Goal: Task Accomplishment & Management: Use online tool/utility

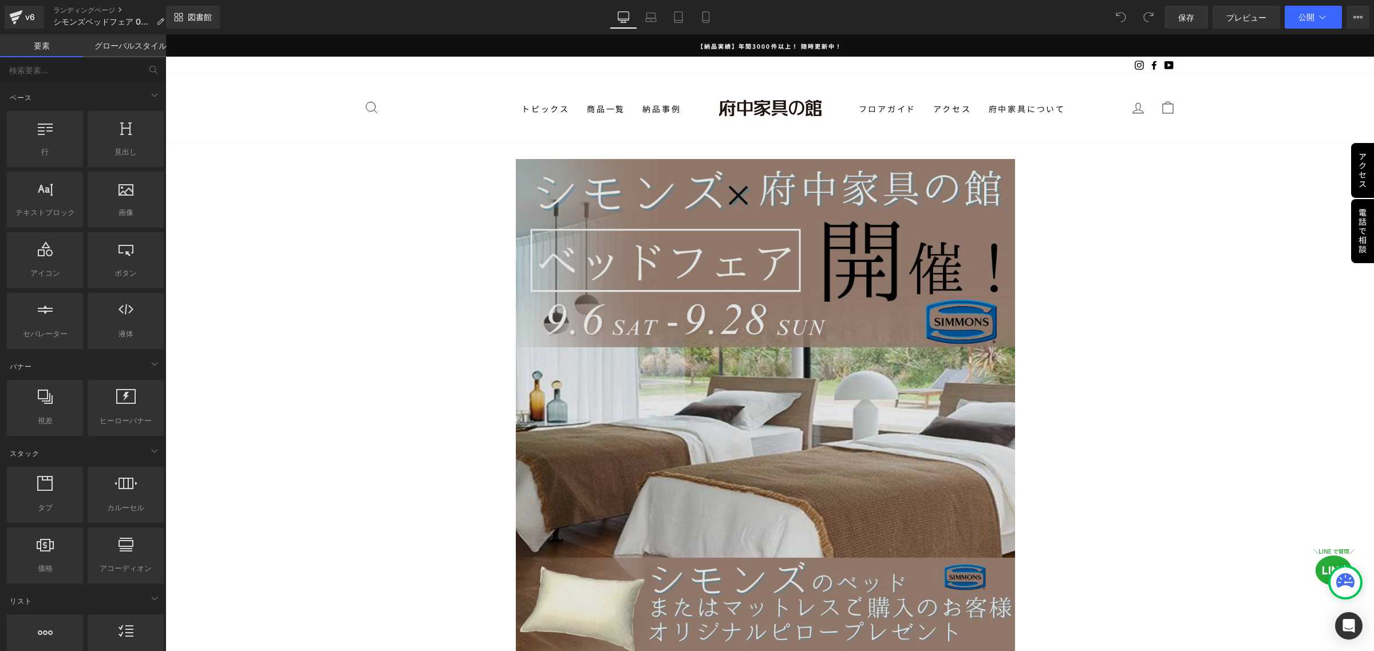
click at [764, 382] on img at bounding box center [770, 408] width 508 height 499
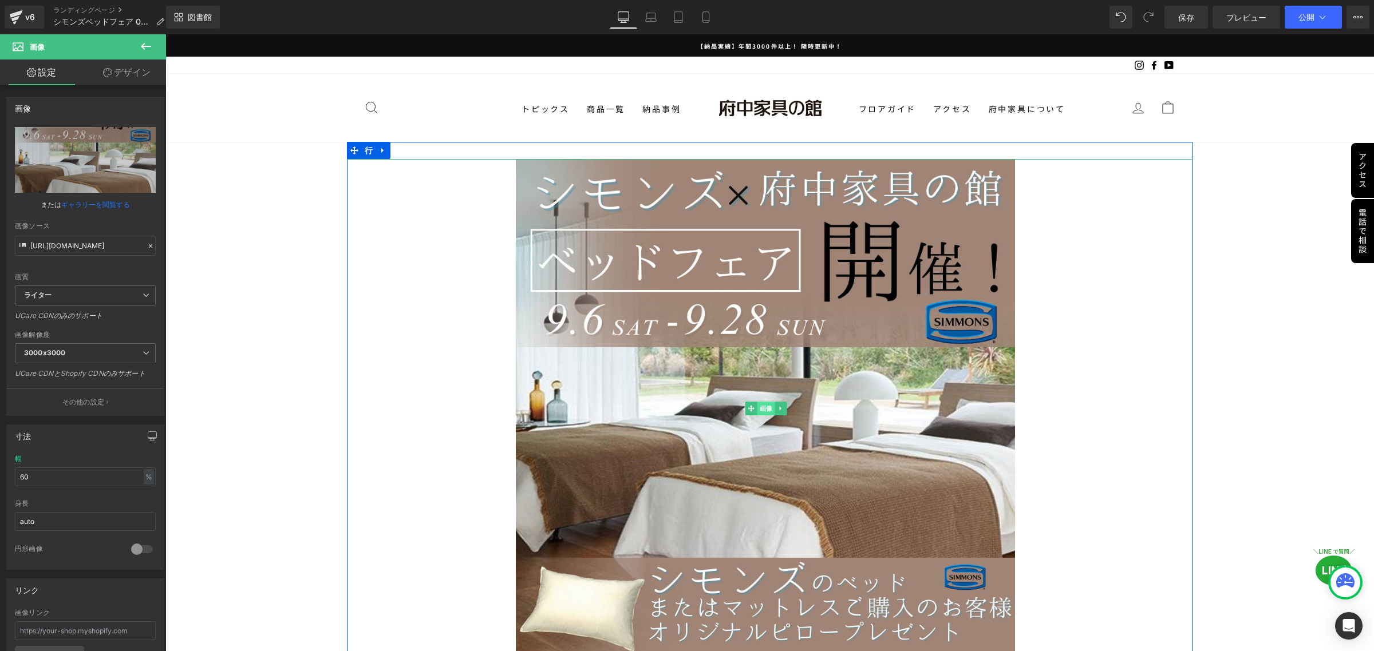
click at [766, 405] on font "画像" at bounding box center [766, 408] width 13 height 7
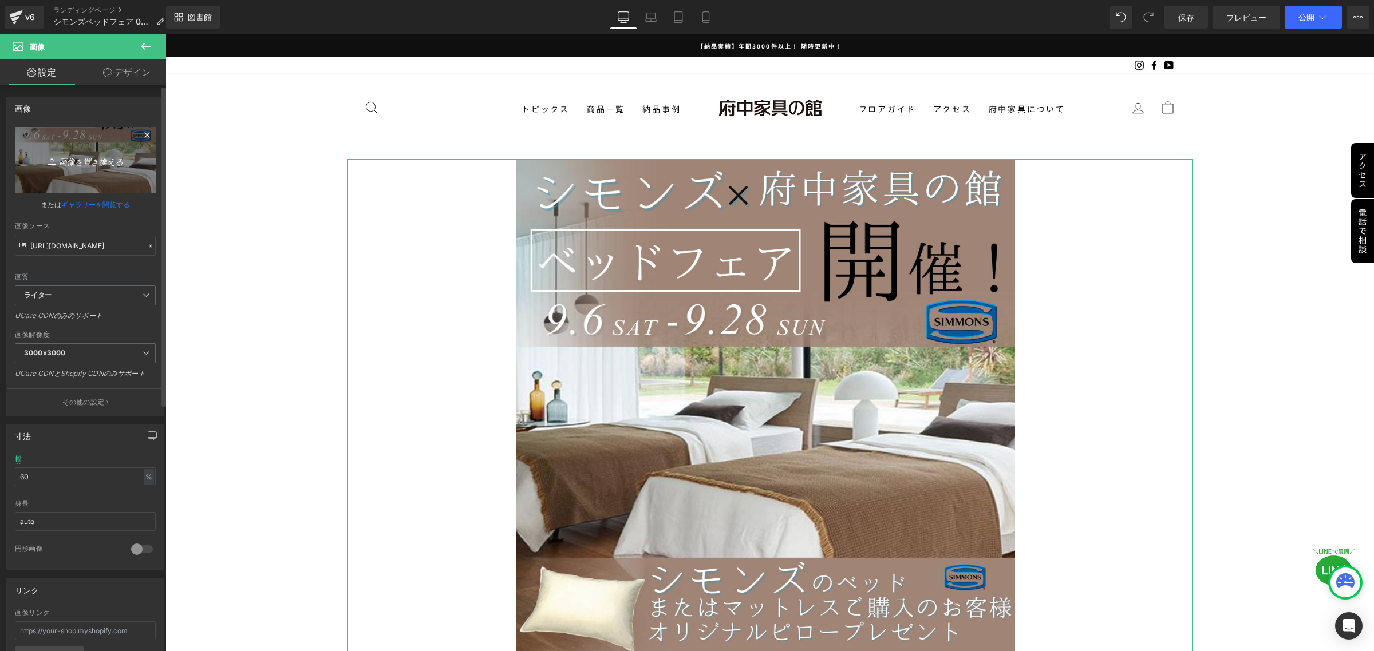
click at [67, 159] on font "画像を置き換える" at bounding box center [91, 161] width 64 height 10
type input "C:\fakepath\複製済みGWセール_本社_正方形（1080 × 1080） (4).png"
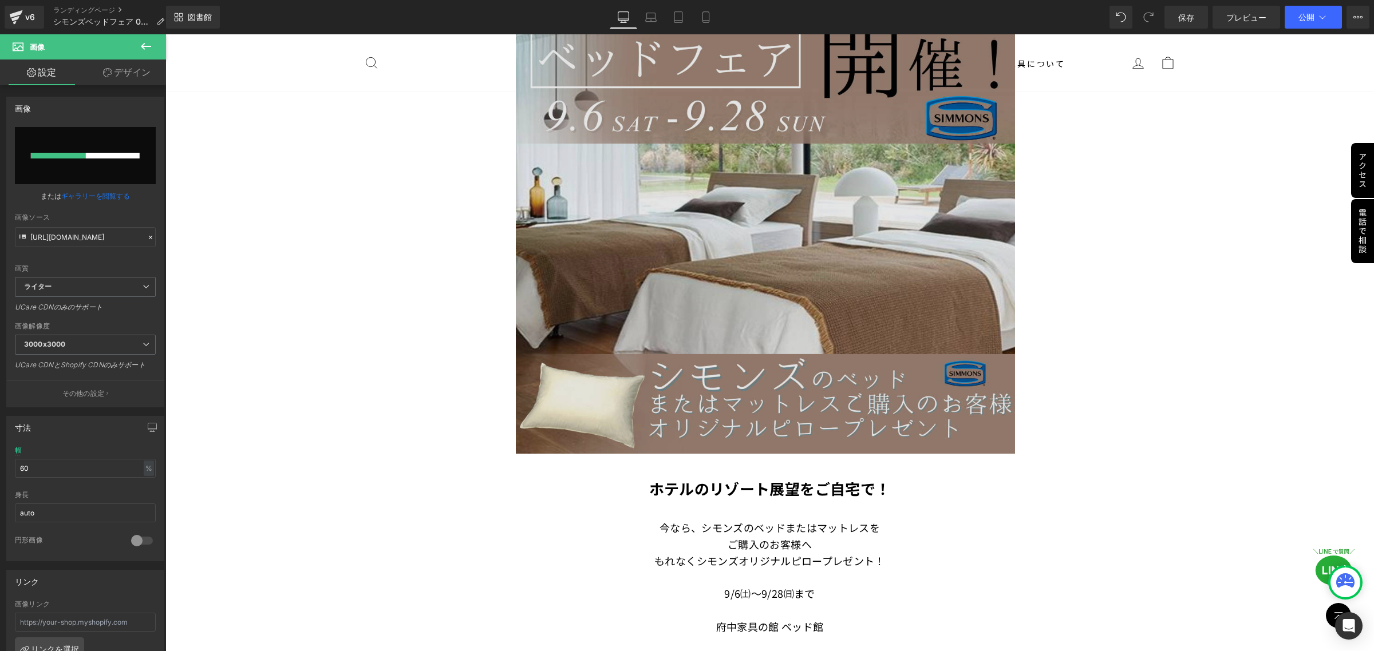
scroll to position [215, 0]
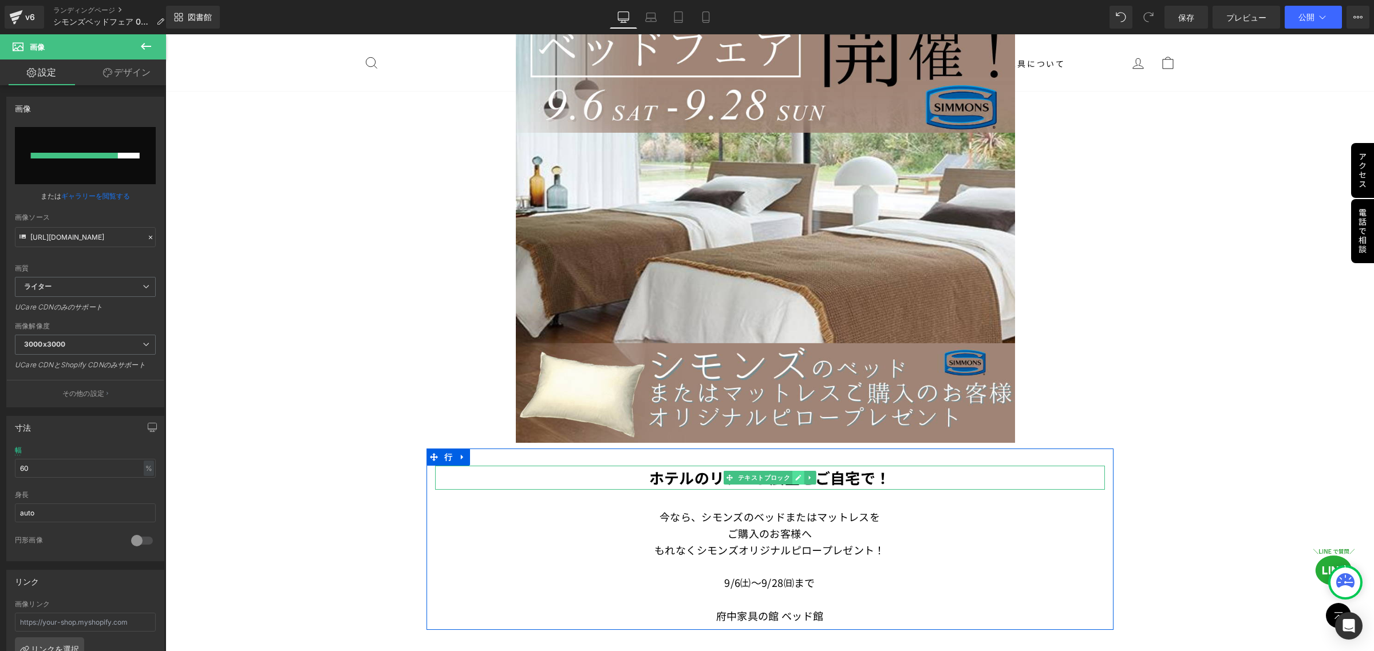
click at [795, 475] on icon at bounding box center [798, 478] width 6 height 7
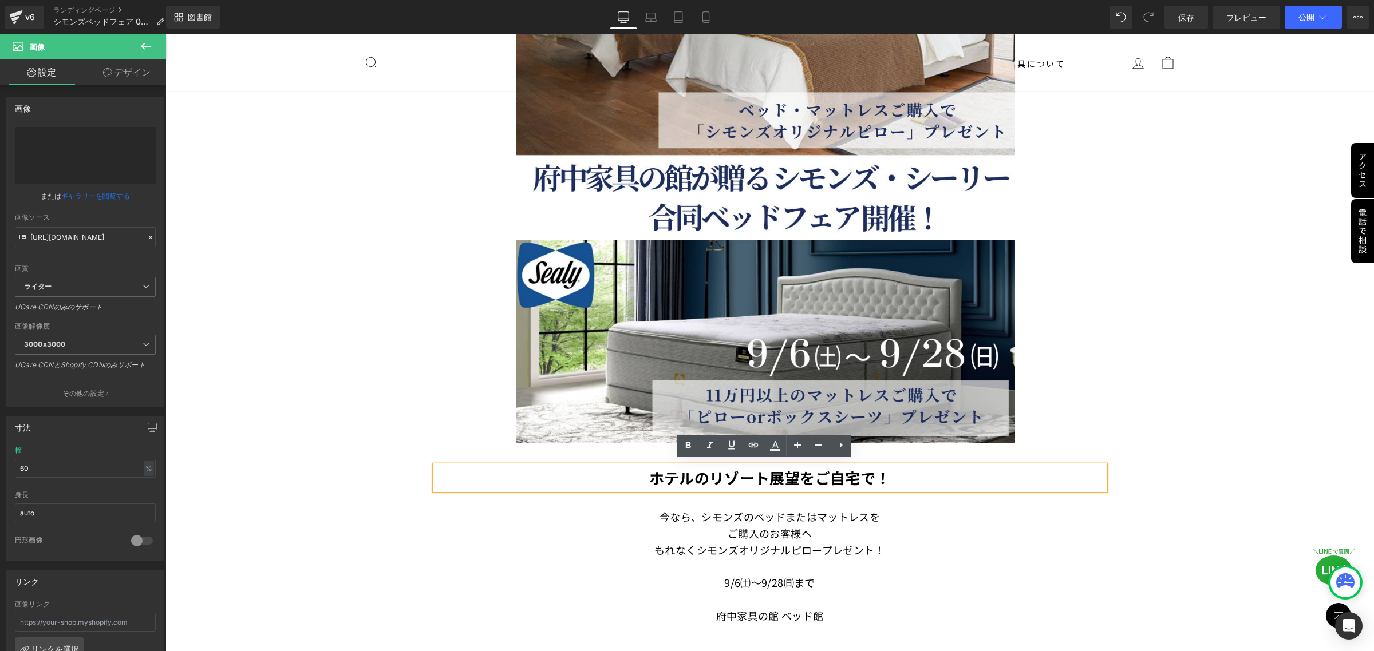
type input "https://ucarecdn.com/a7a20aab-d6ea-44e2-a4f7-48ad448771de/-/format/auto/-/previ…"
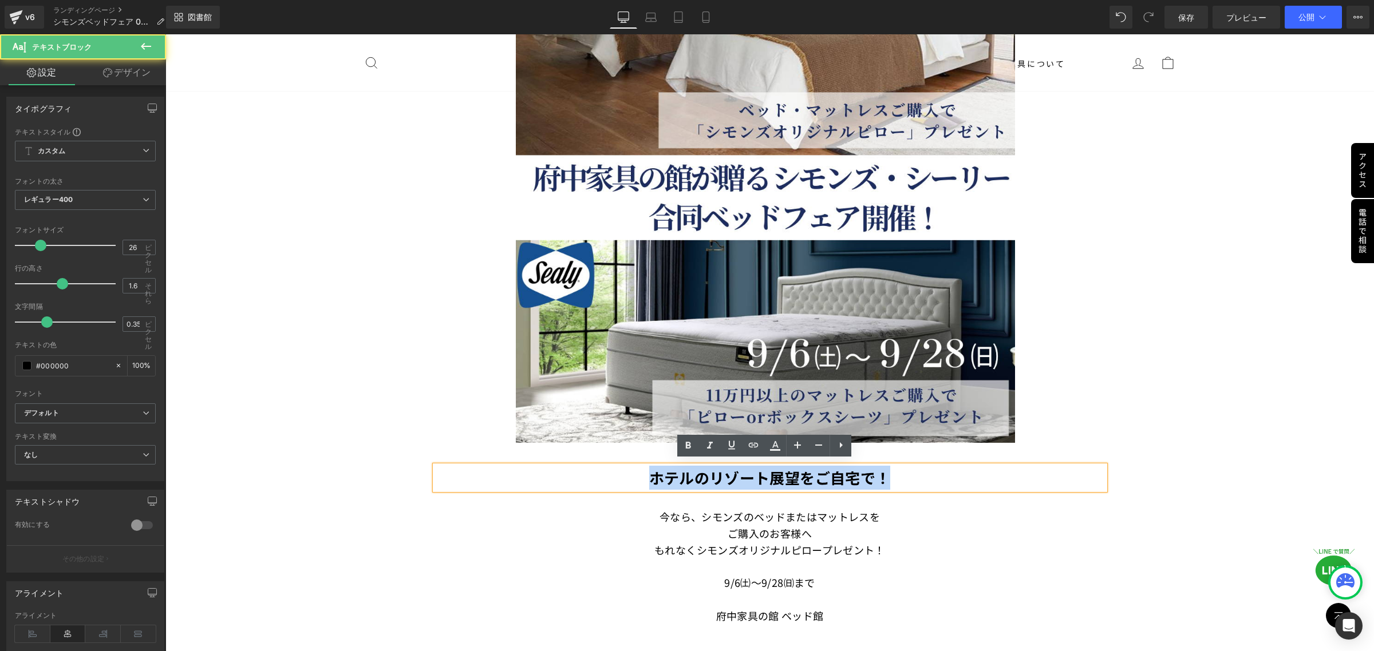
drag, startPoint x: 892, startPoint y: 479, endPoint x: 642, endPoint y: 467, distance: 250.4
click at [642, 467] on p "ホテルのリゾート展望をご自宅で！" at bounding box center [770, 478] width 670 height 24
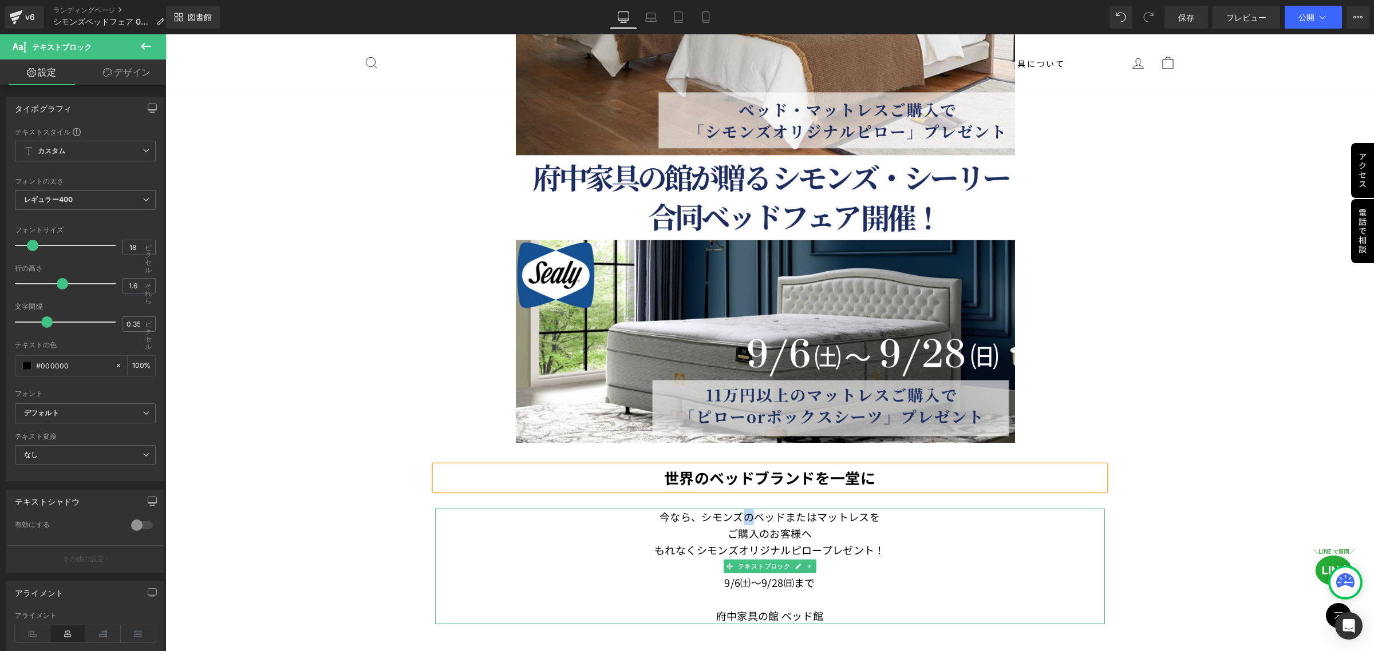
drag, startPoint x: 740, startPoint y: 513, endPoint x: 746, endPoint y: 513, distance: 6.3
click at [746, 513] on font "シモンズのベッドまたはマットレスを" at bounding box center [790, 516] width 179 height 15
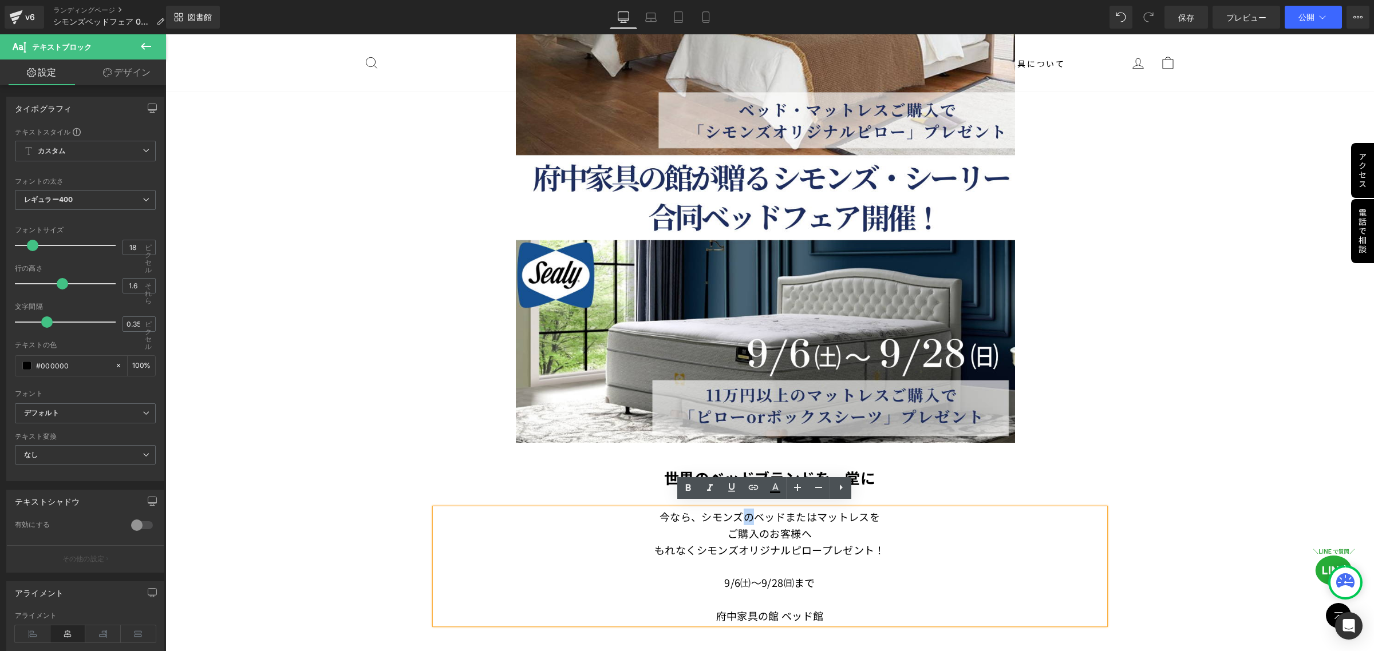
click at [883, 559] on p at bounding box center [770, 566] width 670 height 17
click at [887, 548] on p "もれなくシモンズオリジナルピロープレゼント！" at bounding box center [770, 550] width 670 height 17
click at [866, 559] on p at bounding box center [770, 566] width 670 height 17
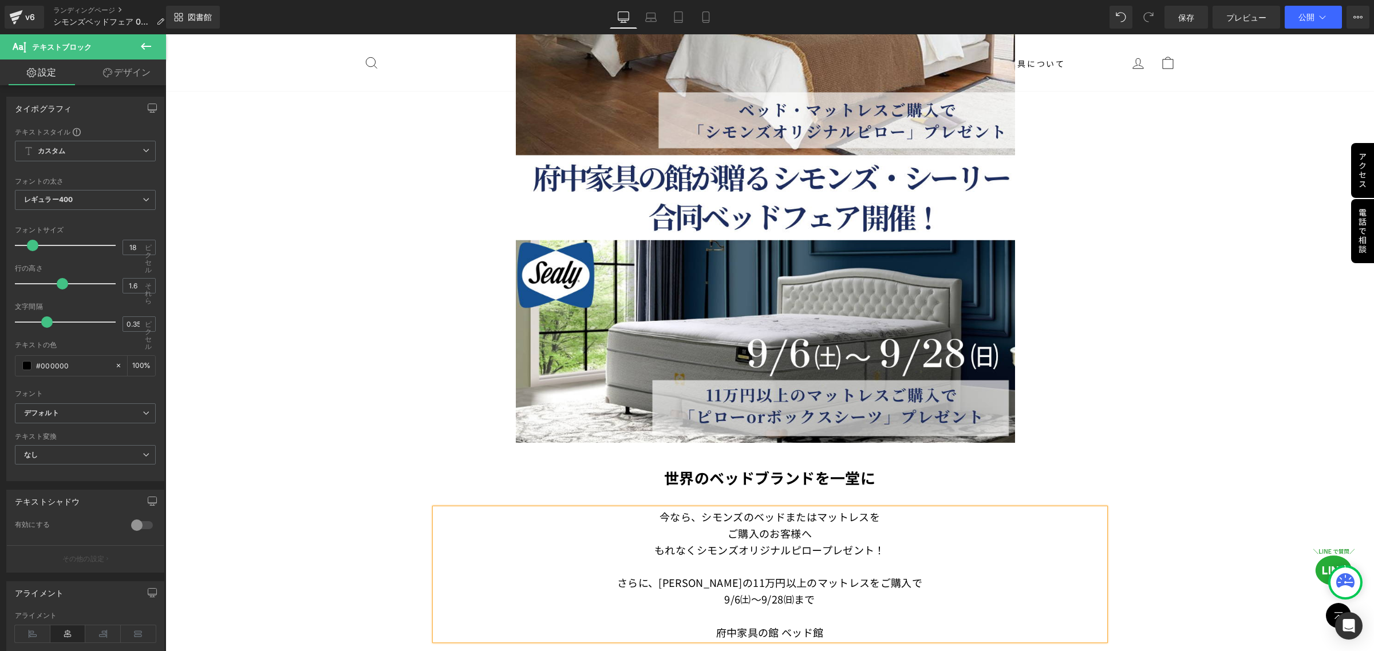
click at [816, 546] on font "もれなくシモンズオリジナルピロープレゼント！" at bounding box center [769, 550] width 231 height 15
click at [903, 579] on p "さらに、[PERSON_NAME]の11万円以上のマットレスをご購入で" at bounding box center [770, 583] width 670 height 17
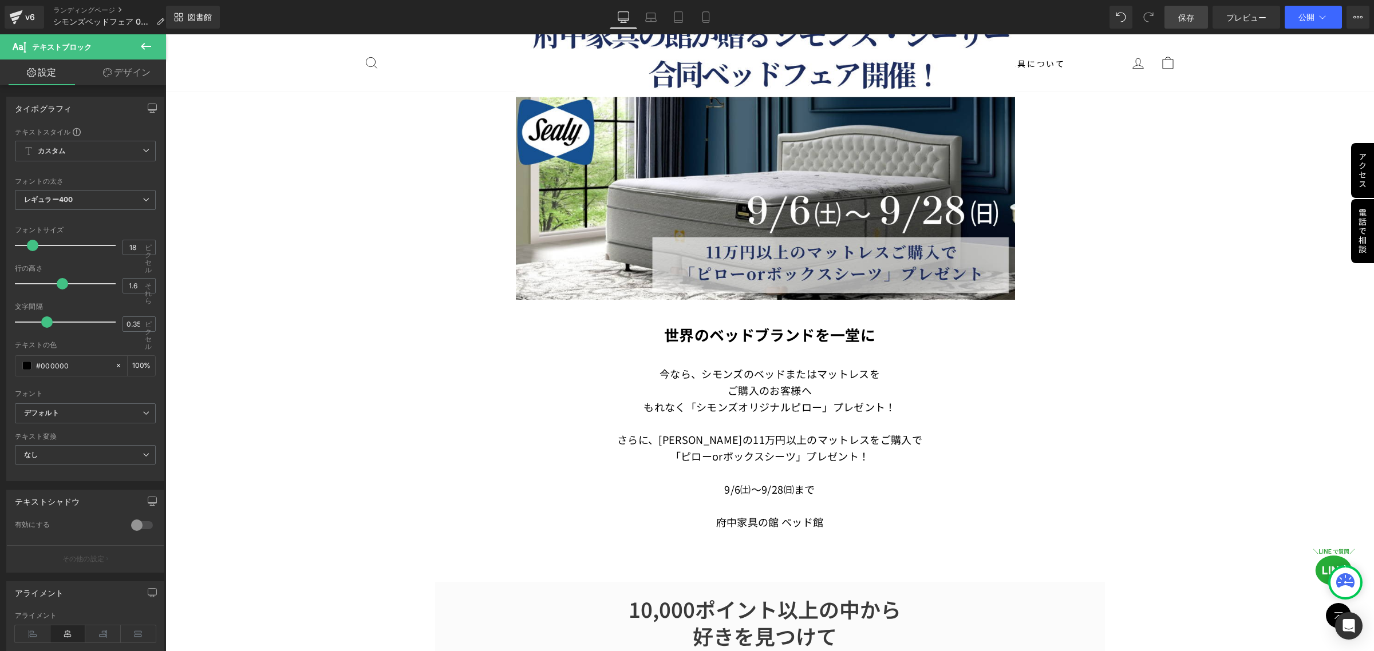
click at [1175, 13] on link "保存" at bounding box center [1186, 17] width 44 height 23
click at [702, 21] on icon at bounding box center [705, 21] width 6 height 0
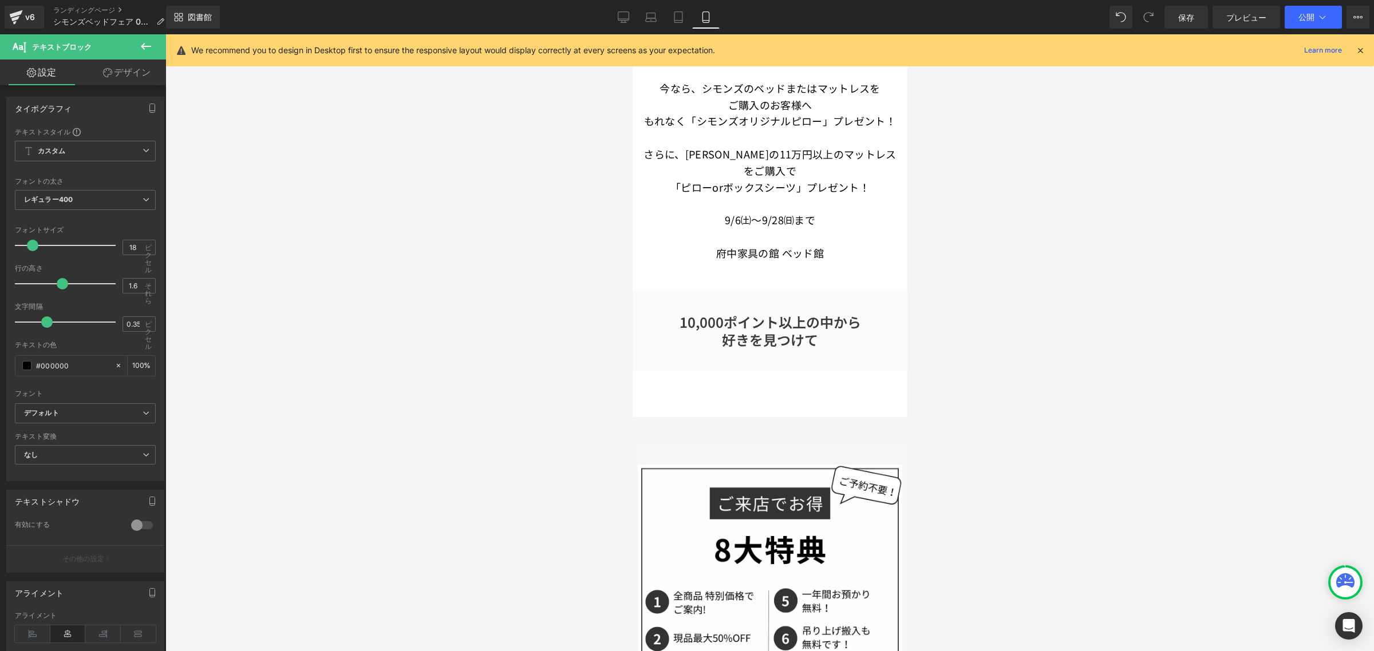
scroll to position [98, 0]
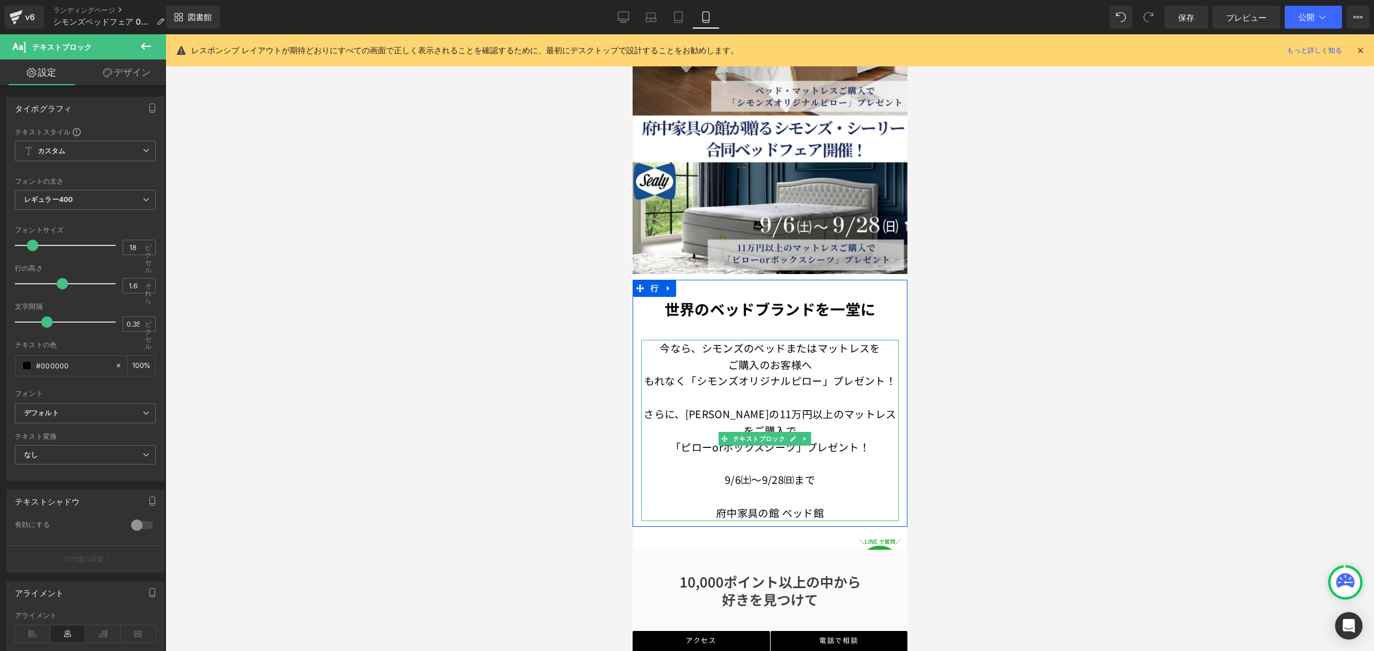
click at [836, 373] on font "もれなく「シモンズオリジナルピロー」プレゼント！" at bounding box center [769, 380] width 252 height 15
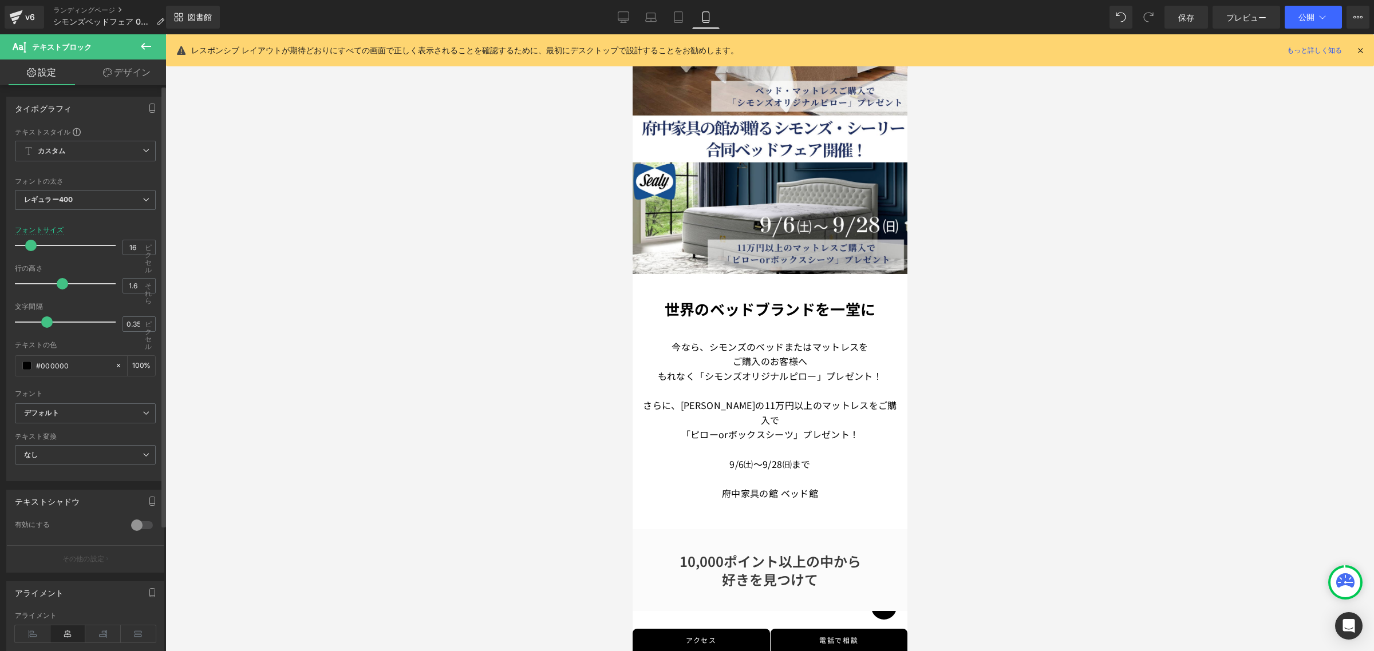
click at [30, 247] on span at bounding box center [30, 245] width 11 height 11
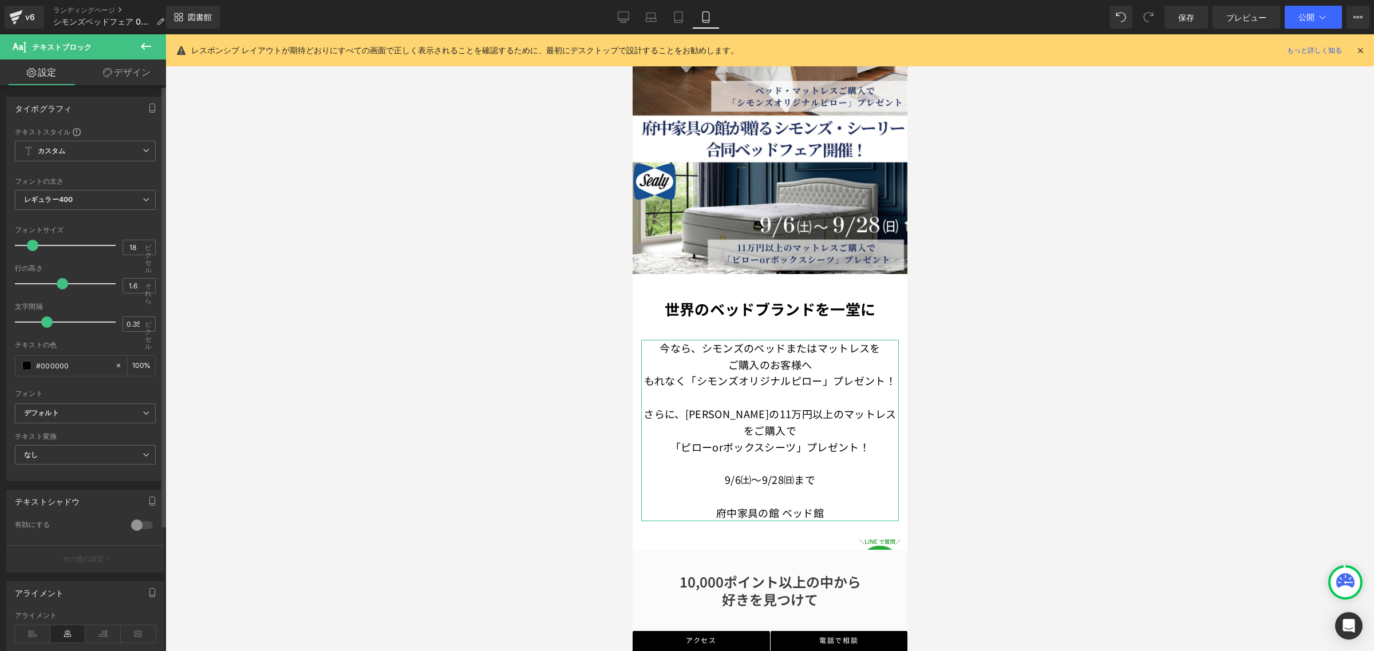
type input "17"
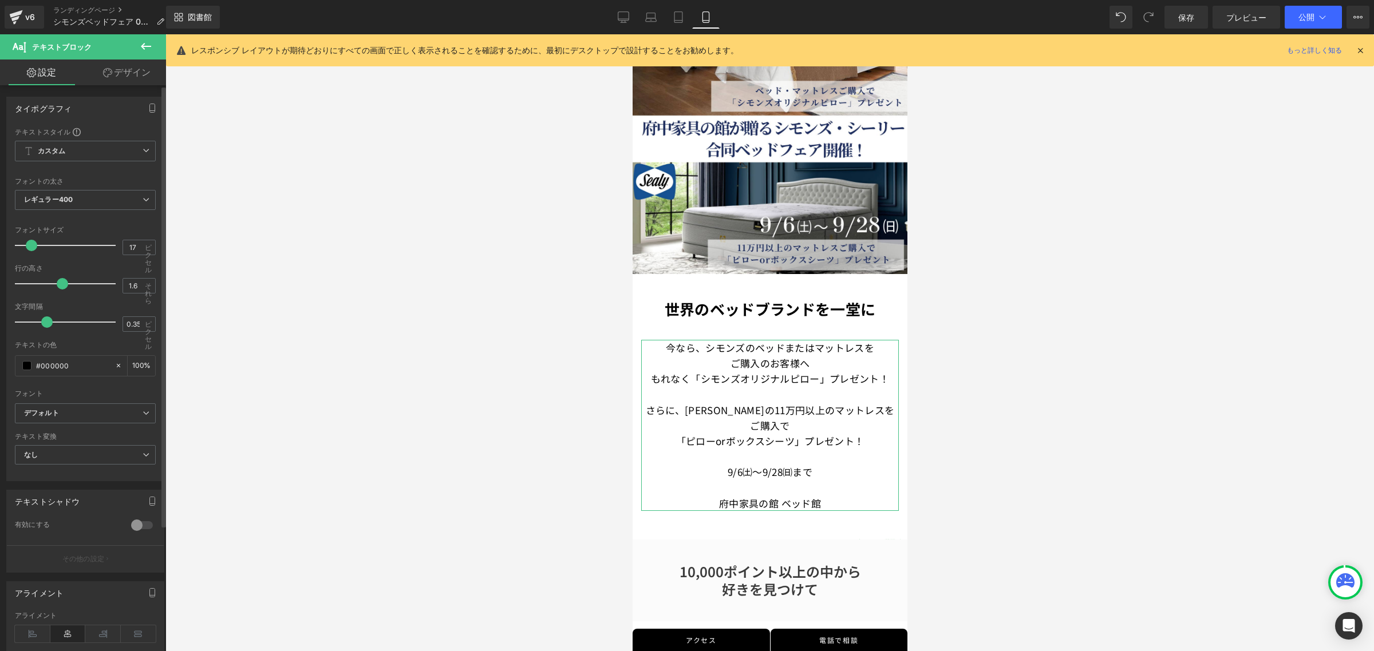
click at [30, 248] on span at bounding box center [31, 245] width 11 height 11
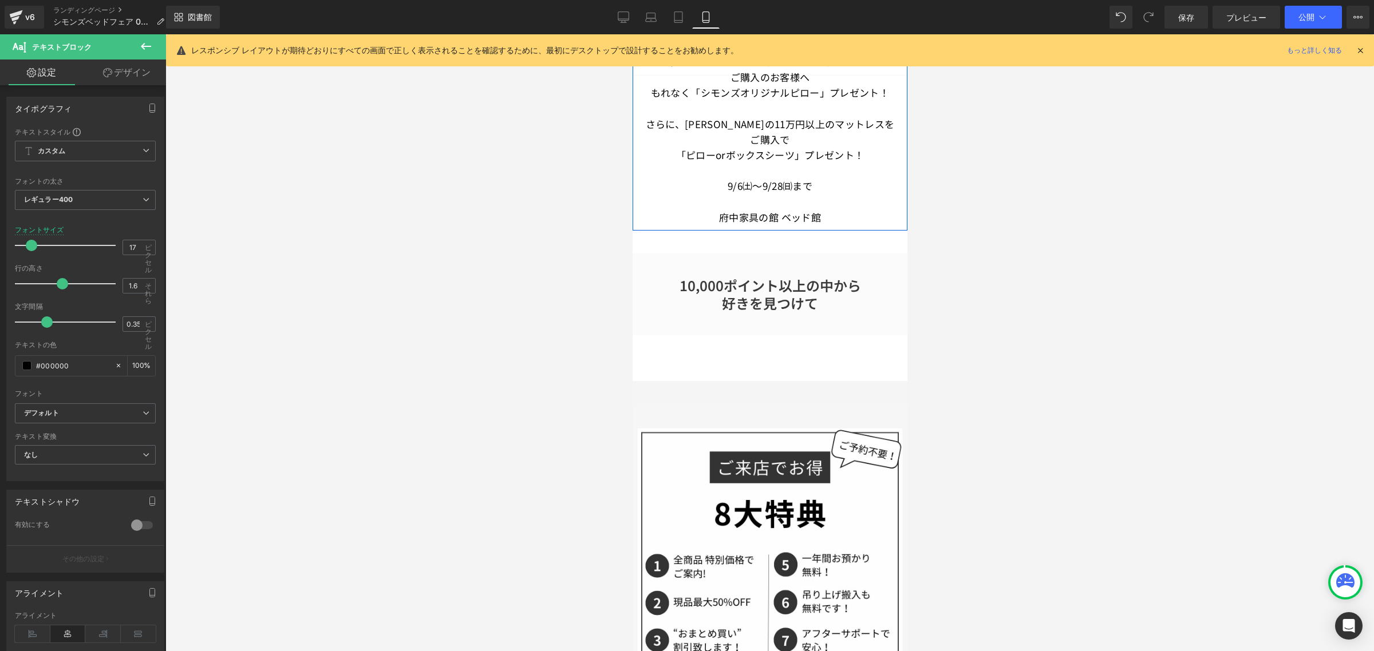
scroll to position [26, 0]
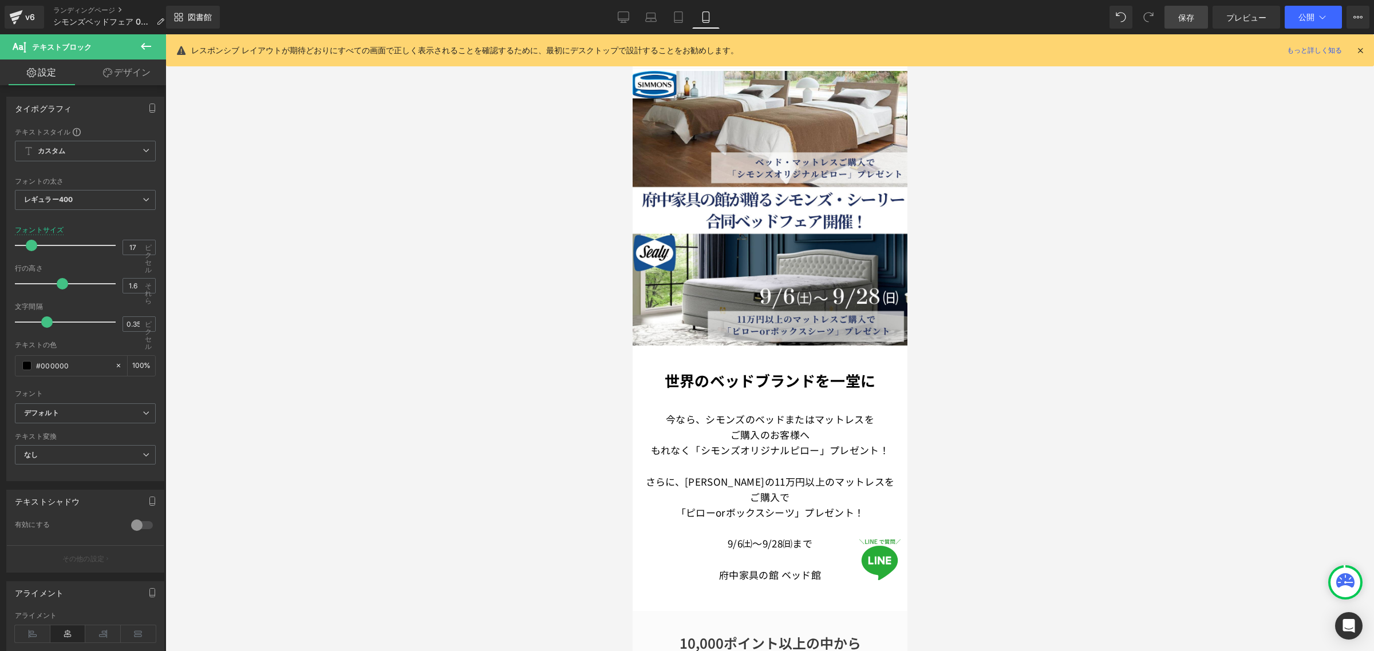
click at [1173, 15] on link "保存" at bounding box center [1186, 17] width 44 height 23
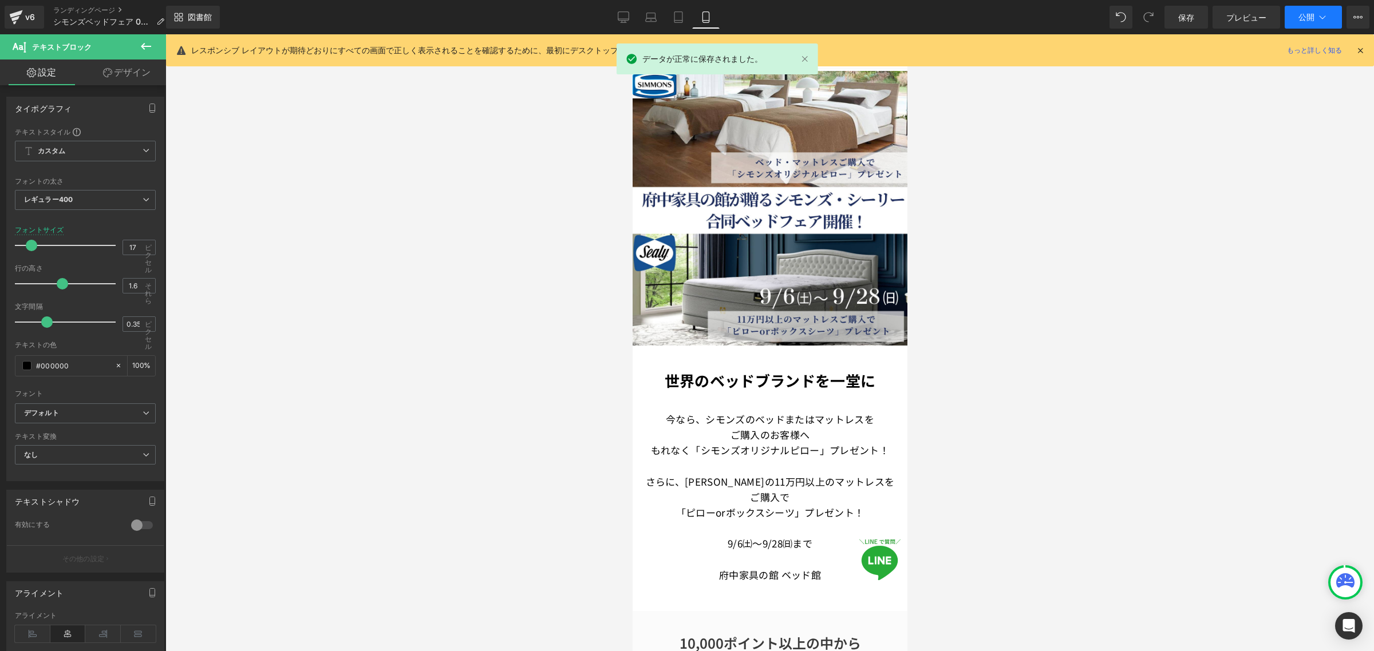
click at [1305, 10] on button "公開" at bounding box center [1313, 17] width 57 height 23
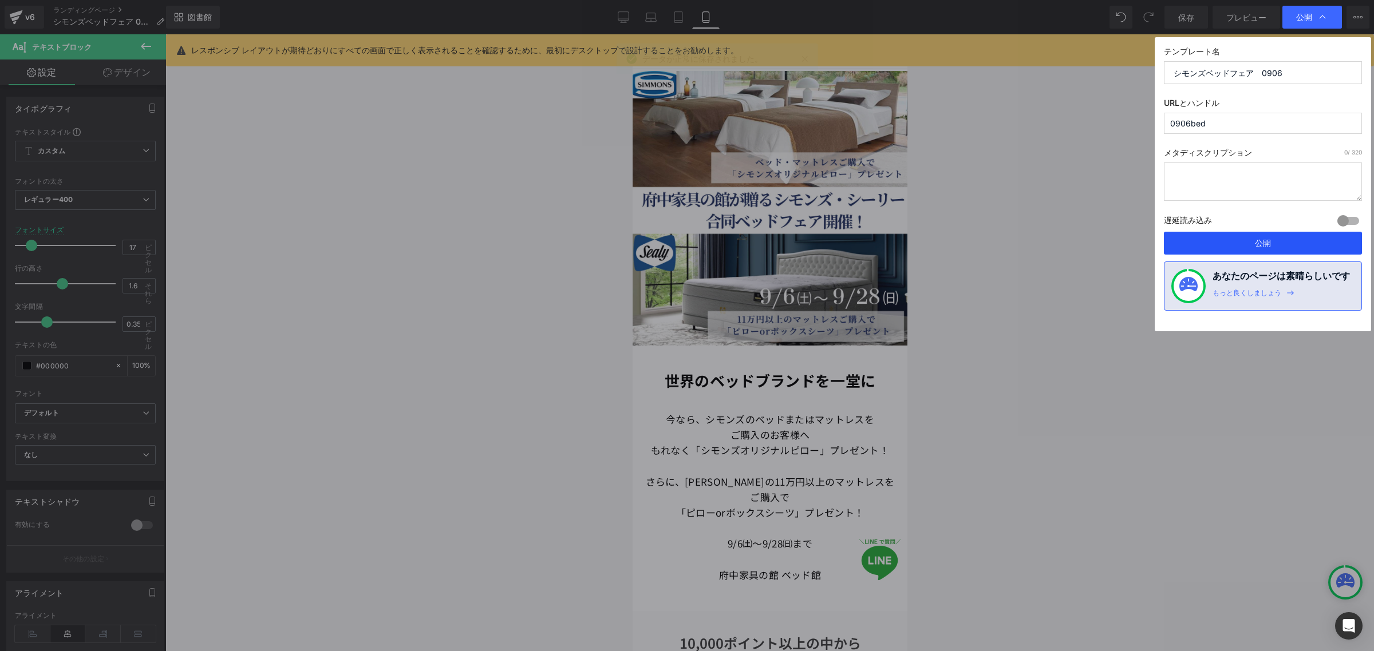
click at [1254, 243] on button "公開" at bounding box center [1263, 243] width 198 height 23
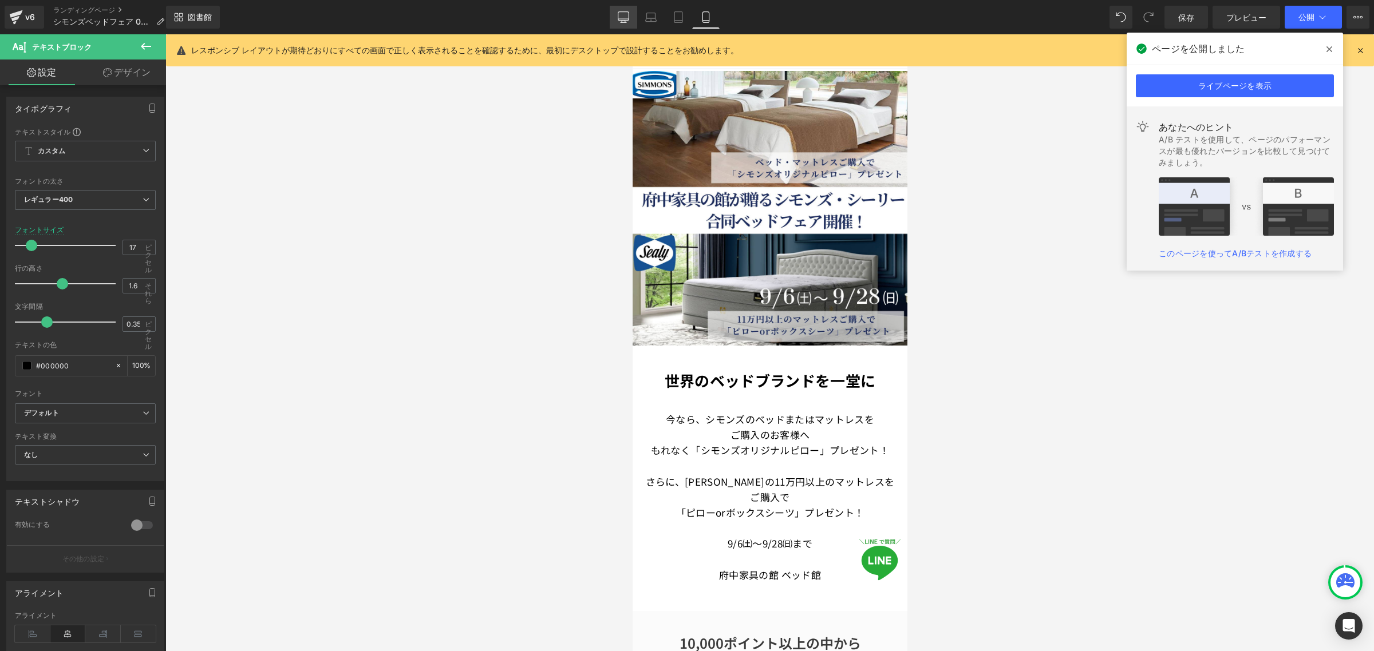
click at [619, 15] on icon at bounding box center [623, 16] width 11 height 9
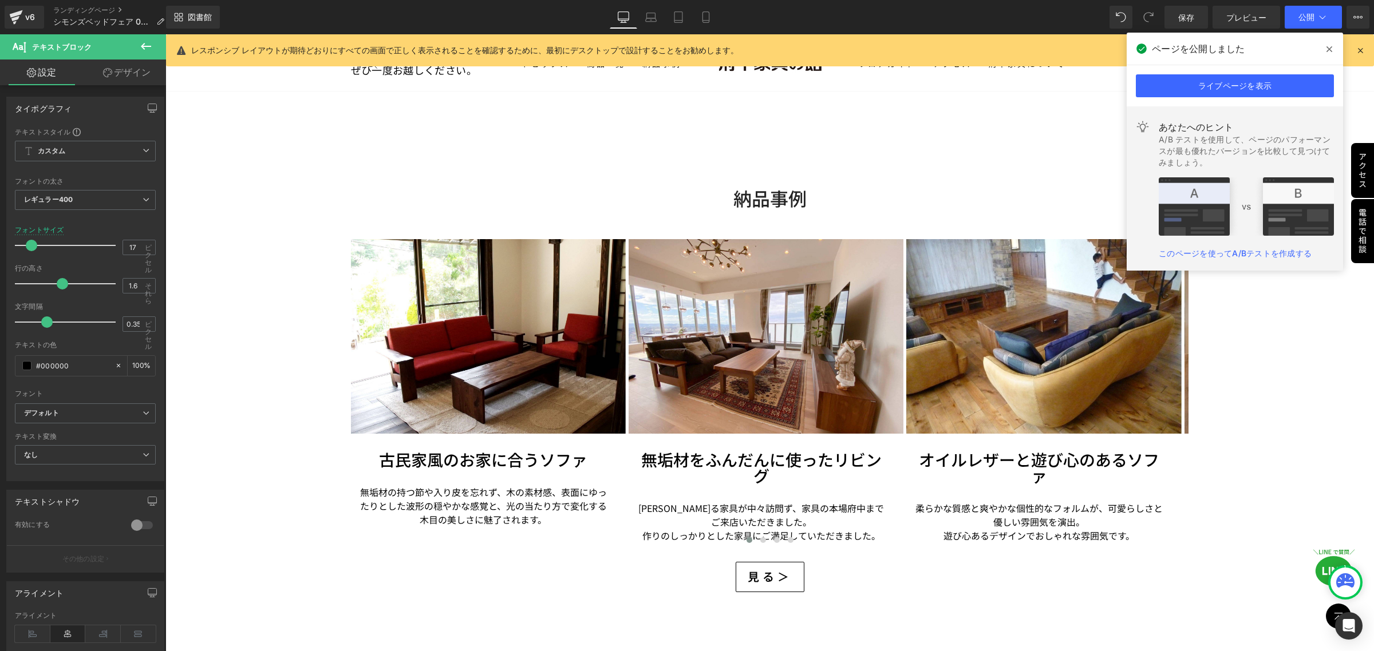
scroll to position [2654, 0]
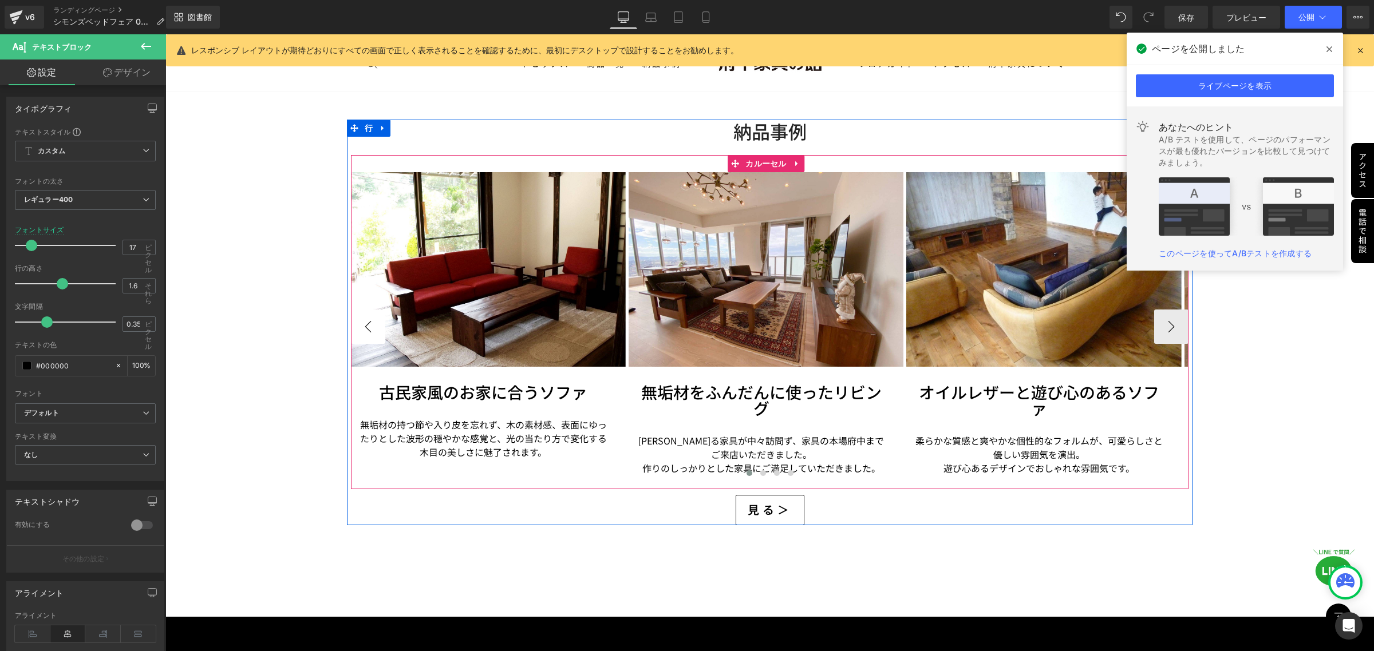
click at [372, 319] on button "‹" at bounding box center [368, 327] width 34 height 34
click at [363, 313] on button "‹" at bounding box center [368, 327] width 34 height 34
click at [1169, 317] on button "›" at bounding box center [1171, 327] width 34 height 34
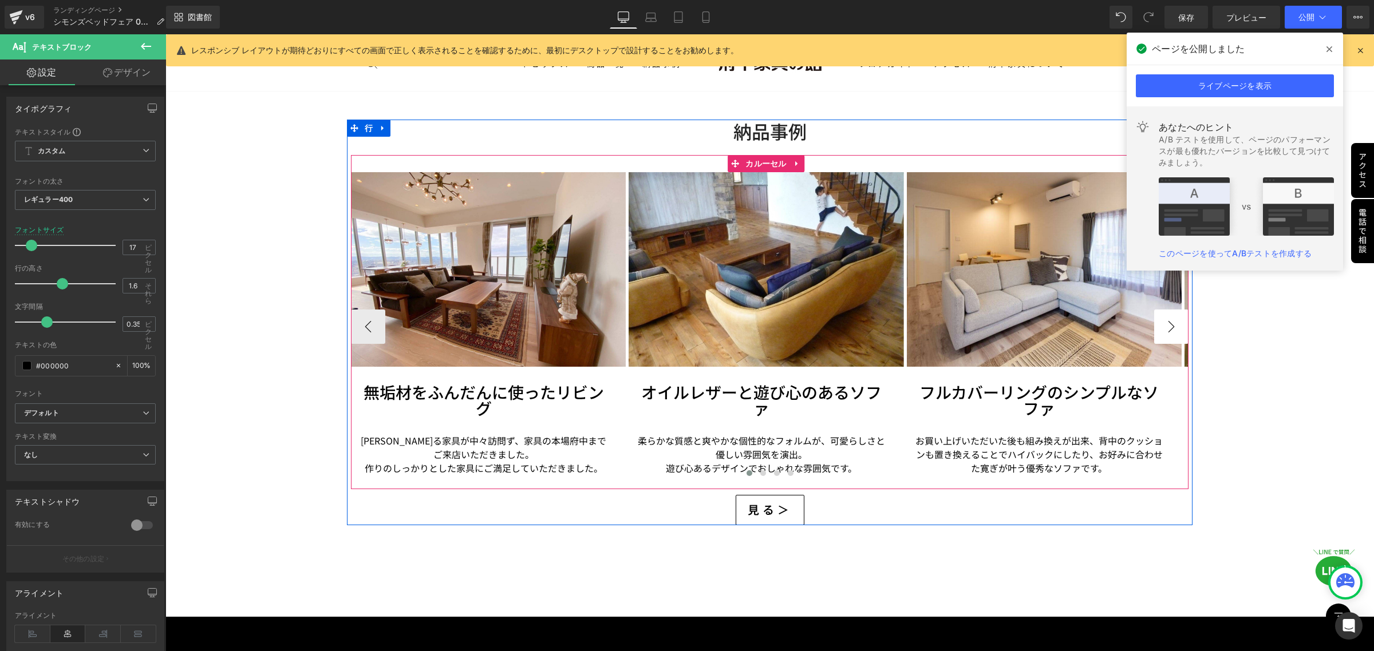
click at [1169, 317] on button "›" at bounding box center [1171, 327] width 34 height 34
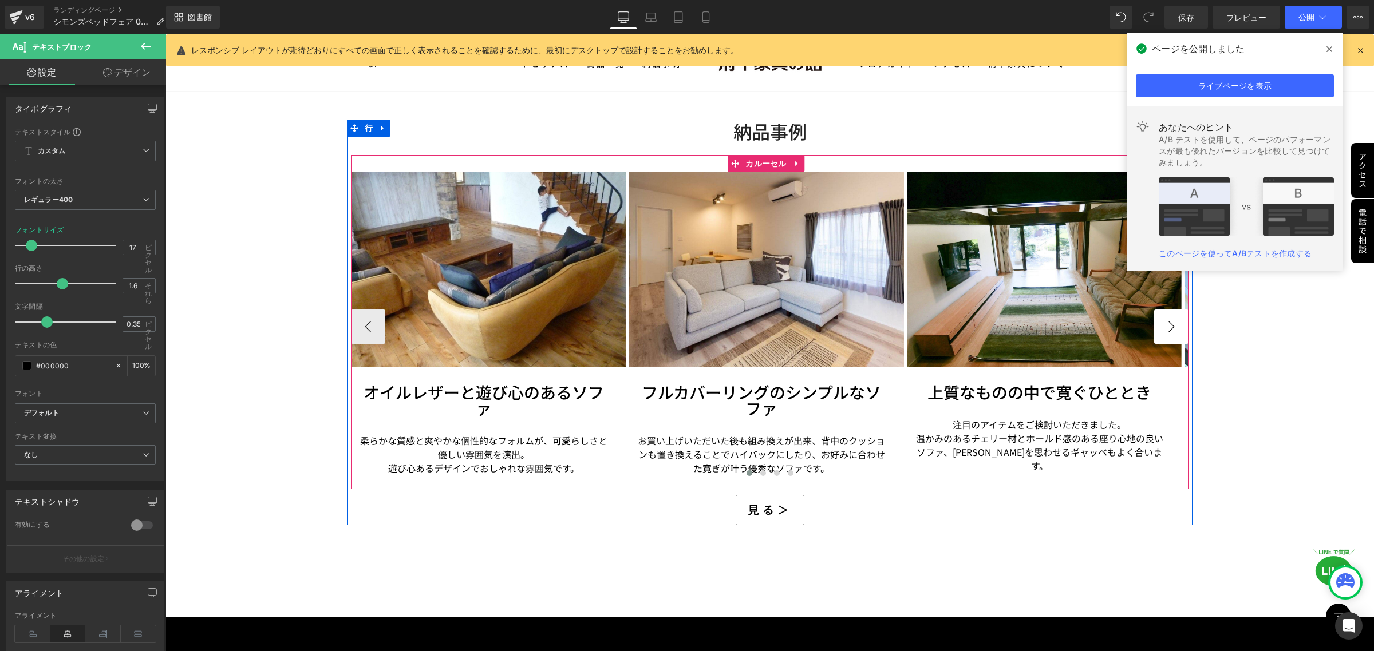
click at [1169, 317] on button "›" at bounding box center [1171, 327] width 34 height 34
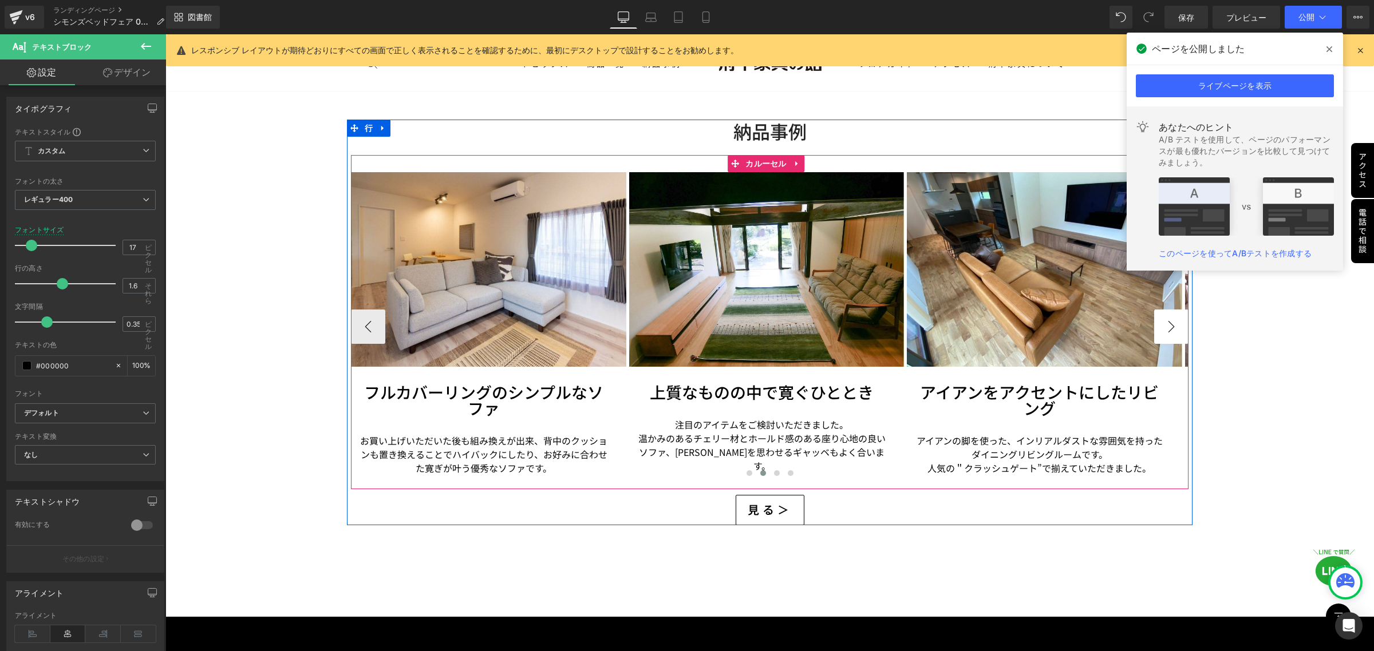
click at [1169, 317] on button "›" at bounding box center [1171, 327] width 34 height 34
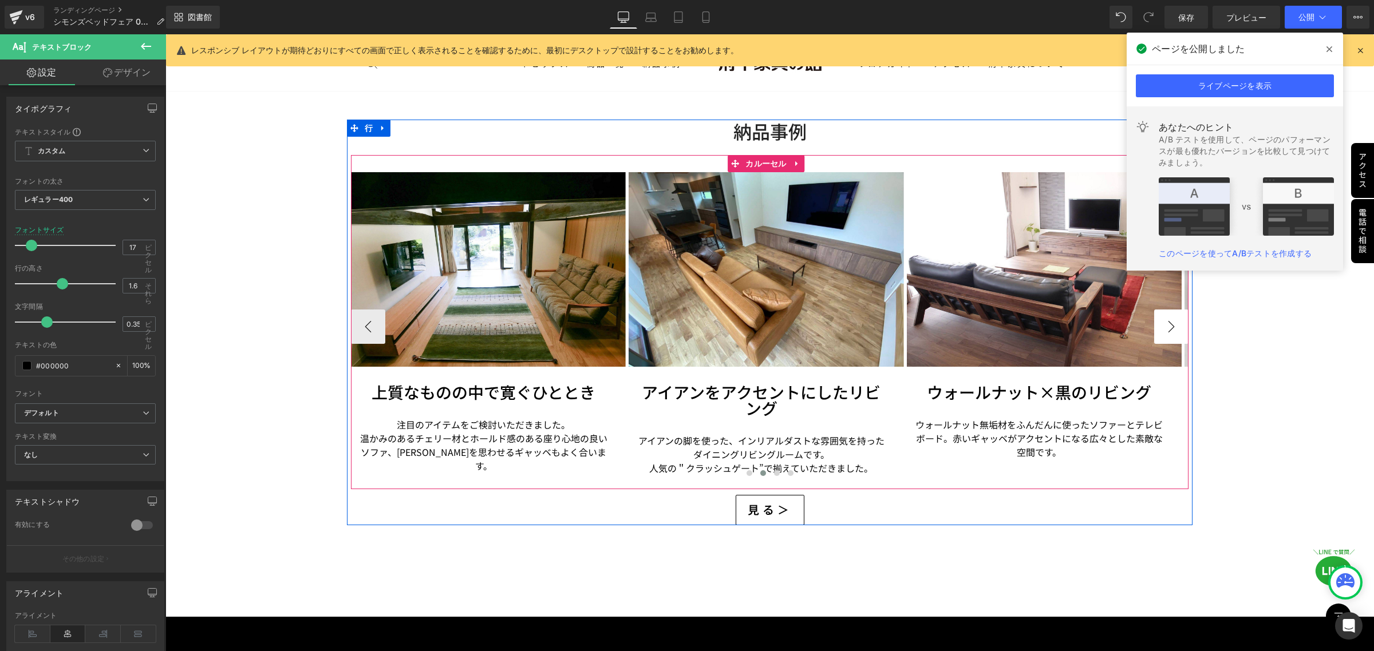
click at [1169, 317] on button "›" at bounding box center [1171, 327] width 34 height 34
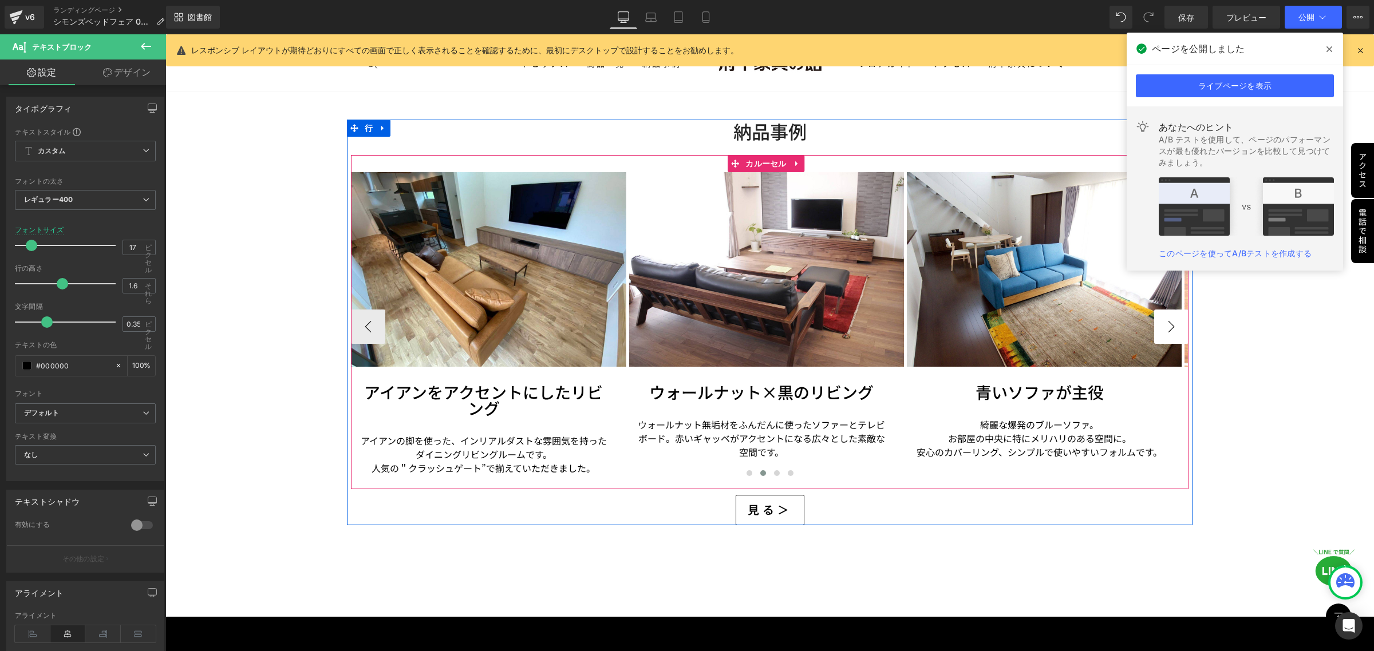
click at [1169, 317] on button "›" at bounding box center [1171, 327] width 34 height 34
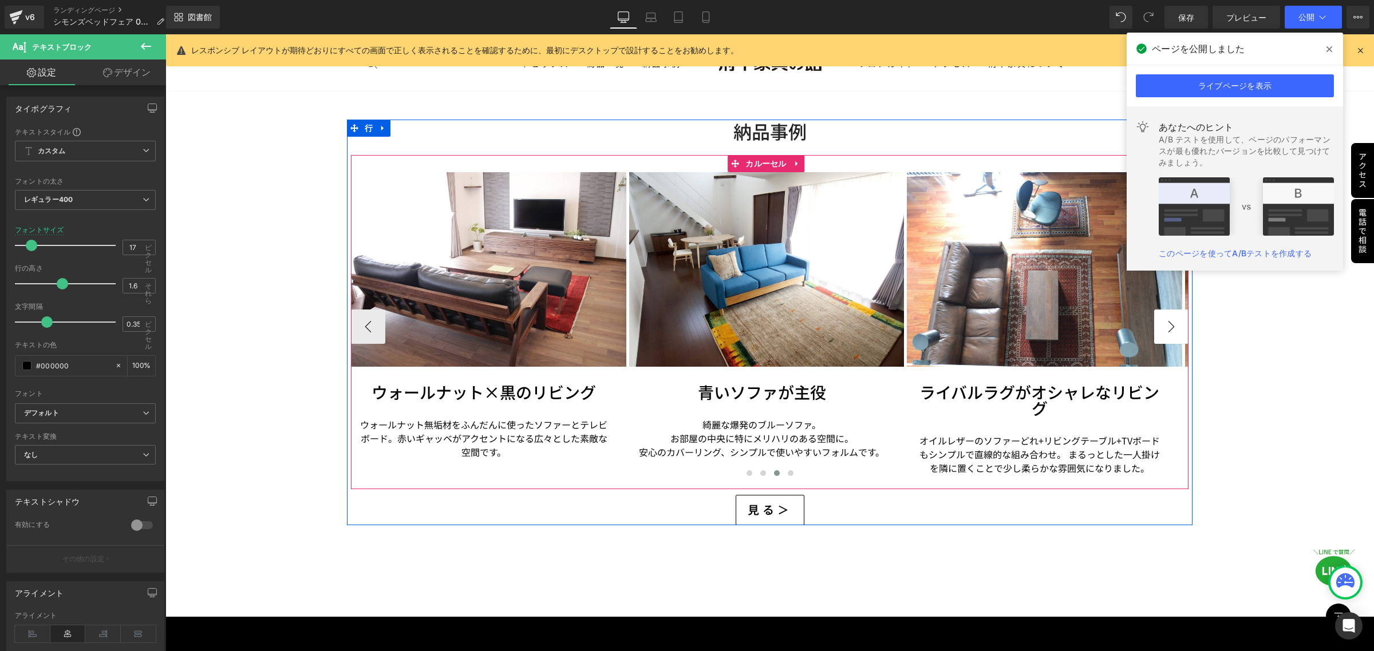
click at [1169, 317] on button "›" at bounding box center [1171, 327] width 34 height 34
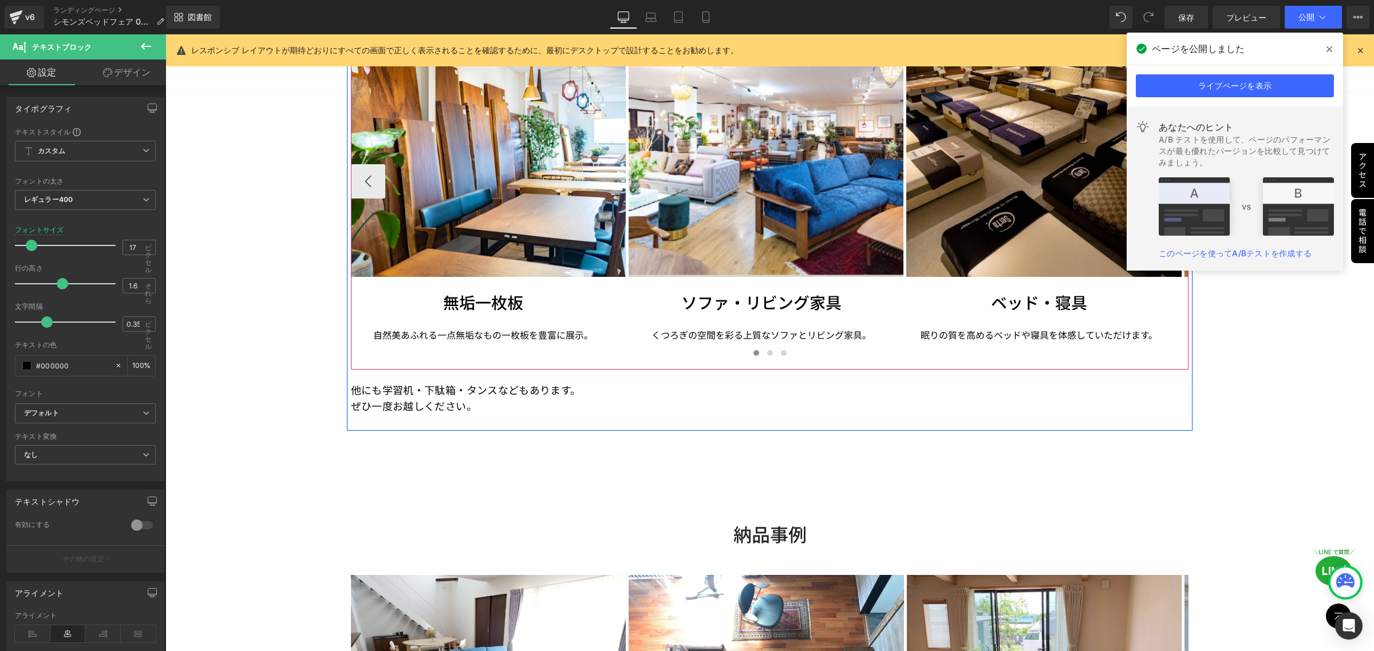
scroll to position [2440, 0]
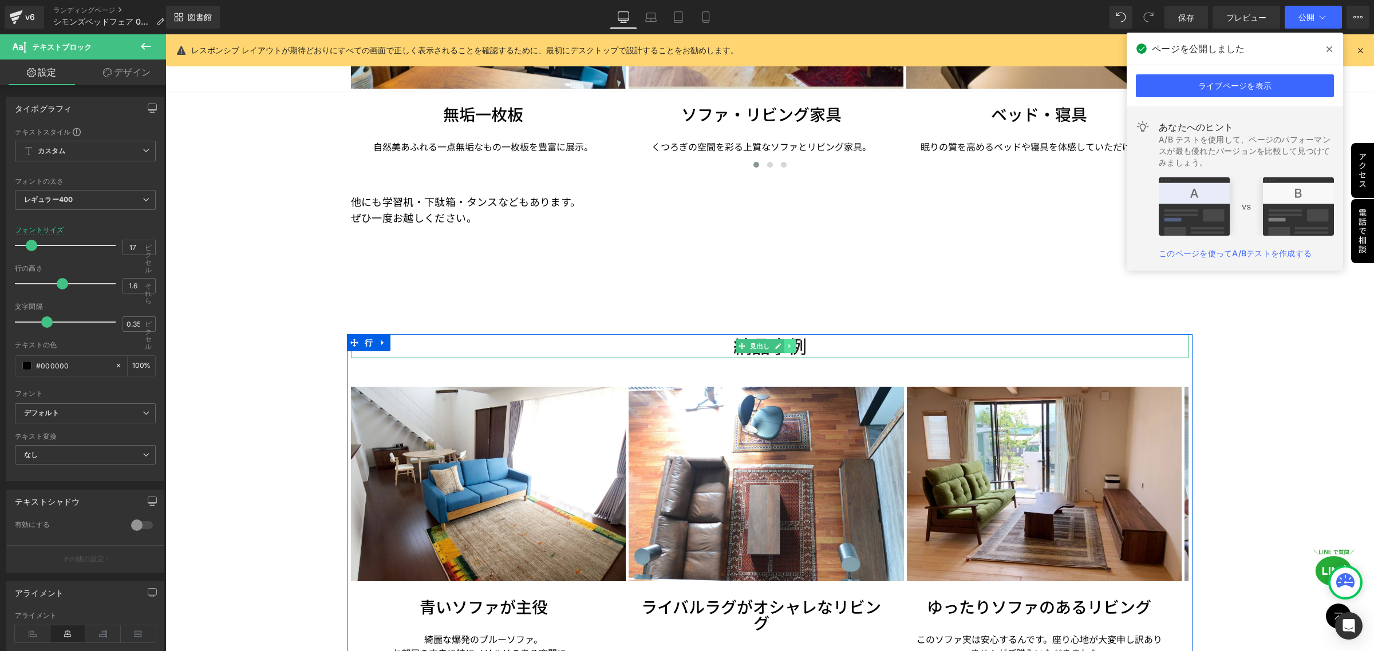
click at [788, 344] on icon at bounding box center [789, 346] width 2 height 4
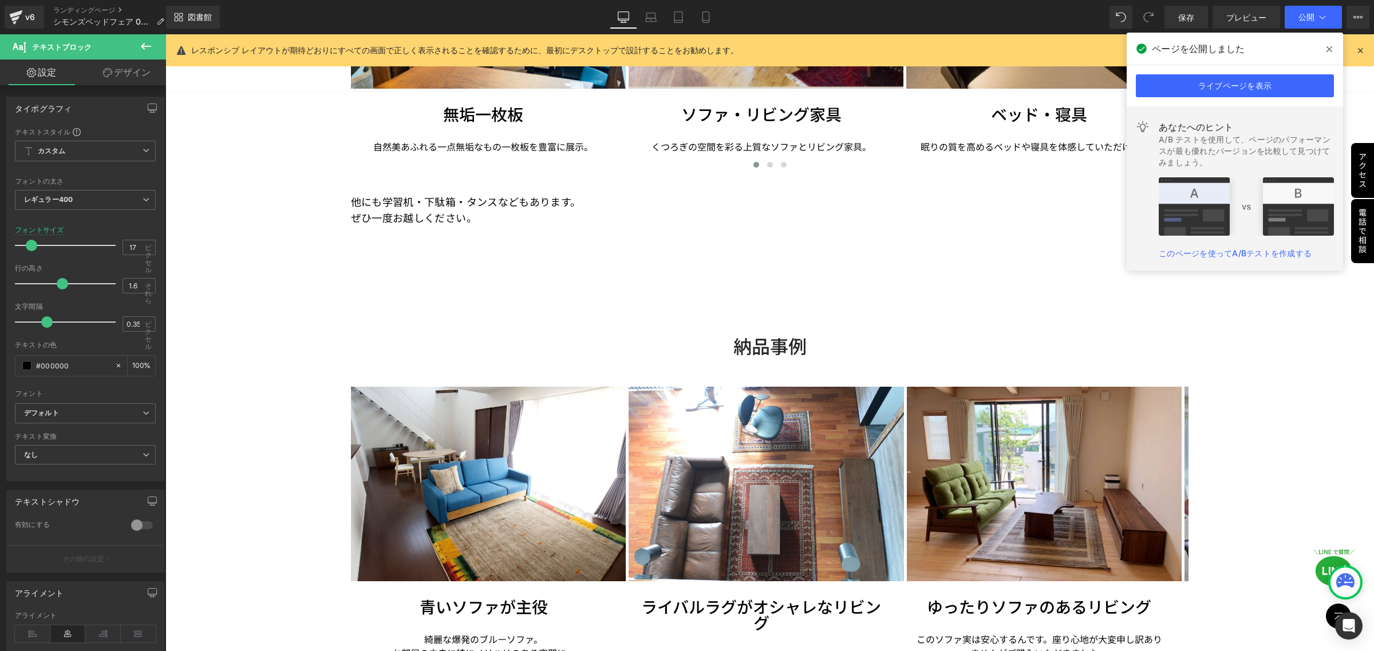
click at [1357, 17] on div at bounding box center [687, 17] width 1374 height 0
click at [7, 84] on input "英語は常に翻訳しない" at bounding box center [3, 86] width 7 height 7
checkbox input "true"
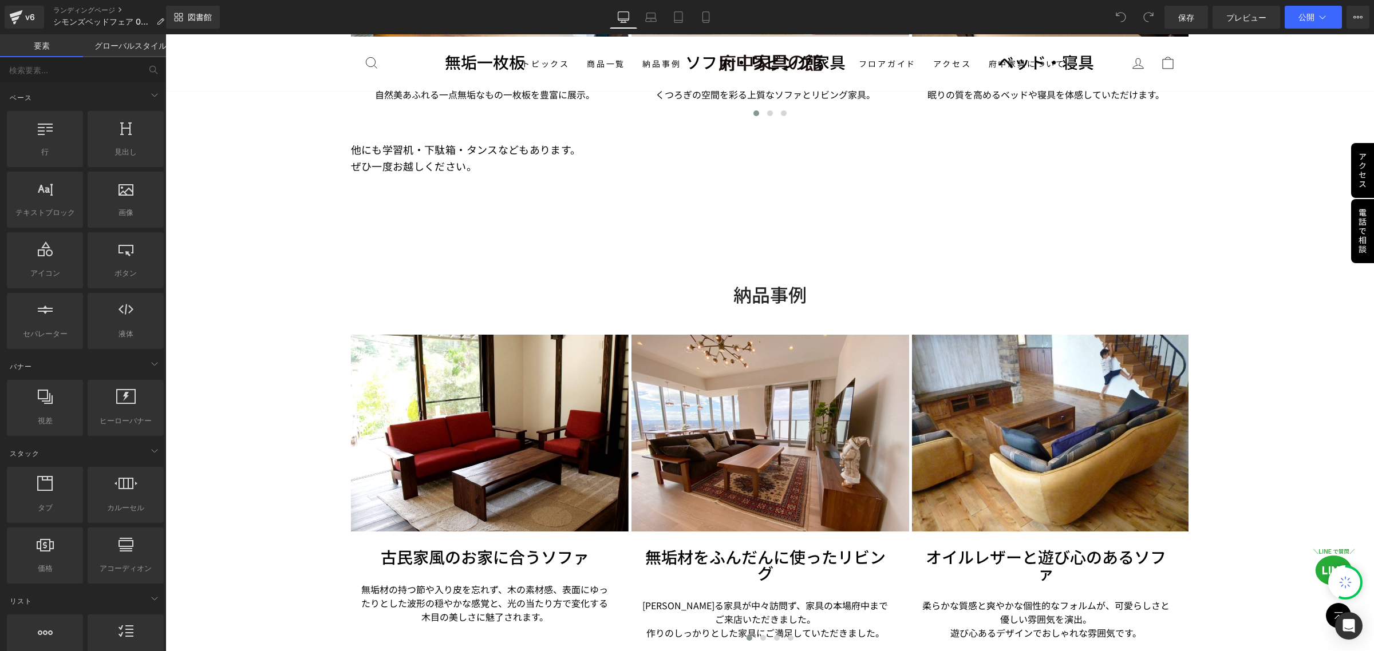
scroll to position [2504, 0]
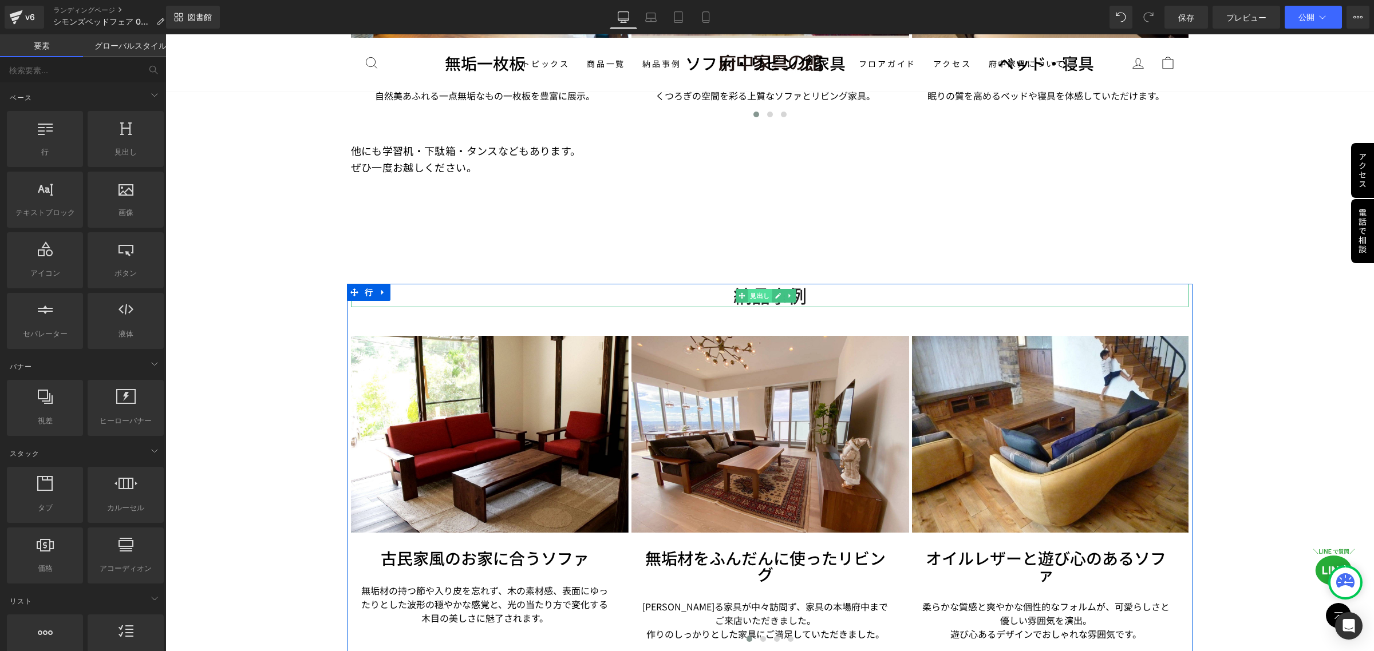
click at [751, 292] on font "見出し" at bounding box center [759, 295] width 19 height 7
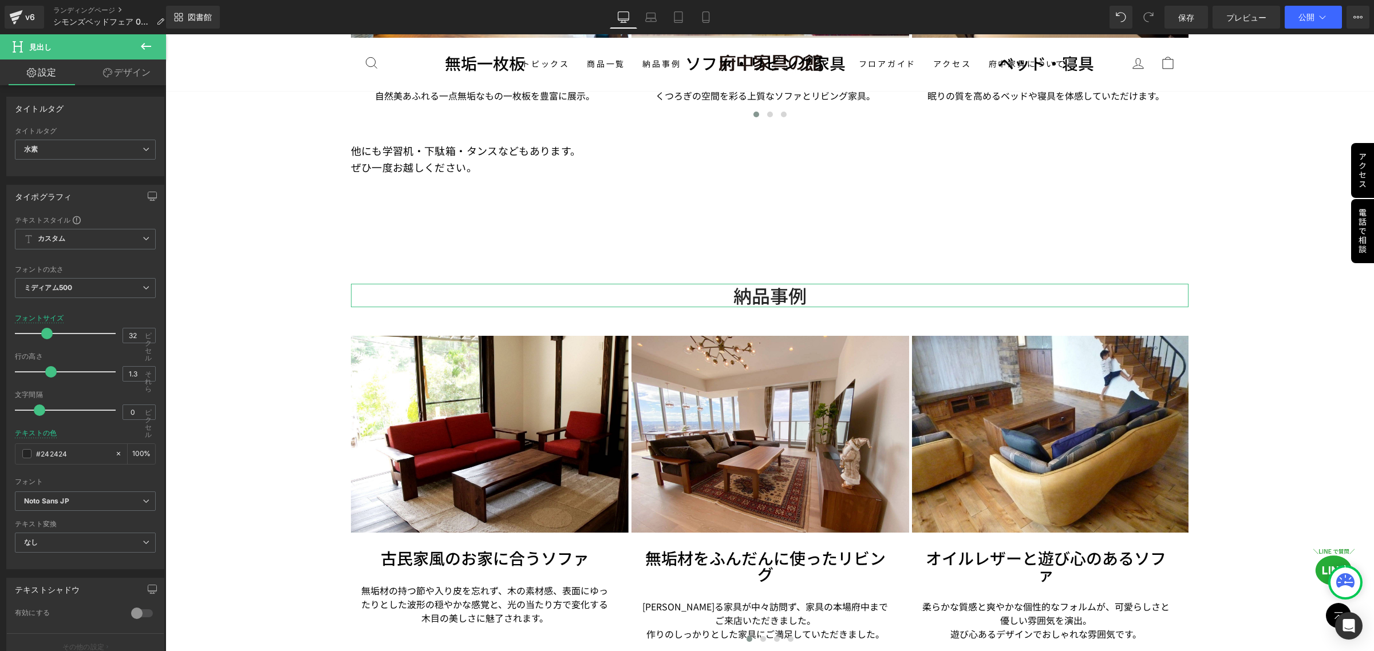
click at [126, 73] on font "デザイン" at bounding box center [132, 71] width 37 height 11
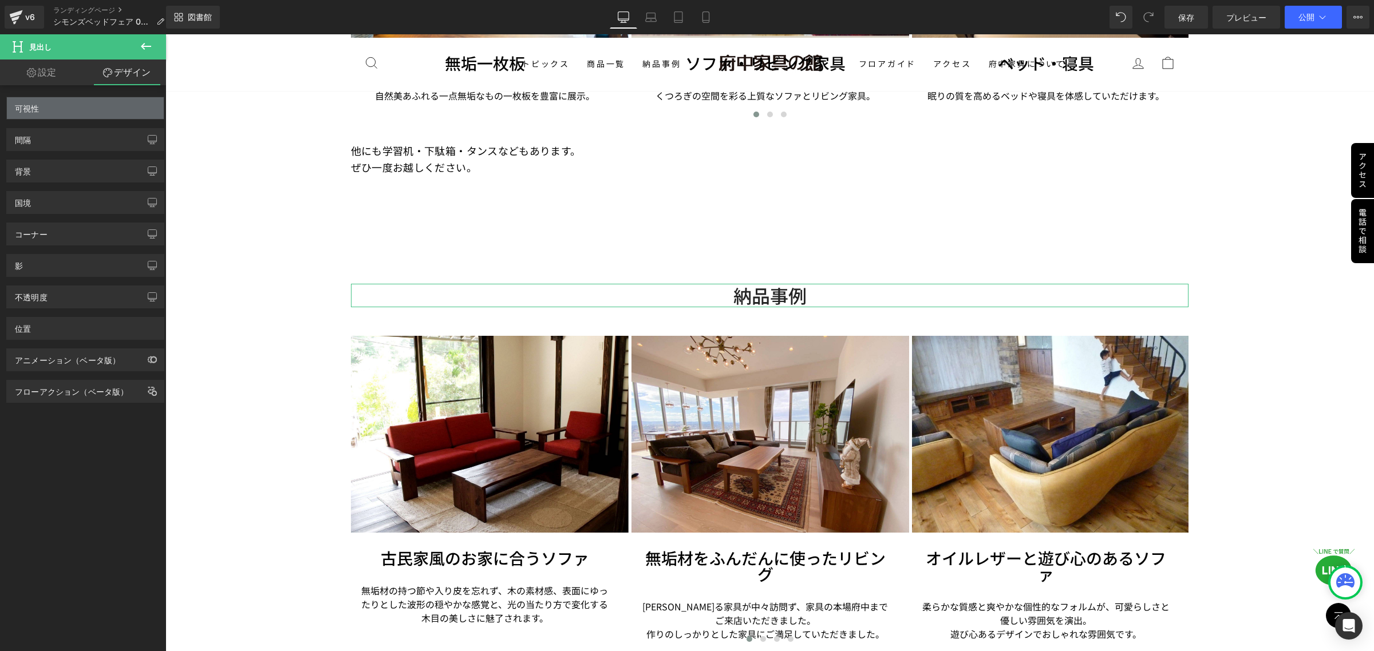
click at [94, 112] on div "可視性" at bounding box center [85, 108] width 157 height 22
click at [45, 110] on div "可視性" at bounding box center [85, 108] width 157 height 22
click at [43, 110] on div "可視性" at bounding box center [85, 108] width 157 height 22
click at [41, 136] on div "間隔" at bounding box center [85, 140] width 157 height 22
click at [120, 64] on link "デザイン" at bounding box center [126, 73] width 83 height 26
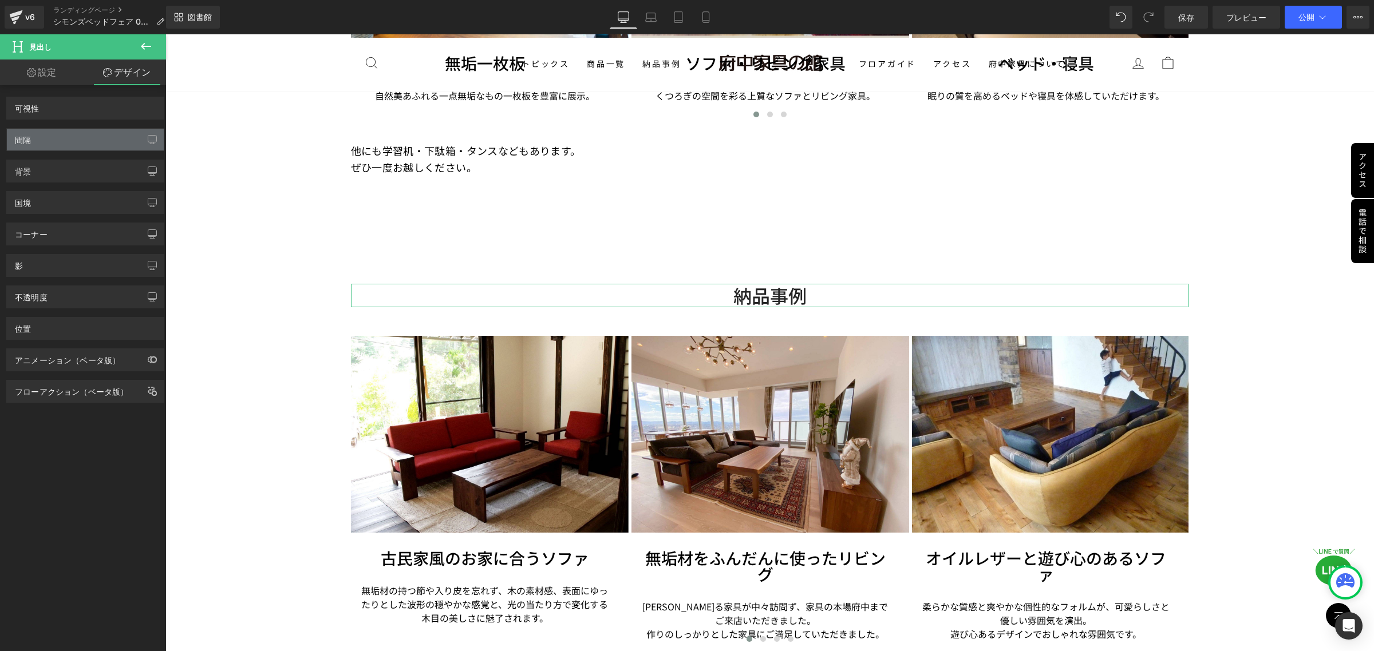
click at [92, 144] on div "間隔" at bounding box center [85, 140] width 157 height 22
click at [107, 110] on div "可視性" at bounding box center [85, 108] width 157 height 22
click at [365, 289] on font "行" at bounding box center [369, 293] width 8 height 9
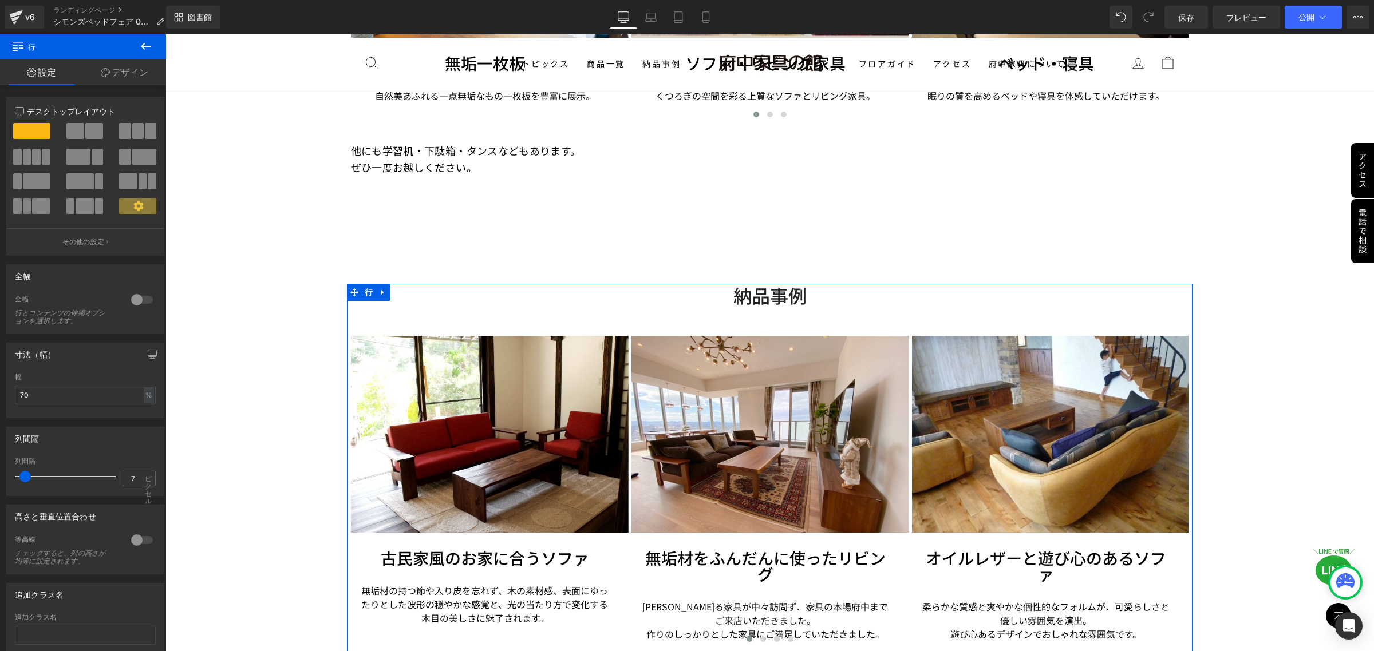
click at [131, 69] on font "デザイン" at bounding box center [130, 71] width 37 height 11
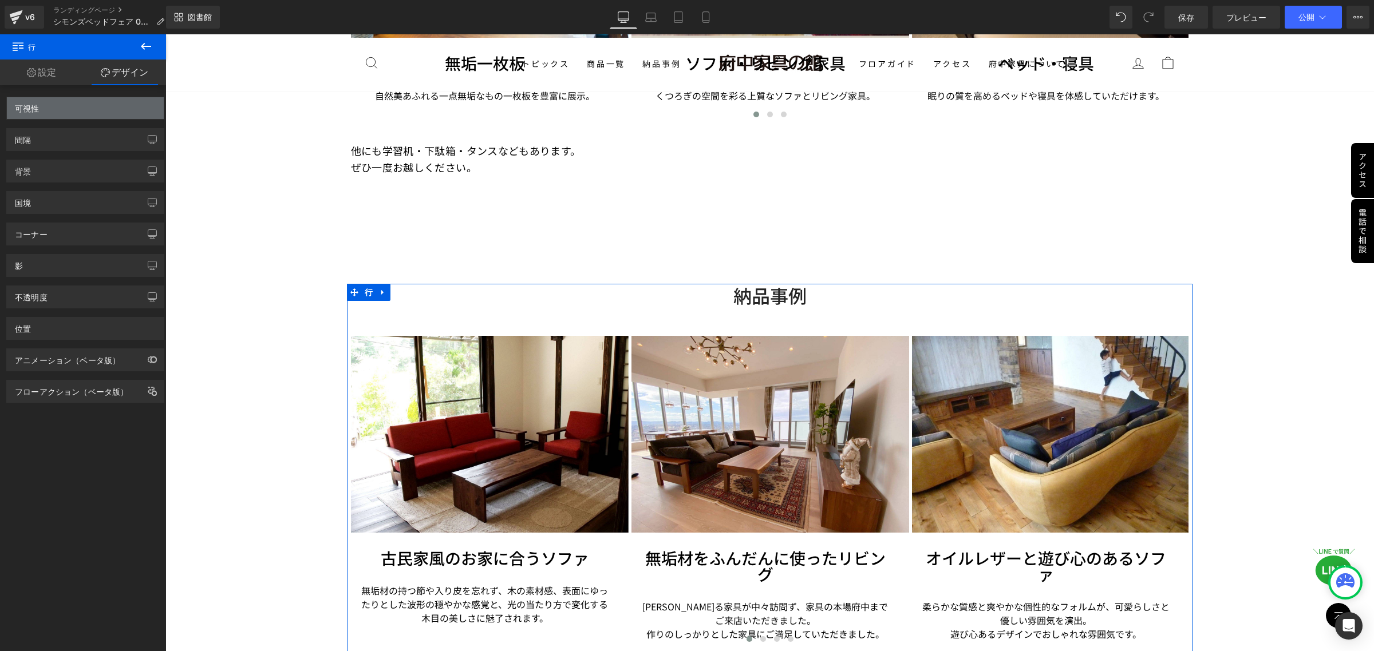
click at [109, 106] on div "可視性" at bounding box center [85, 108] width 157 height 22
click at [52, 106] on div "可視性" at bounding box center [85, 108] width 157 height 22
click at [20, 138] on font "間隔" at bounding box center [23, 140] width 16 height 10
click at [1356, 18] on icon at bounding box center [1357, 17] width 9 height 9
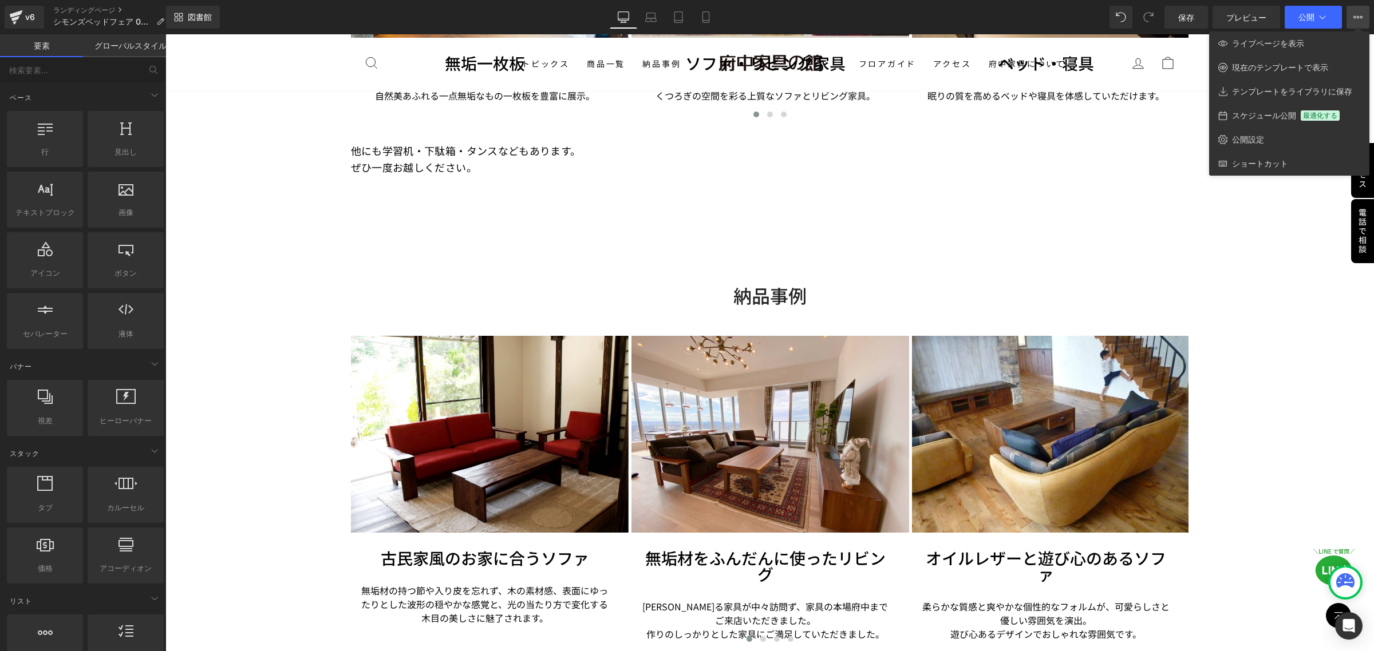
click at [1178, 189] on div at bounding box center [769, 342] width 1208 height 617
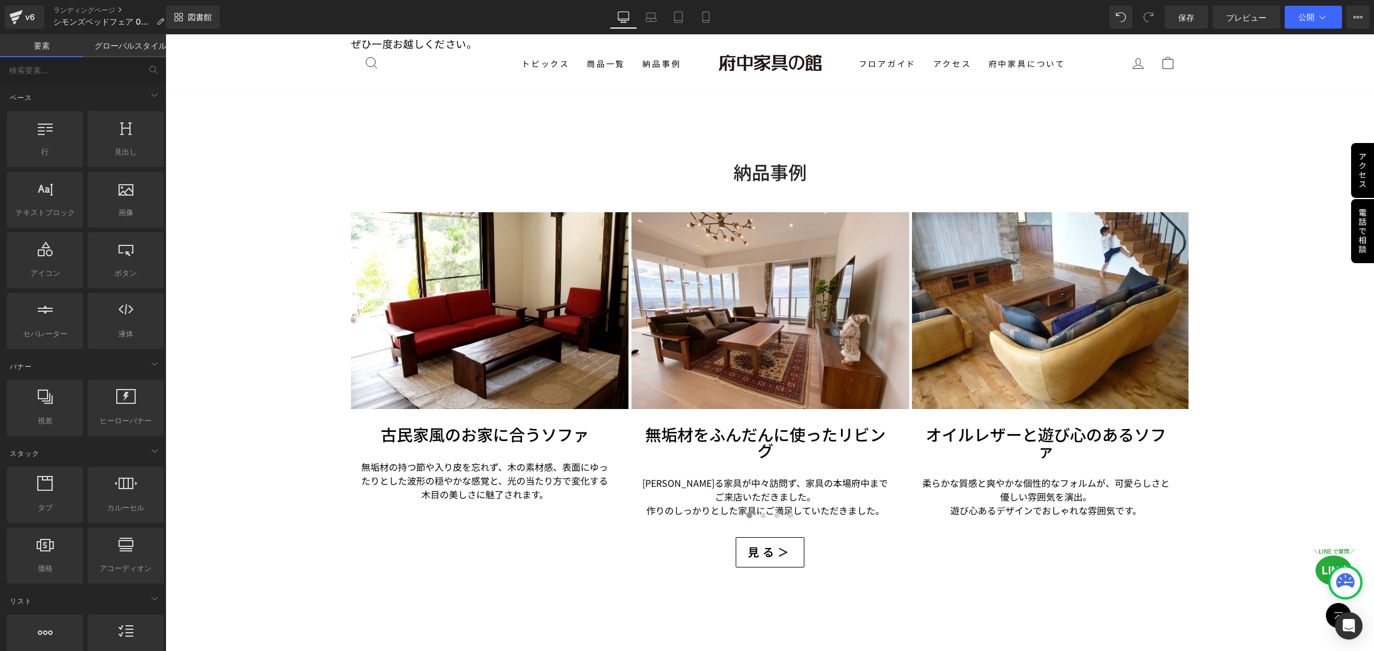
scroll to position [2719, 0]
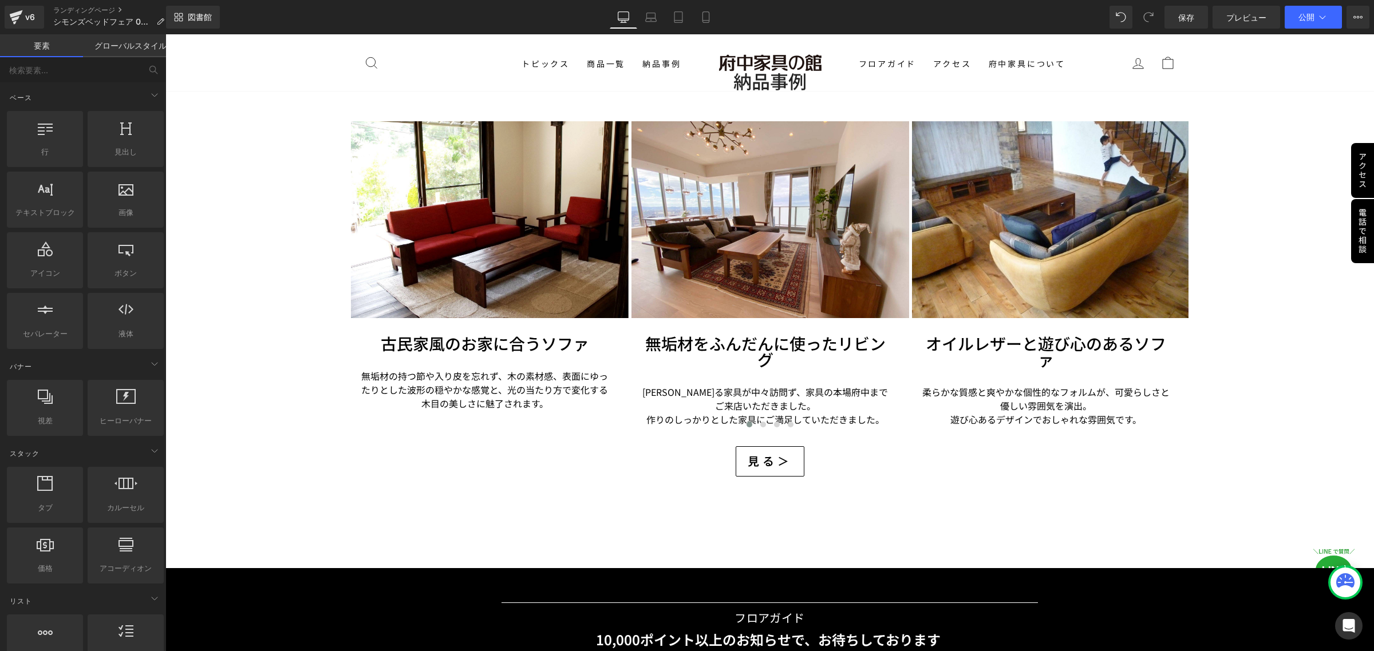
click at [1361, 17] on div at bounding box center [687, 17] width 1374 height 0
click at [183, 41] on div at bounding box center [91, 41] width 183 height 0
click at [183, 41] on div "英語に翻訳する" at bounding box center [91, 35] width 183 height 12
click at [183, 17] on div at bounding box center [91, 17] width 183 height 0
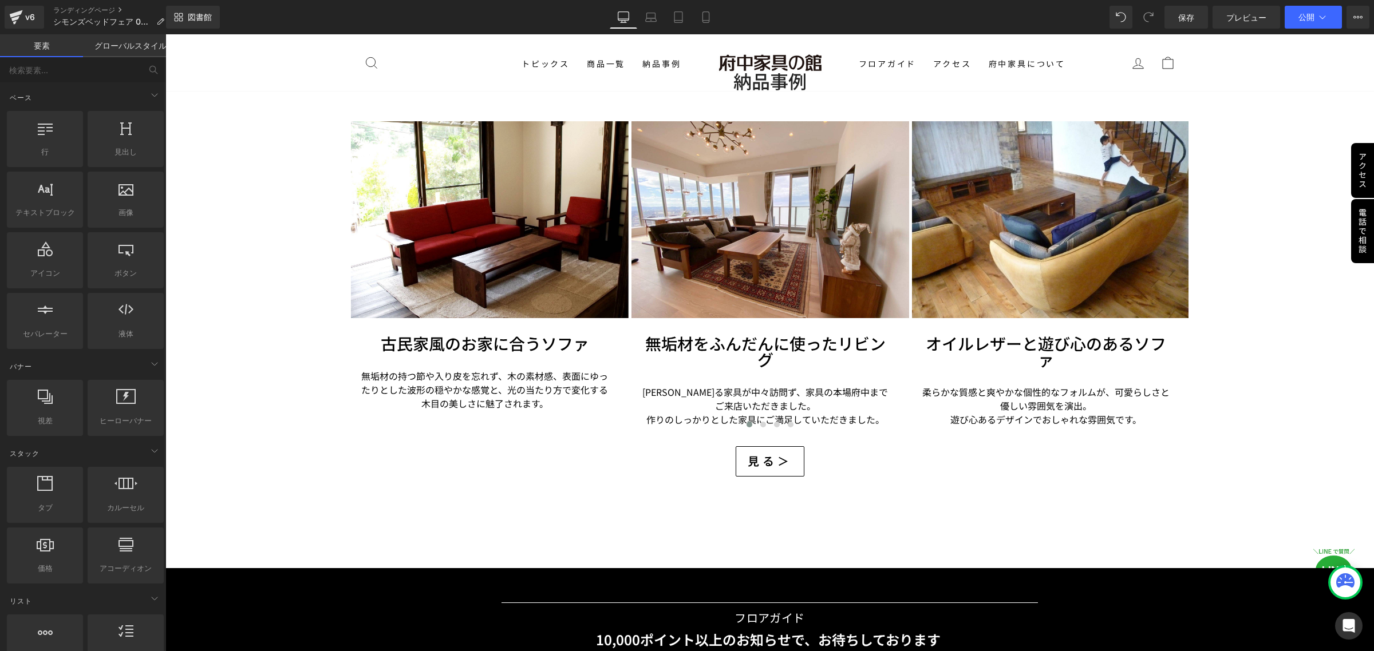
click at [0, 17] on div "このページは日本語です アイスランド語 アゼルバイジャン語 アフリカーンス語 アムハラ語 アラビア語 アルバニア語 アルメニア語 イタリア語 インドネシア語 …" at bounding box center [0, 17] width 0 height 0
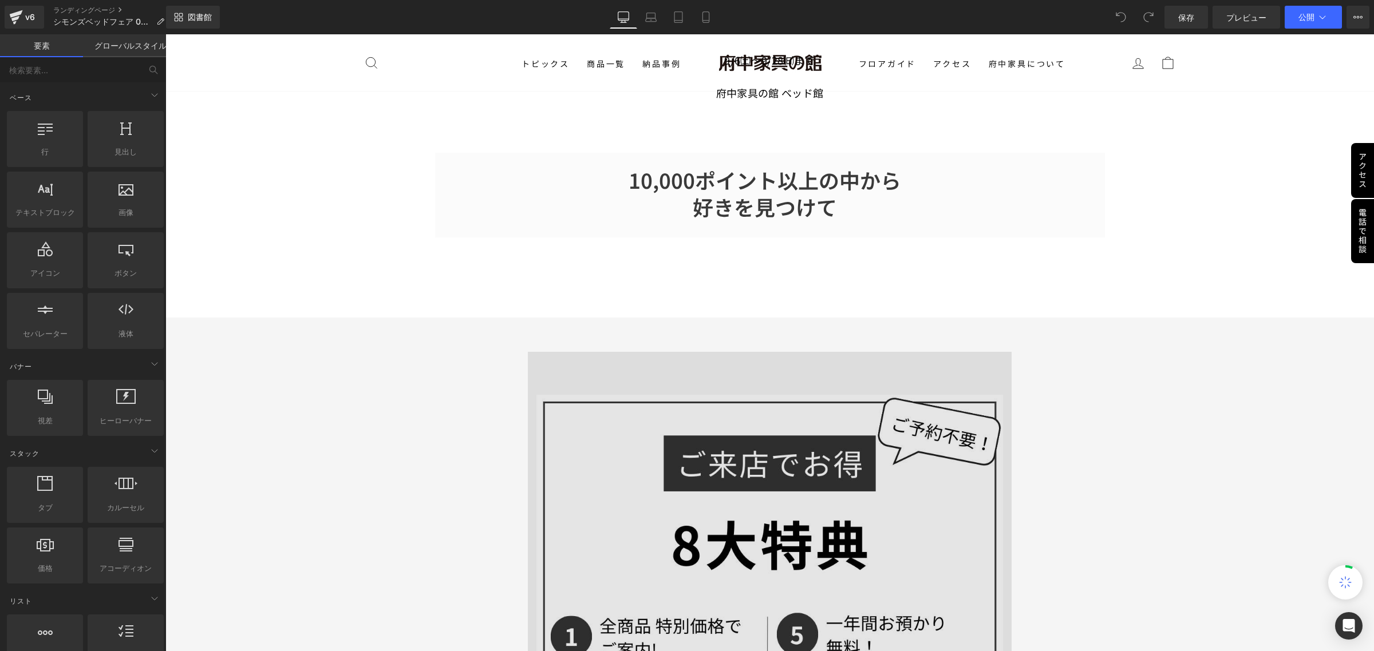
scroll to position [1216, 0]
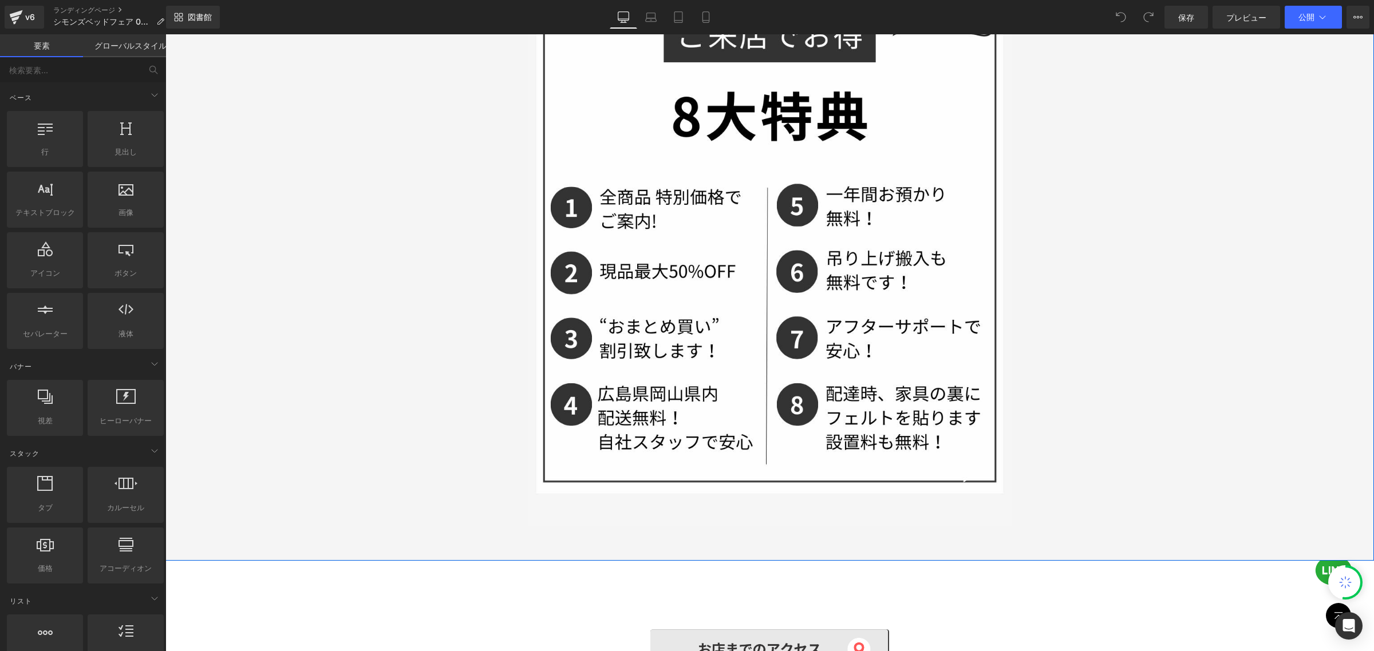
drag, startPoint x: 262, startPoint y: 330, endPoint x: 256, endPoint y: 328, distance: 6.5
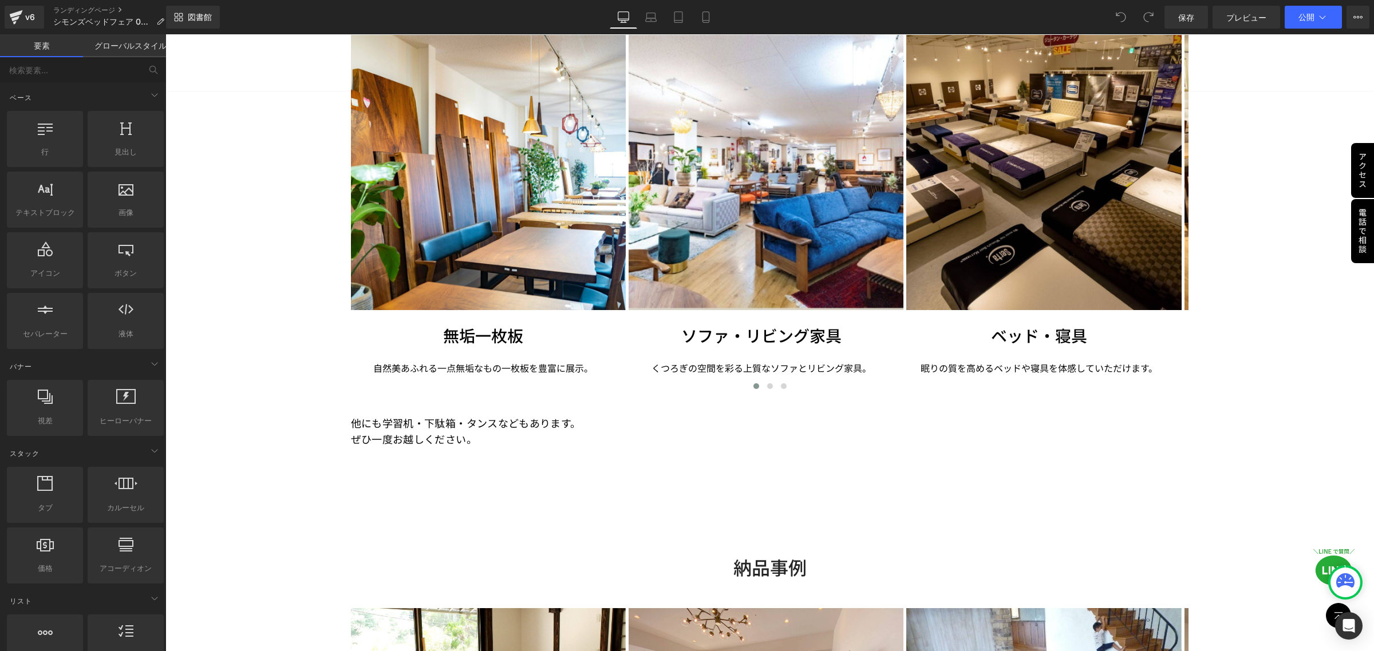
scroll to position [2504, 0]
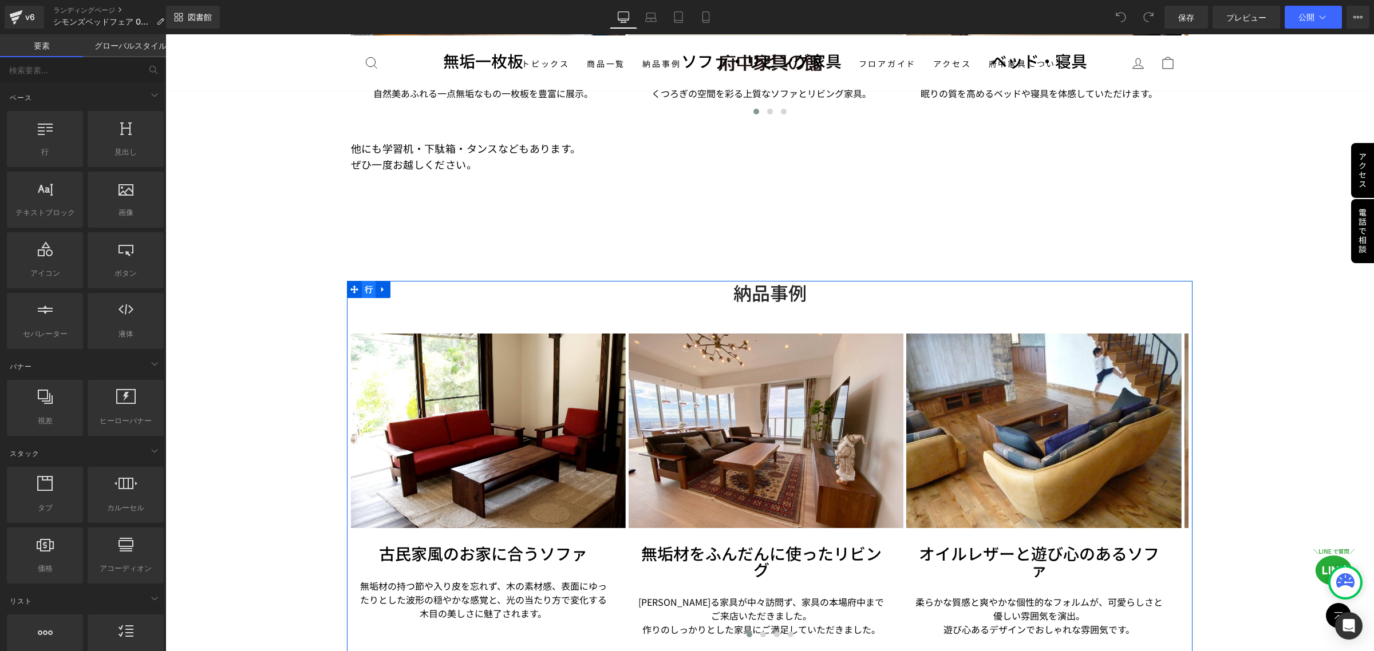
click at [367, 285] on font "行" at bounding box center [369, 289] width 8 height 9
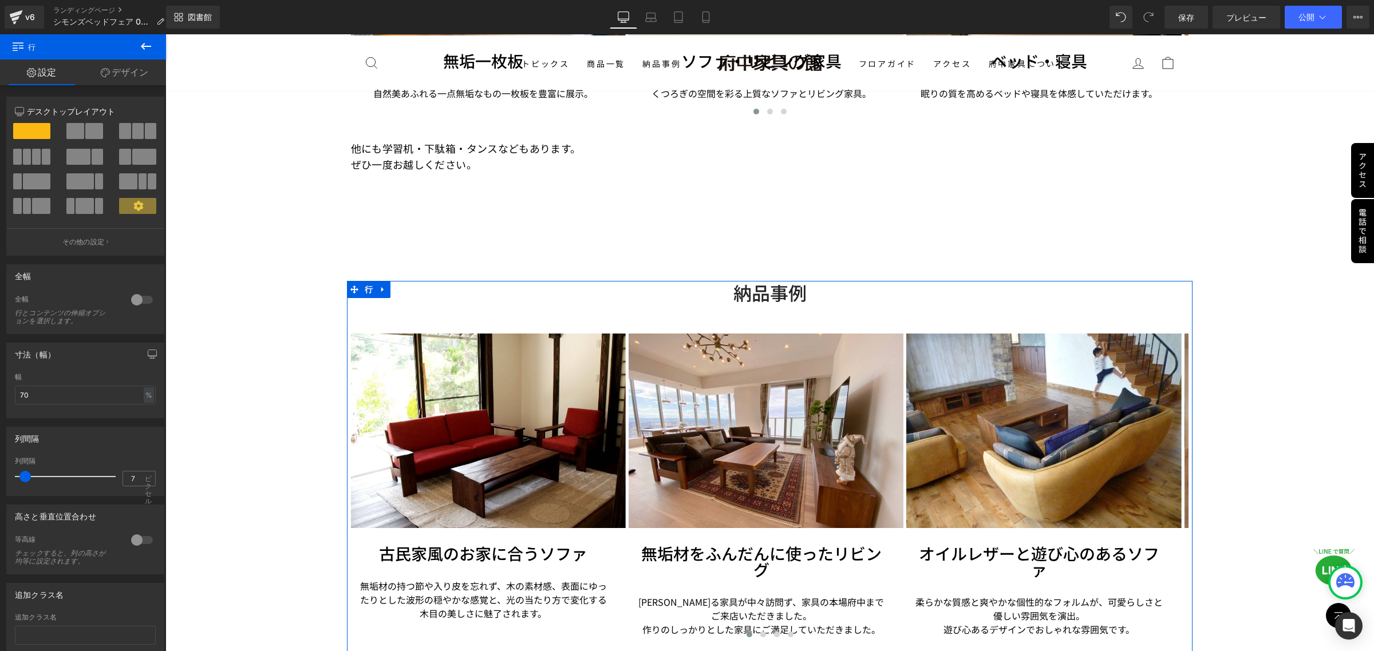
click at [129, 72] on font "デザイン" at bounding box center [130, 71] width 37 height 11
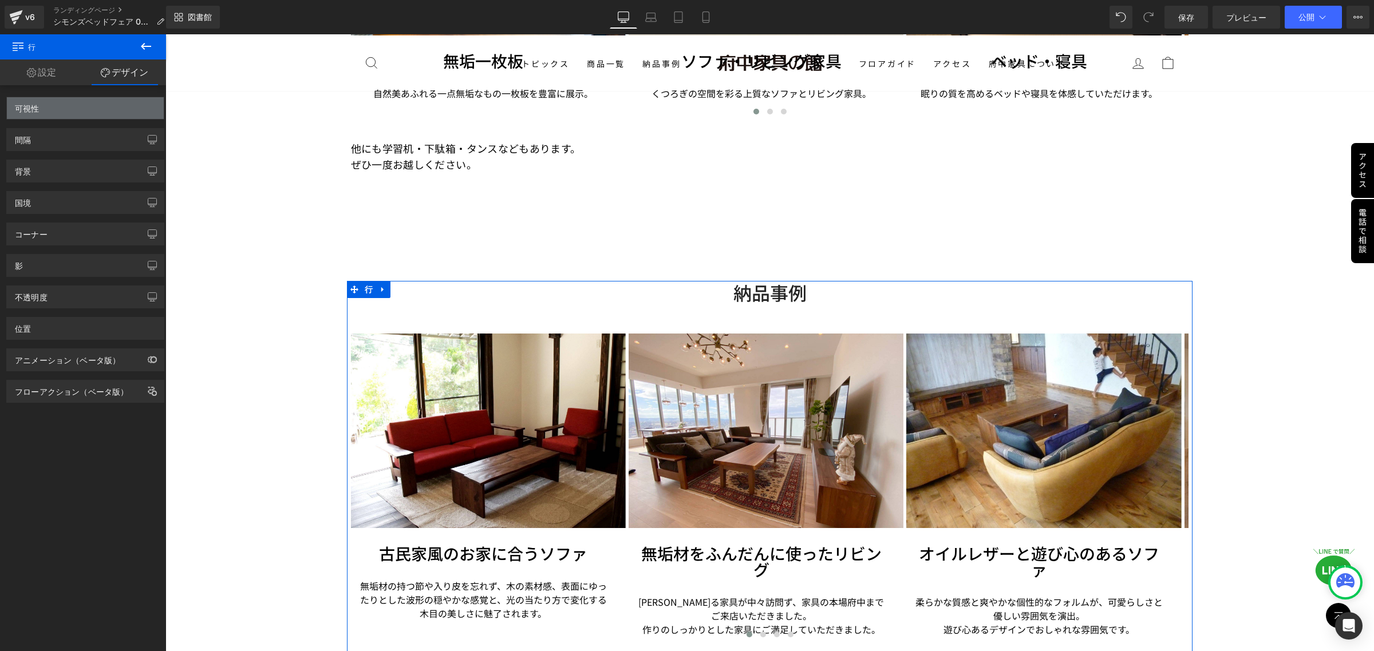
click at [107, 107] on div "可視性" at bounding box center [85, 108] width 157 height 22
click at [76, 136] on div "間隔" at bounding box center [85, 140] width 157 height 22
click at [72, 172] on div "背景" at bounding box center [85, 171] width 157 height 22
click at [73, 170] on div "背景" at bounding box center [85, 171] width 157 height 22
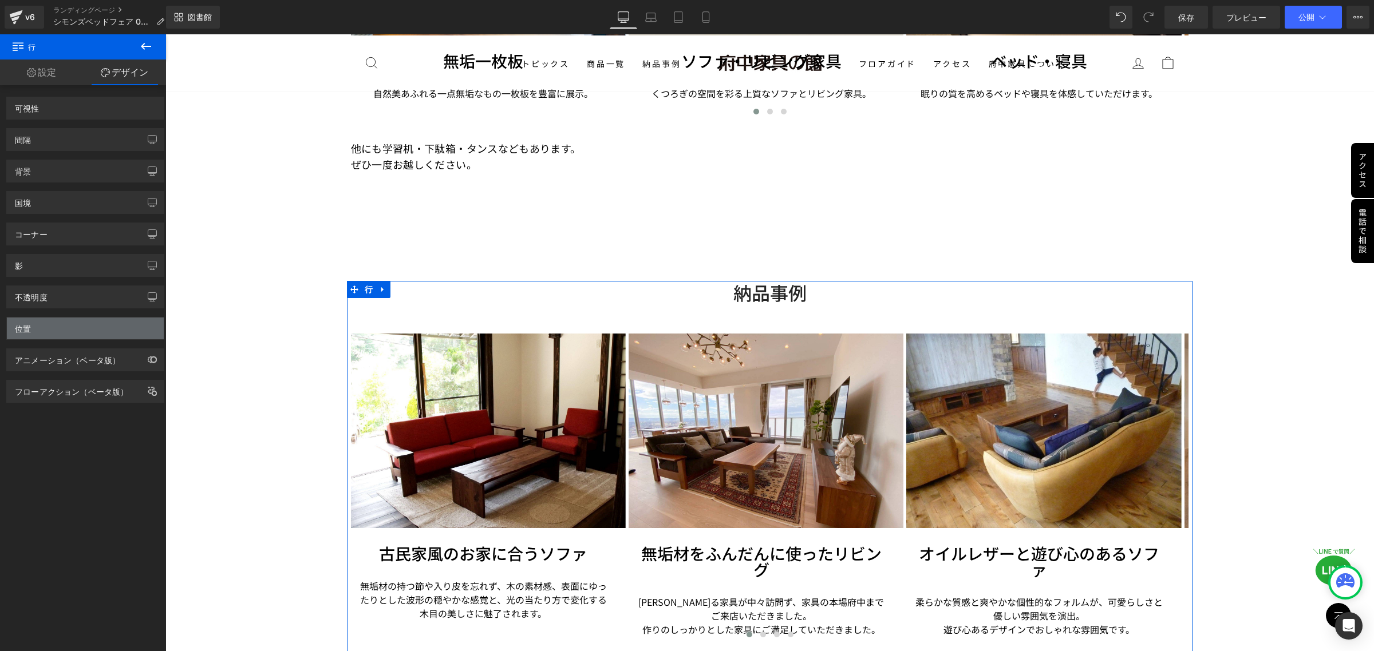
click at [86, 319] on div "位置" at bounding box center [85, 329] width 157 height 22
click at [83, 299] on div "不透明度" at bounding box center [85, 297] width 157 height 22
click at [80, 262] on div "影" at bounding box center [85, 266] width 157 height 22
click at [40, 67] on font "設定" at bounding box center [47, 71] width 18 height 11
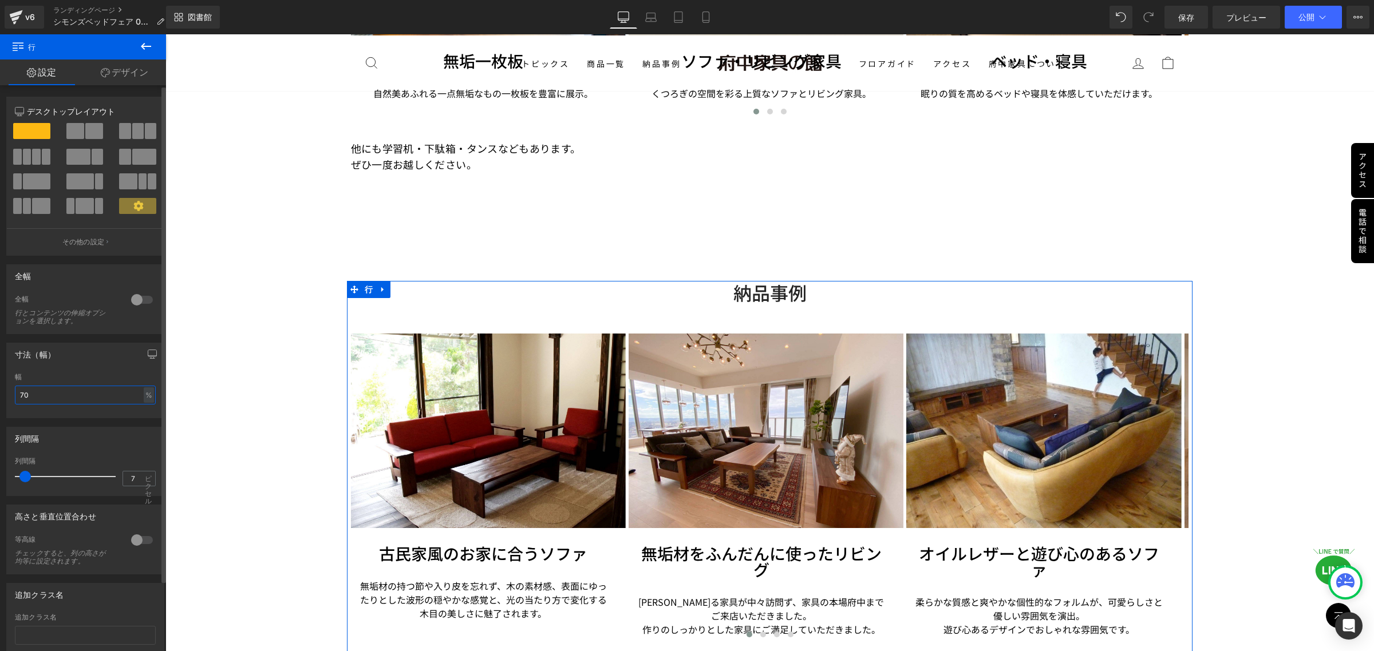
click at [46, 393] on input "70" at bounding box center [85, 395] width 141 height 19
click at [127, 78] on link "デザイン" at bounding box center [124, 73] width 83 height 26
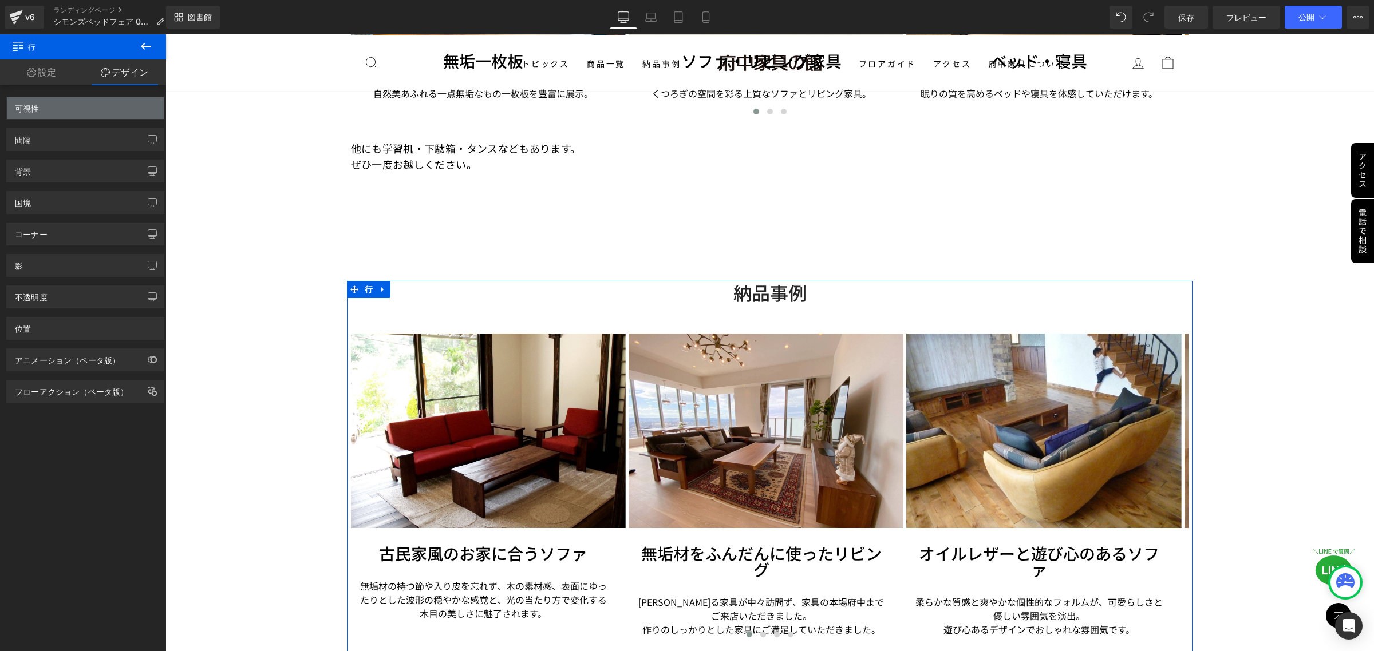
click at [86, 116] on div "可視性" at bounding box center [85, 108] width 157 height 22
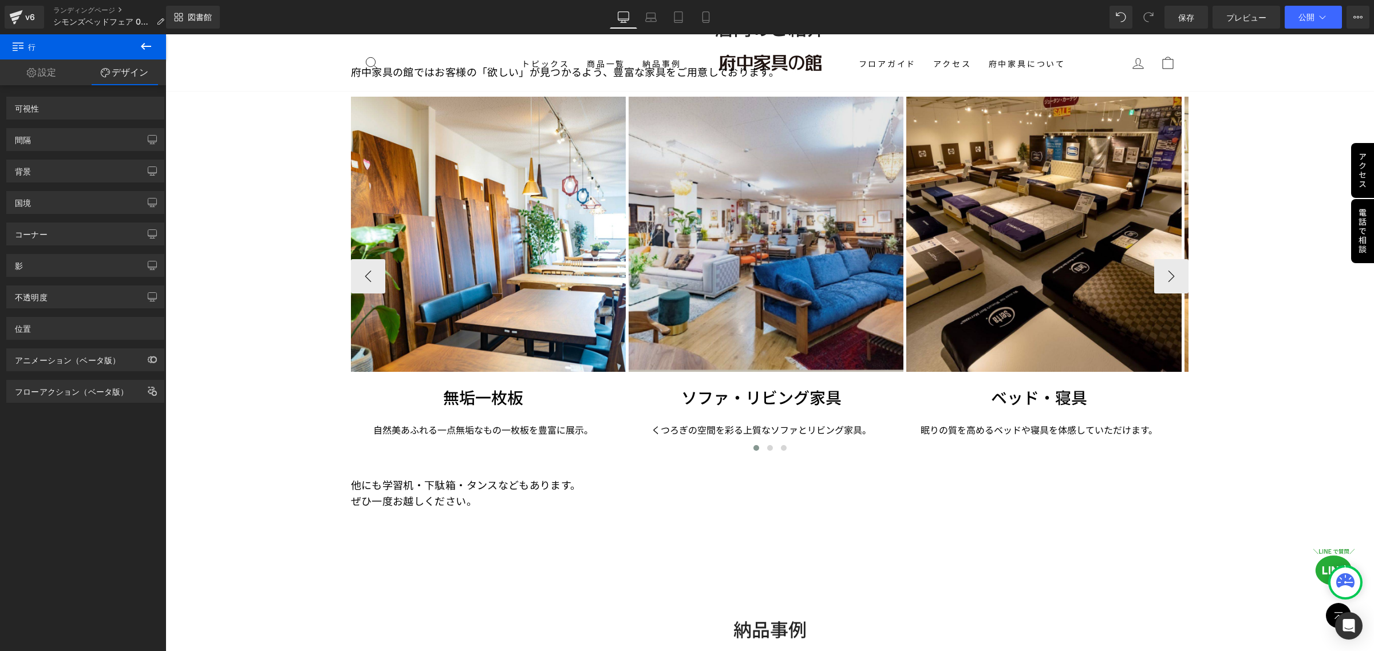
scroll to position [1932, 0]
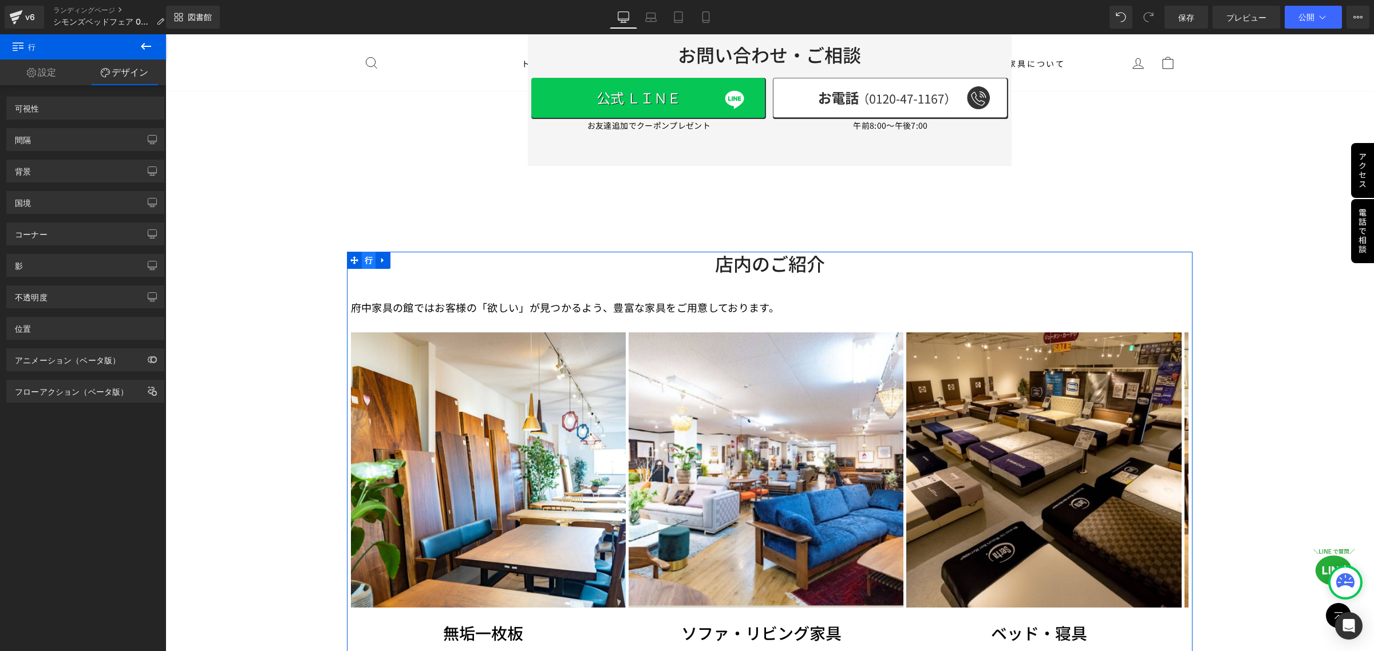
click at [368, 256] on font "行" at bounding box center [369, 260] width 8 height 9
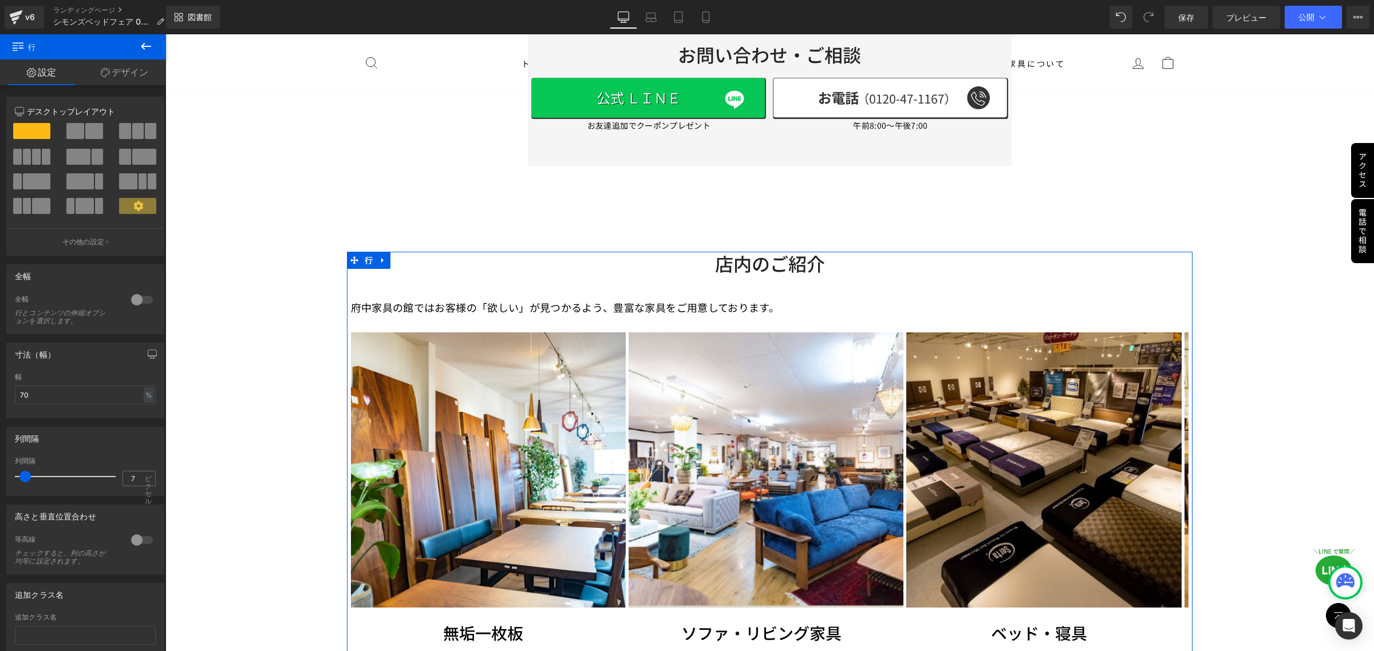
click at [133, 76] on font "デザイン" at bounding box center [130, 71] width 37 height 11
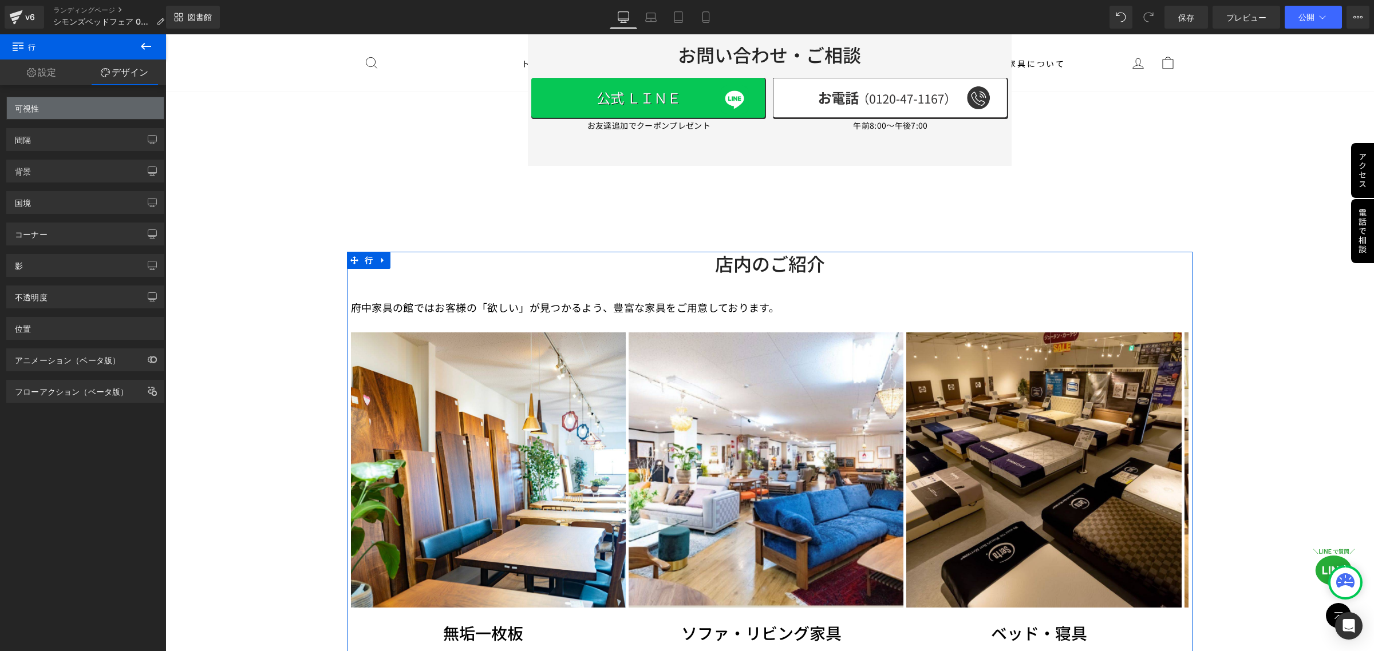
click at [79, 109] on div "可視性" at bounding box center [85, 108] width 157 height 22
click at [89, 6] on font "ランディングページ" at bounding box center [84, 10] width 62 height 9
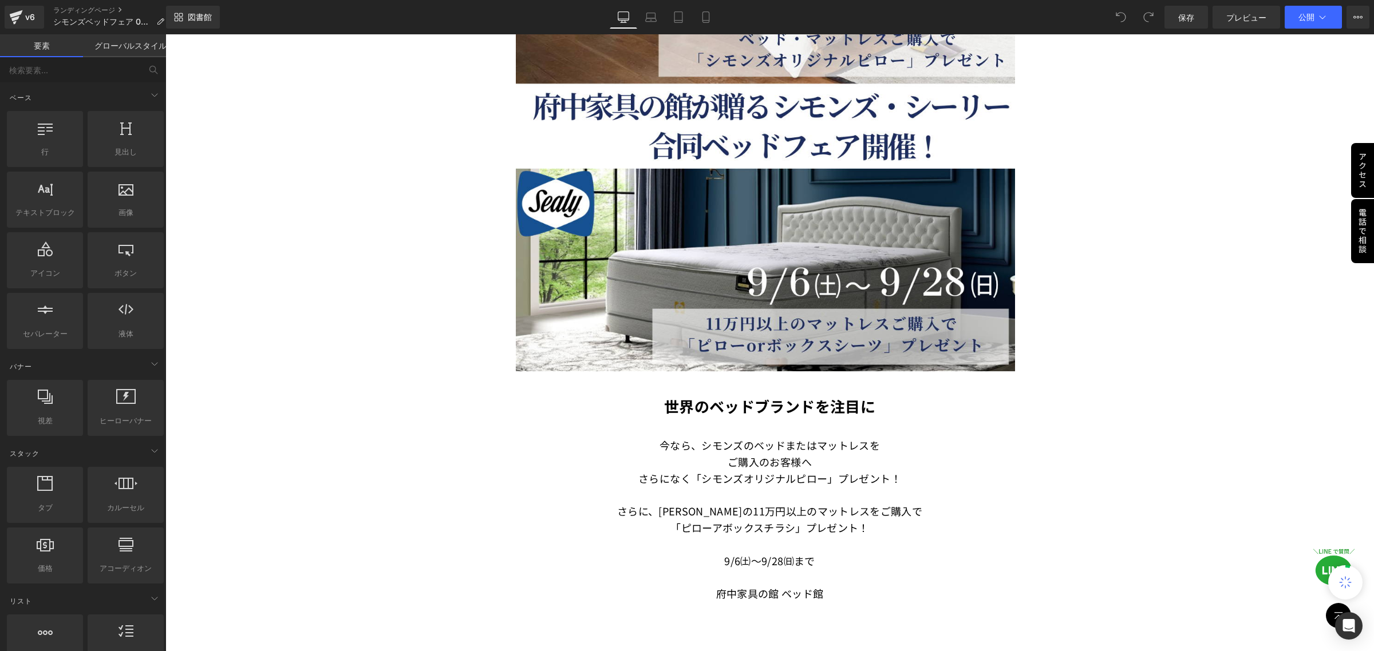
scroll to position [501, 0]
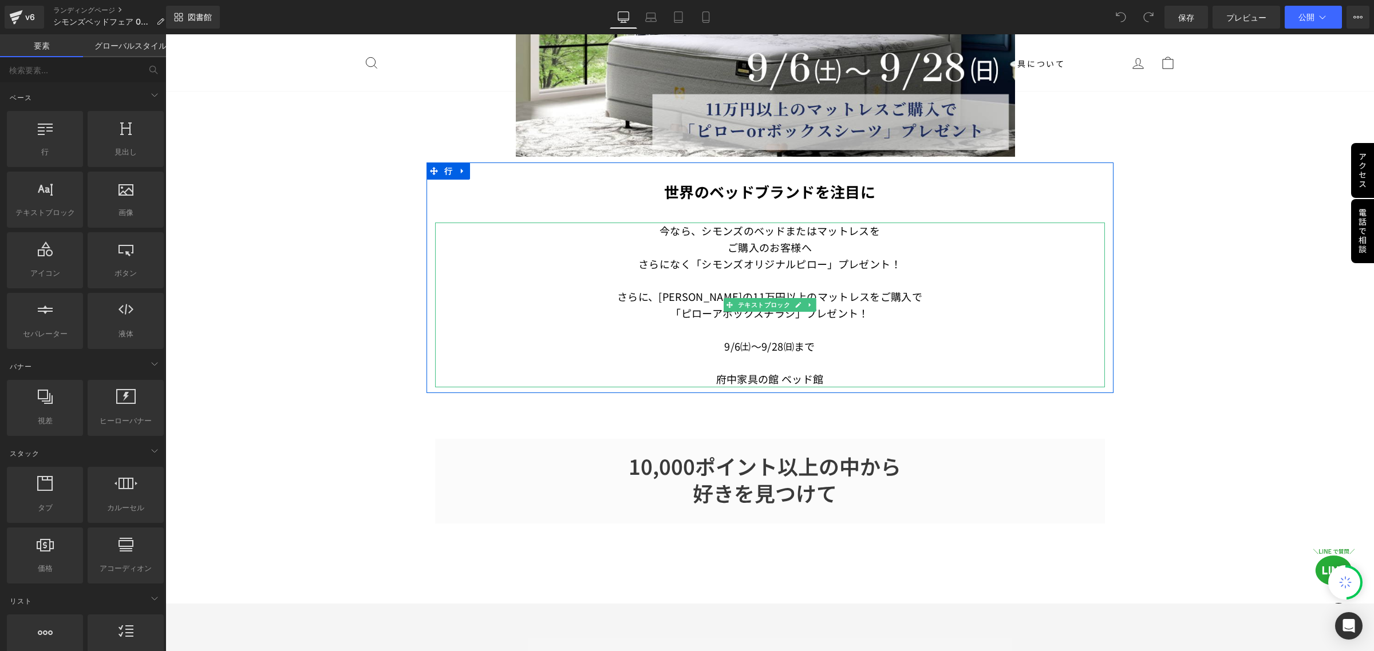
click at [712, 315] on font "「ピローアボックスチラシ」プレゼント！" at bounding box center [769, 313] width 199 height 15
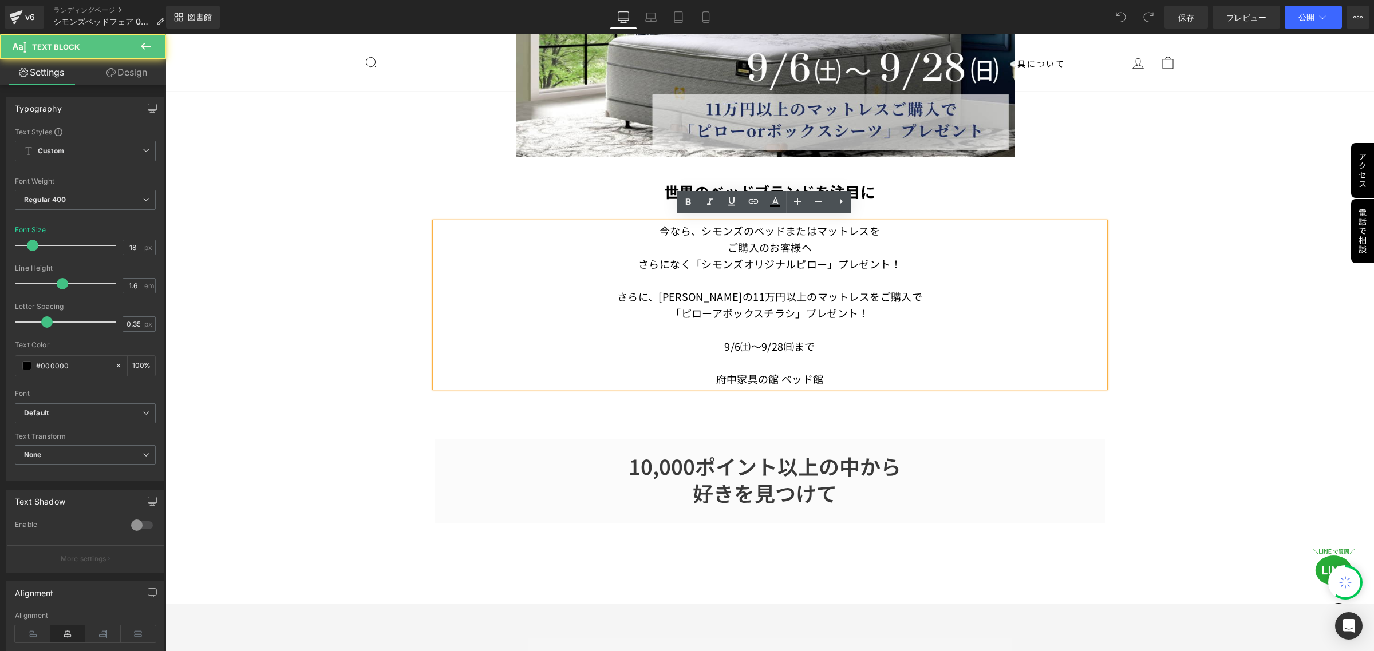
click at [709, 309] on font "「ピローアボックスチラシ」プレゼント！" at bounding box center [769, 313] width 199 height 15
click at [714, 309] on font "「ピローアボックスチラシ」プレゼント！" at bounding box center [769, 313] width 199 height 15
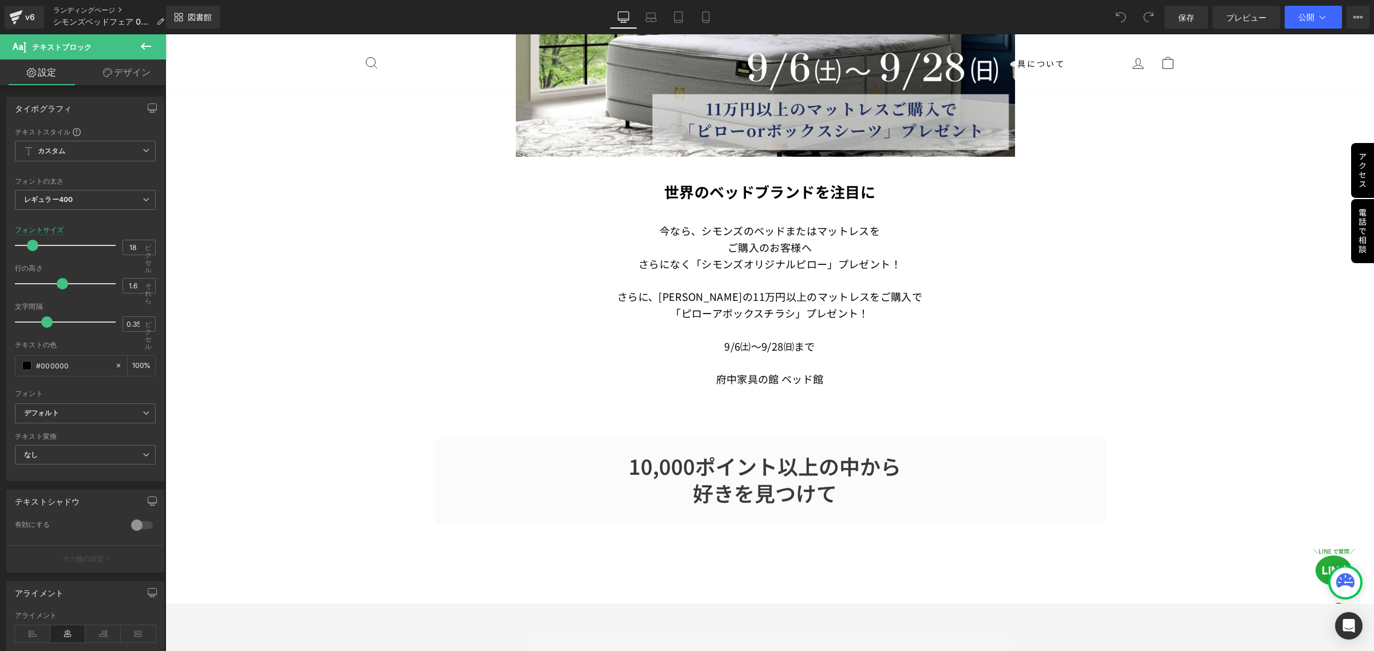
click at [87, 7] on font "ランディングページ" at bounding box center [84, 10] width 62 height 9
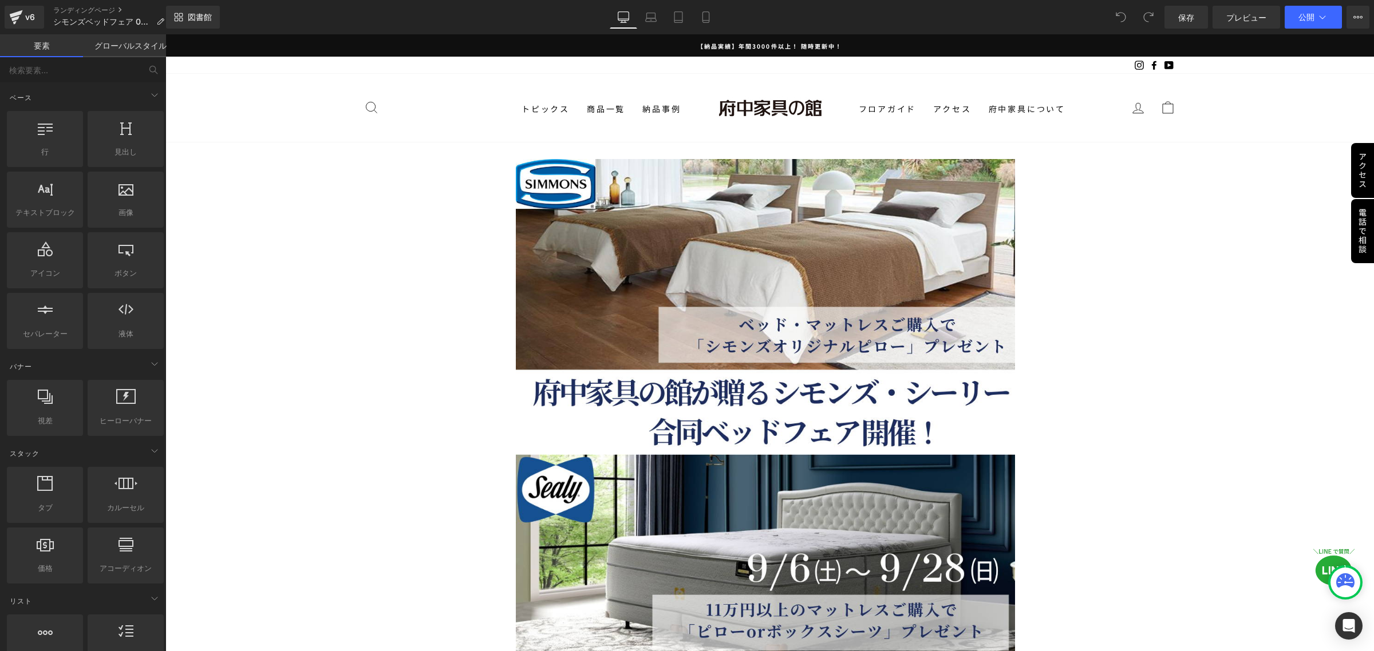
drag, startPoint x: 1509, startPoint y: 34, endPoint x: 272, endPoint y: 260, distance: 1257.5
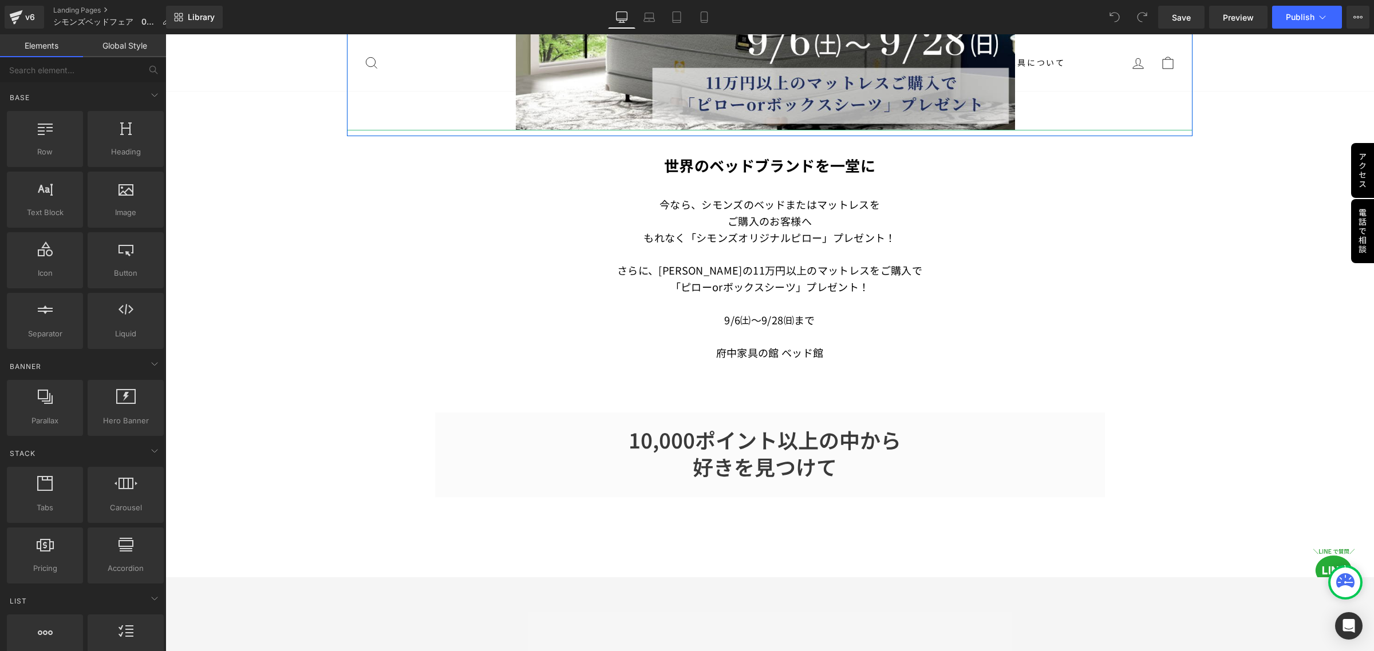
scroll to position [358, 0]
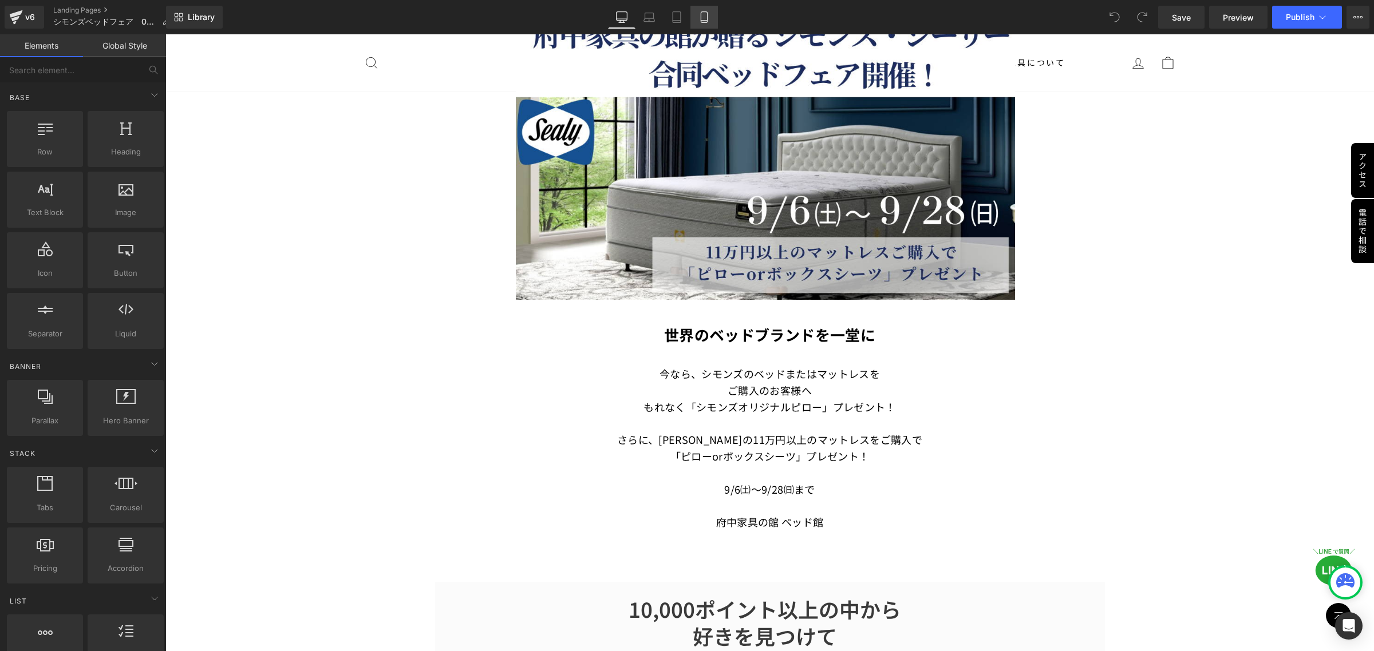
click at [702, 16] on icon at bounding box center [703, 16] width 11 height 11
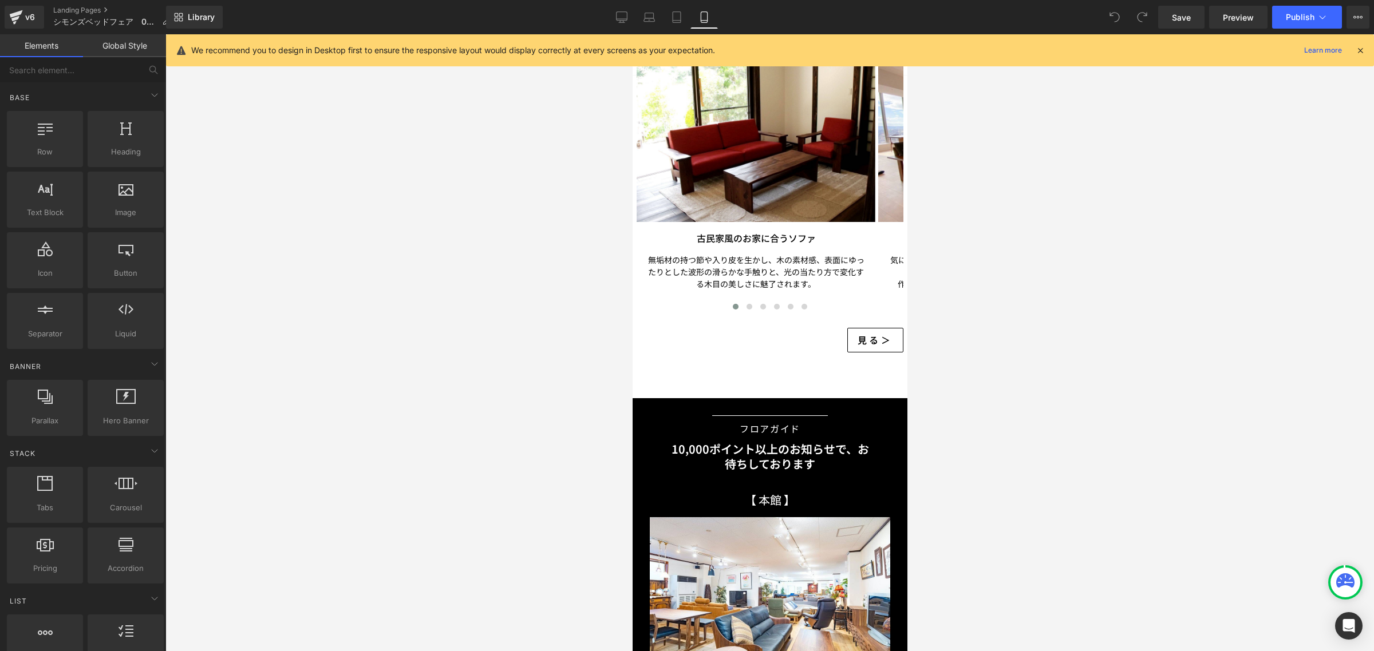
scroll to position [2230, 0]
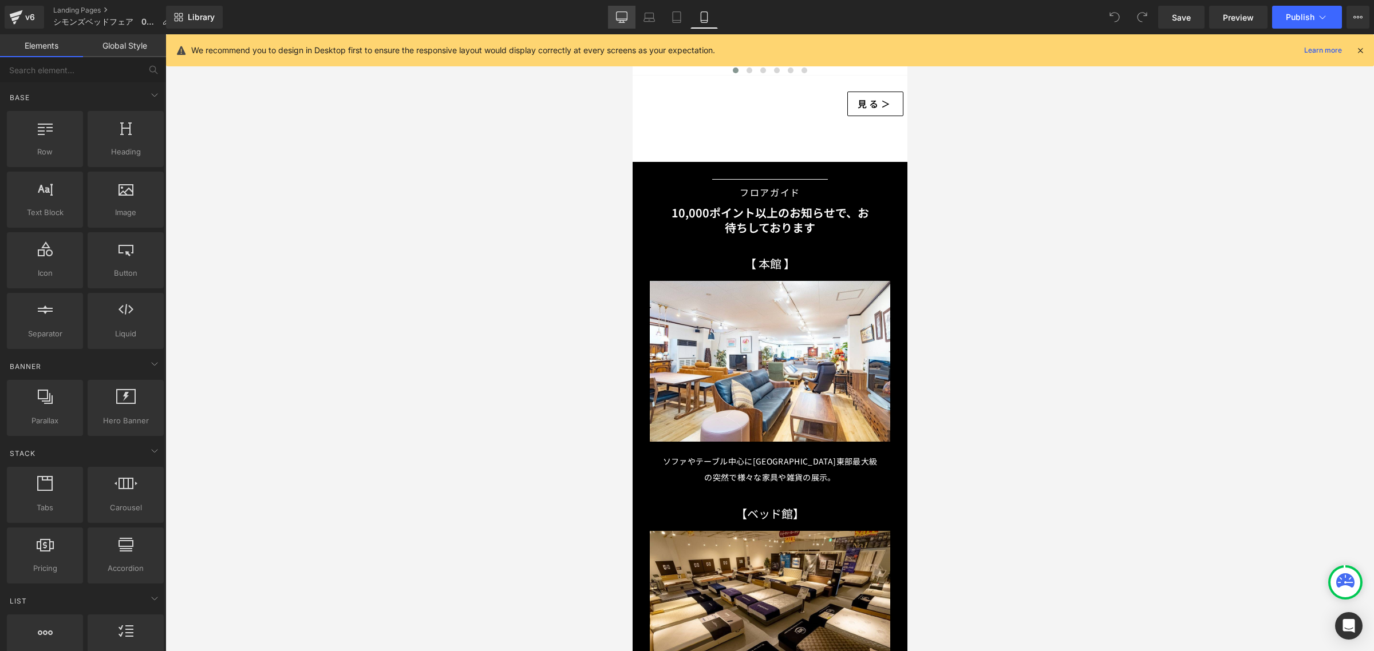
click at [625, 16] on icon at bounding box center [621, 16] width 11 height 11
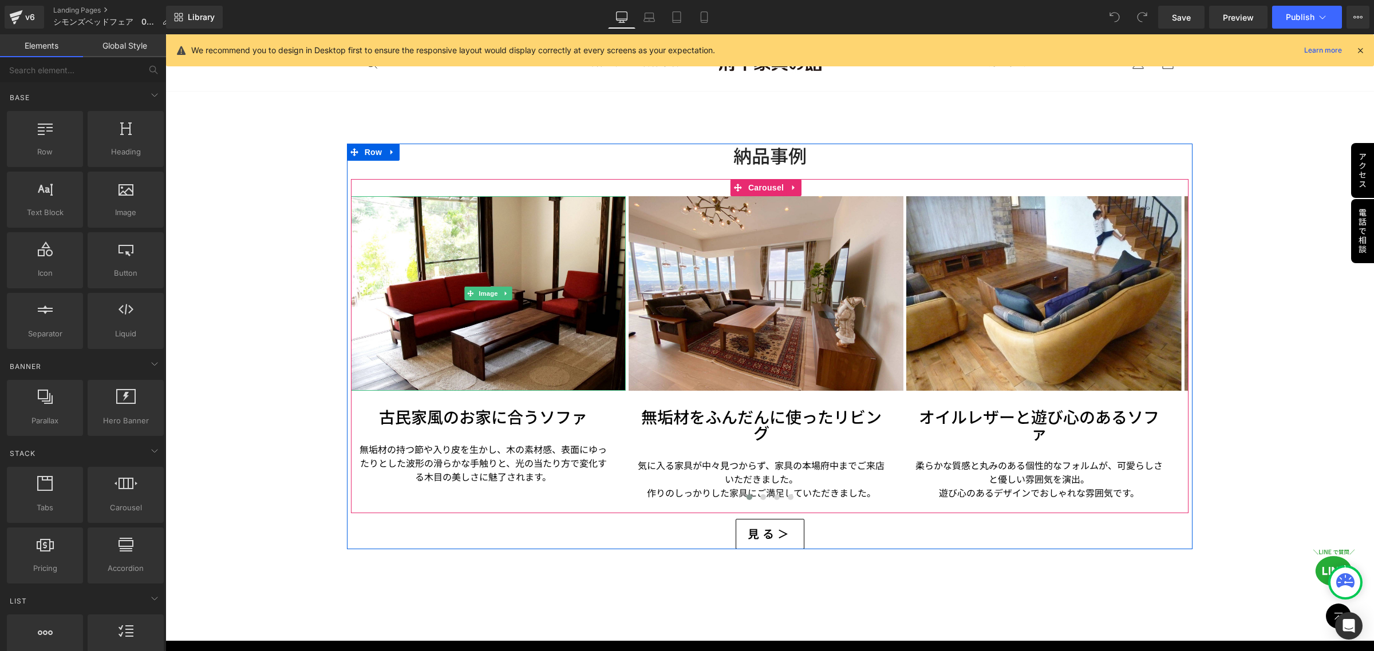
scroll to position [2473, 0]
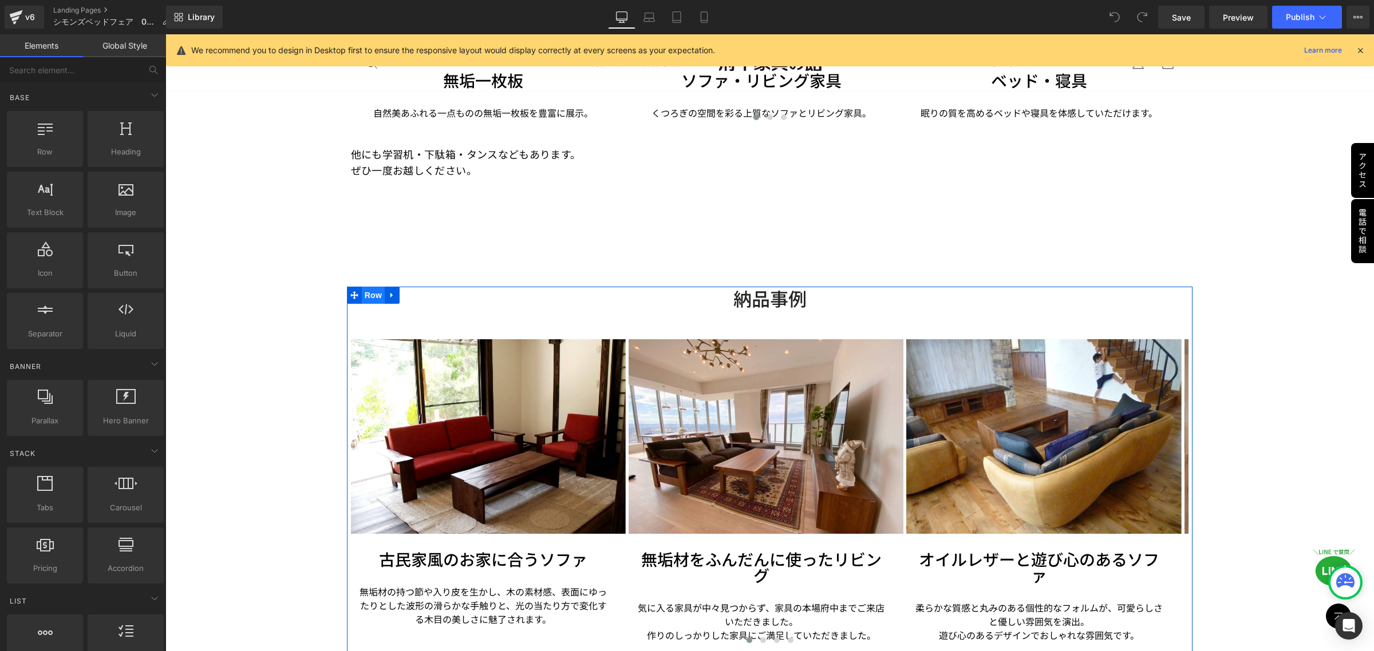
click at [373, 287] on span "Row" at bounding box center [373, 295] width 23 height 17
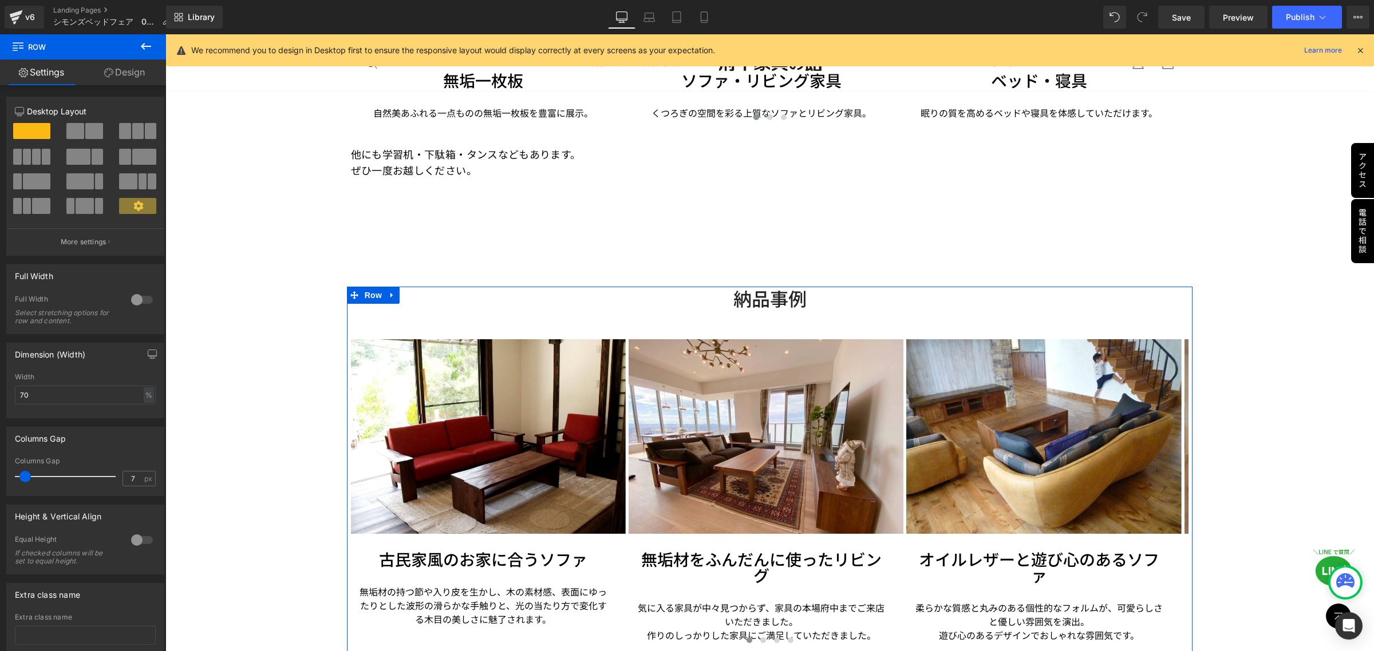
click at [131, 74] on link "Design" at bounding box center [124, 73] width 83 height 26
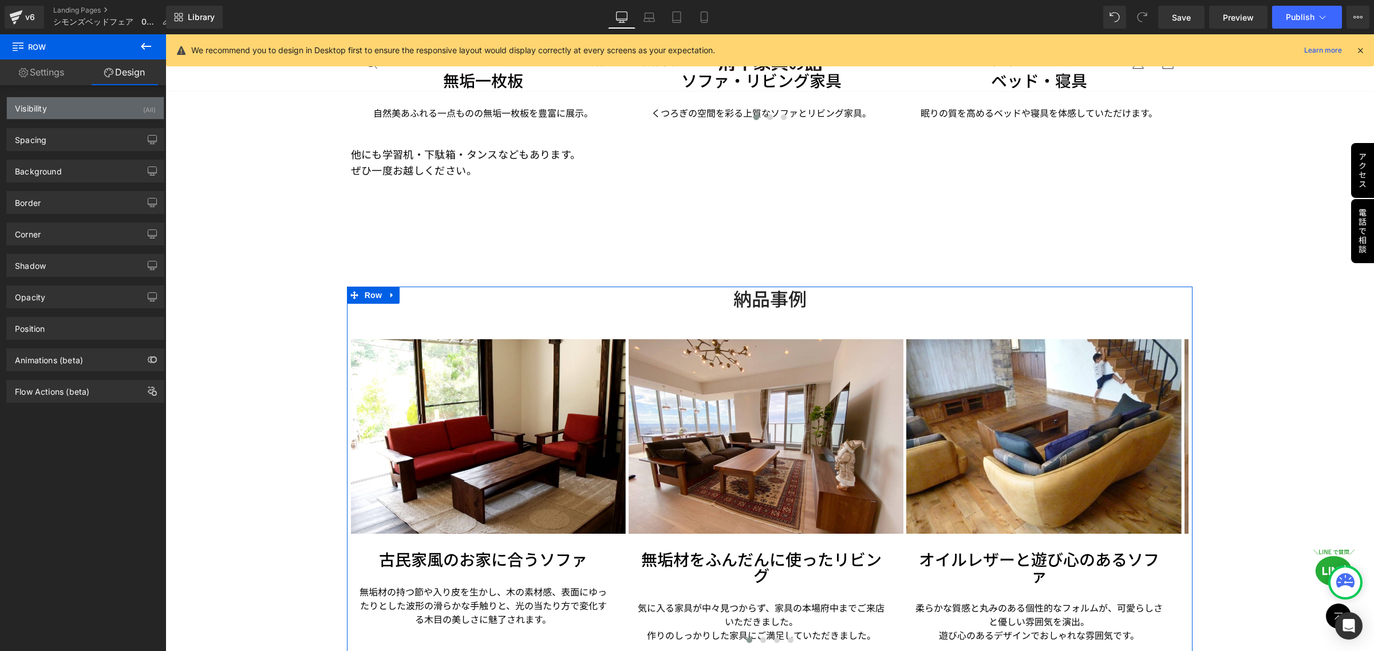
click at [110, 106] on div "Visibility (All)" at bounding box center [85, 108] width 157 height 22
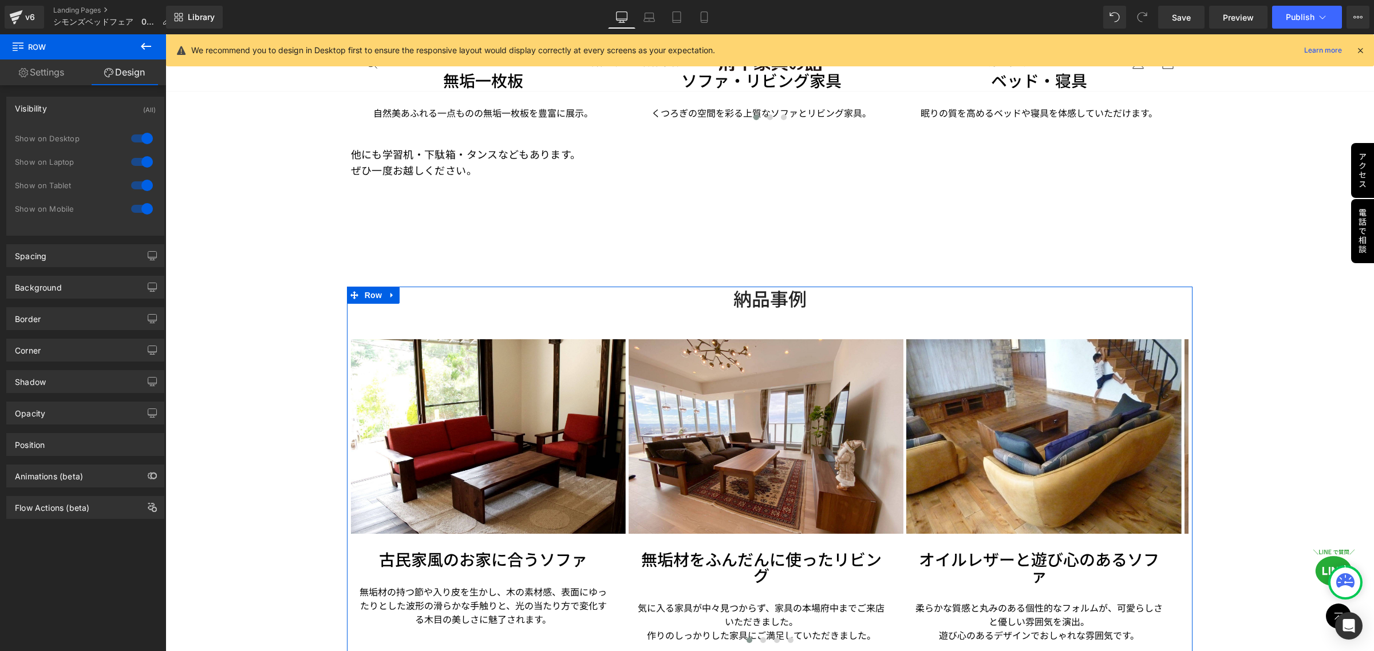
click at [119, 137] on div "Show on Desktop" at bounding box center [85, 144] width 141 height 23
click at [140, 142] on div at bounding box center [141, 138] width 27 height 18
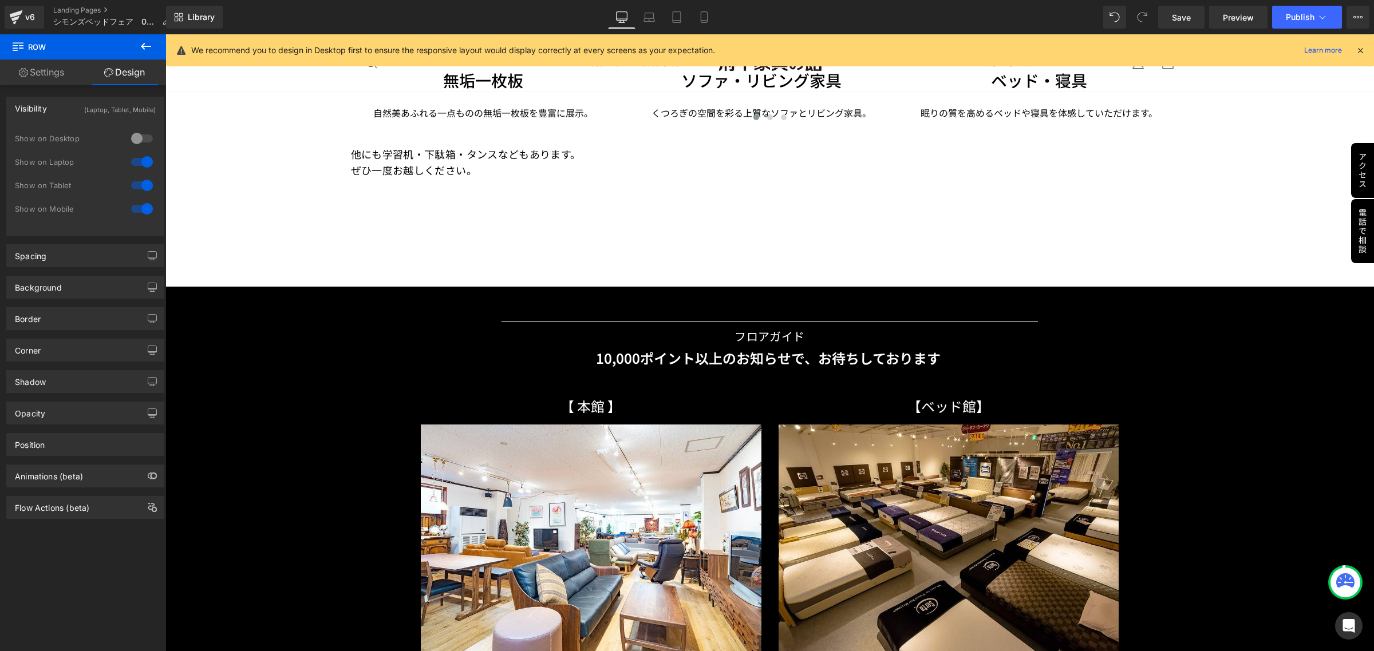
click at [144, 157] on div at bounding box center [141, 162] width 27 height 18
click at [139, 178] on div at bounding box center [141, 185] width 27 height 18
click at [141, 208] on div at bounding box center [141, 209] width 27 height 18
click at [128, 212] on div at bounding box center [141, 209] width 27 height 18
click at [139, 182] on div at bounding box center [141, 185] width 27 height 18
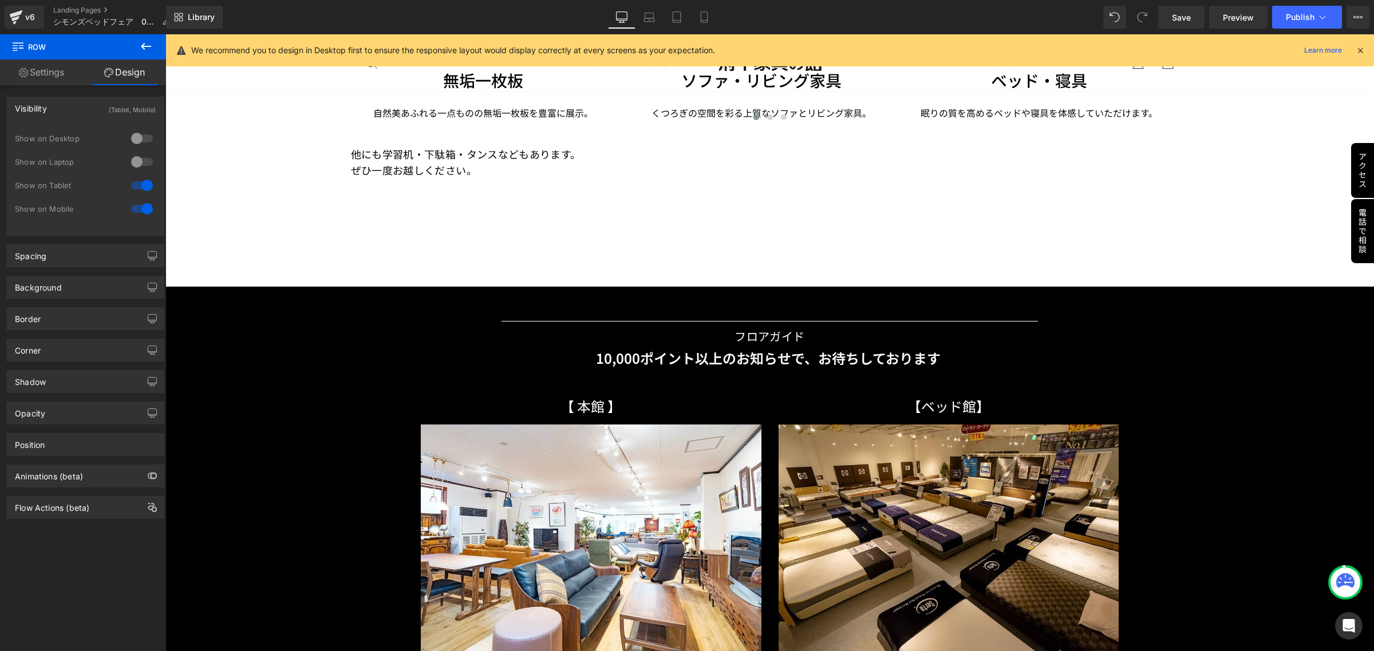
click at [142, 204] on div at bounding box center [141, 209] width 27 height 18
click at [1184, 15] on span "Save" at bounding box center [1181, 17] width 19 height 12
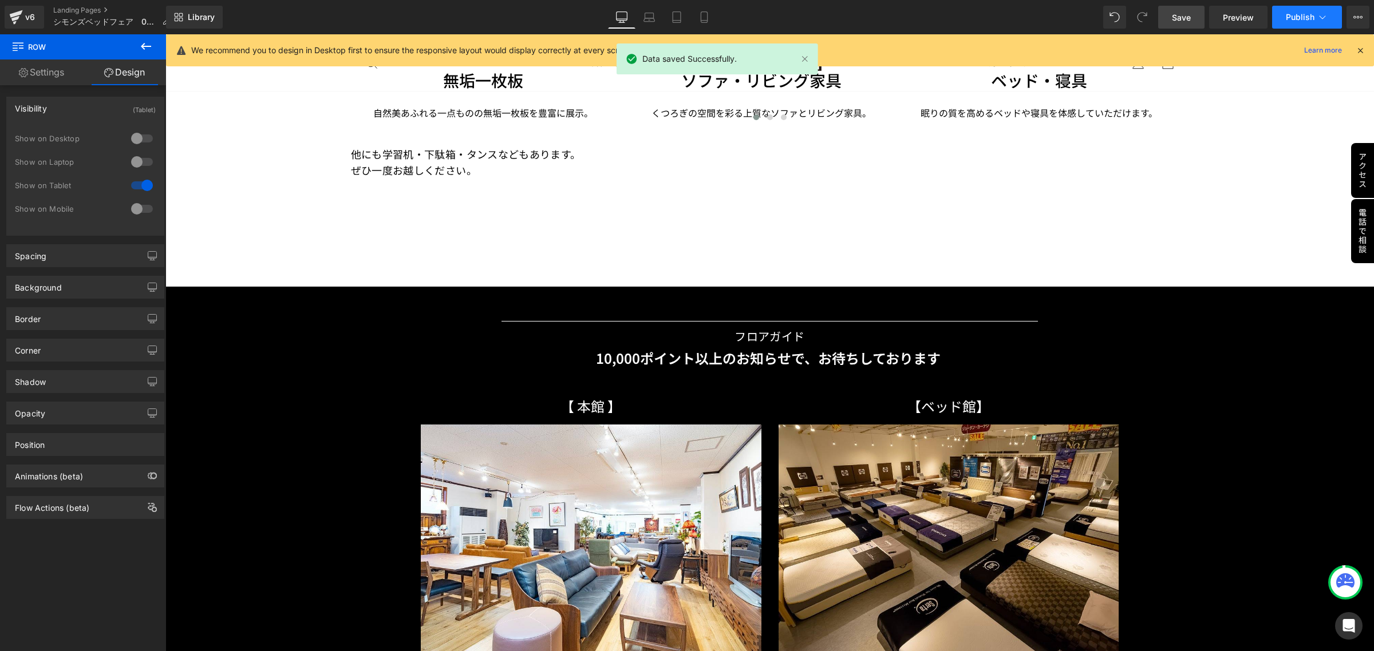
click at [1305, 18] on span "Publish" at bounding box center [1300, 17] width 29 height 9
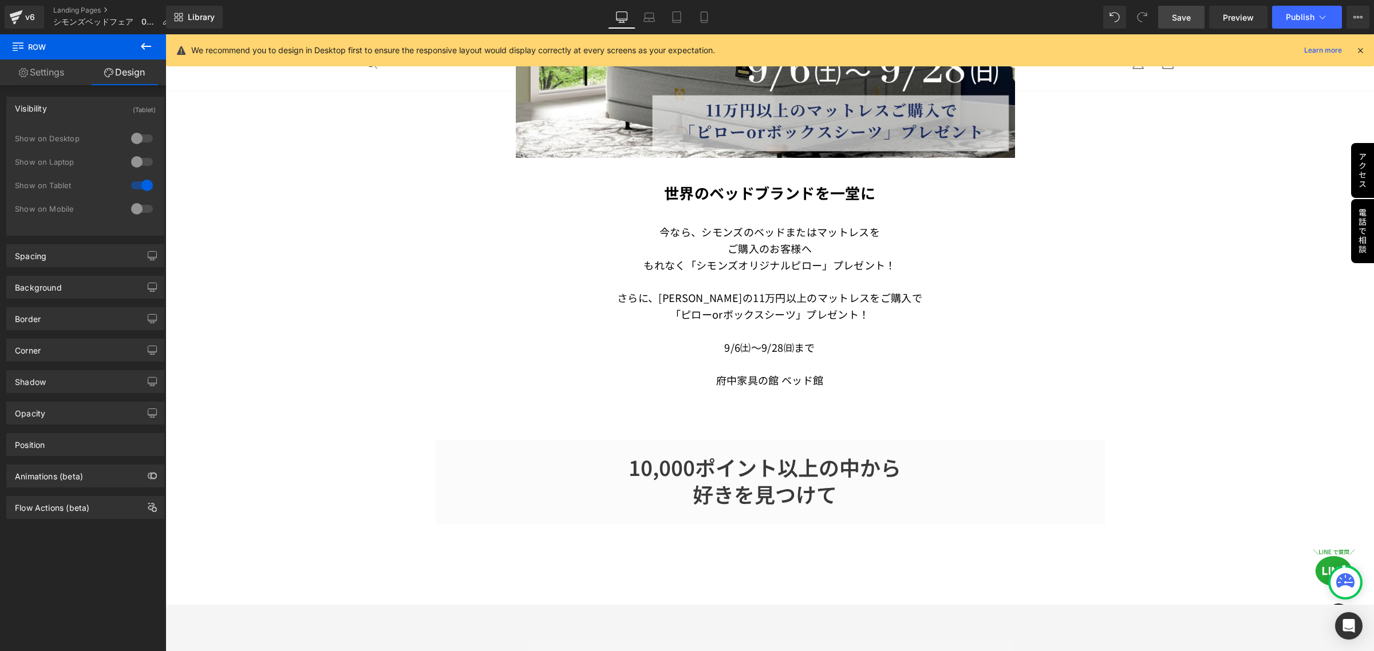
scroll to position [542, 0]
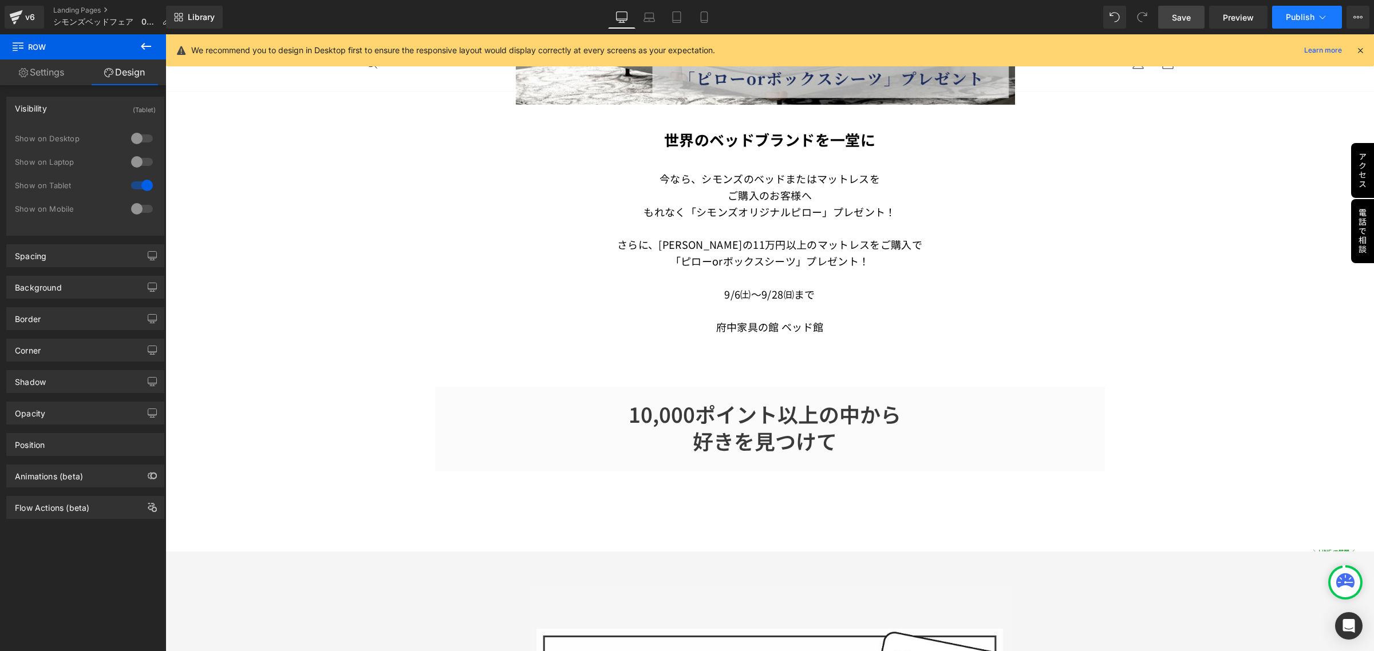
click at [1293, 21] on span "Publish" at bounding box center [1300, 17] width 29 height 9
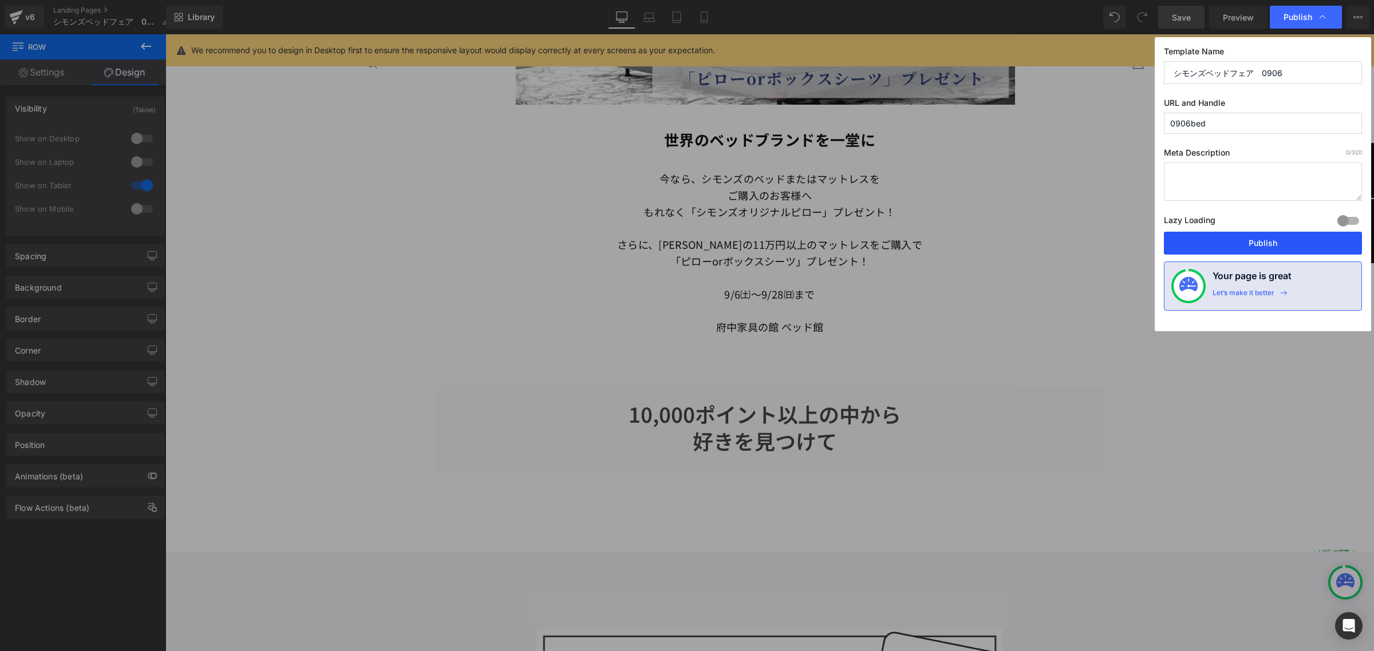
click at [1254, 243] on button "Publish" at bounding box center [1263, 243] width 198 height 23
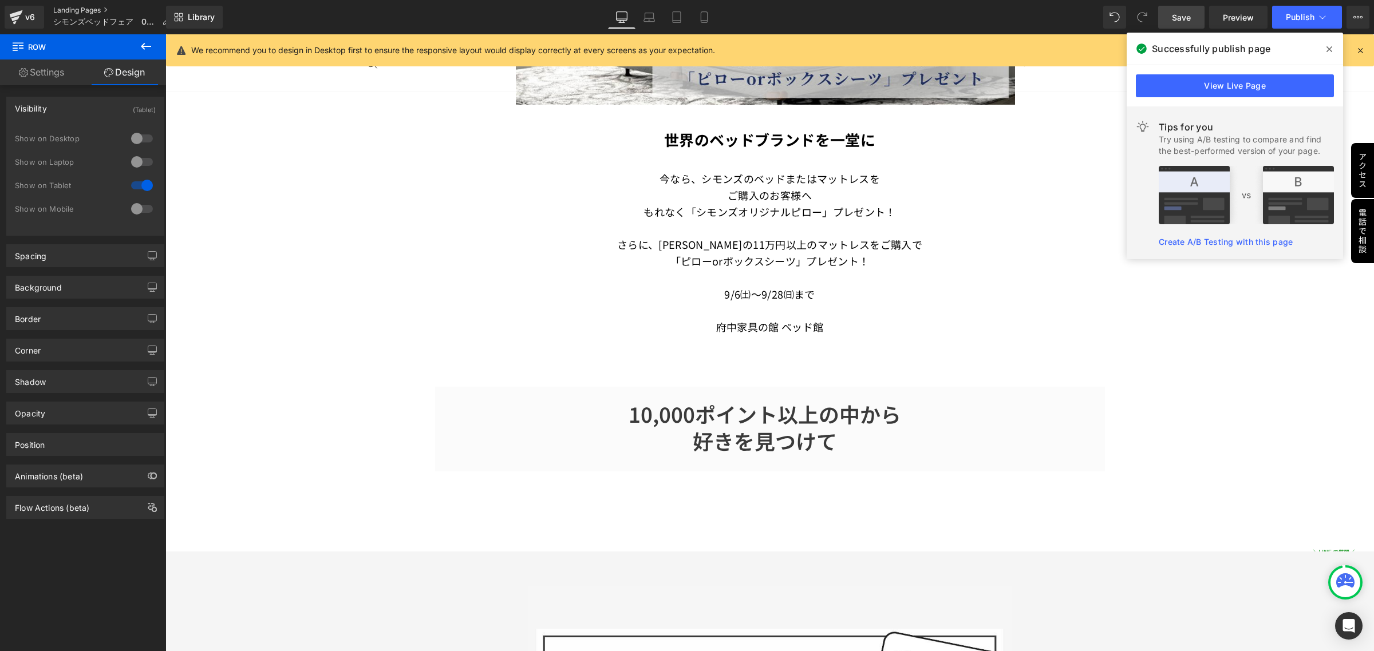
click at [95, 10] on link "Landing Pages" at bounding box center [116, 10] width 126 height 9
